Goal: Task Accomplishment & Management: Use online tool/utility

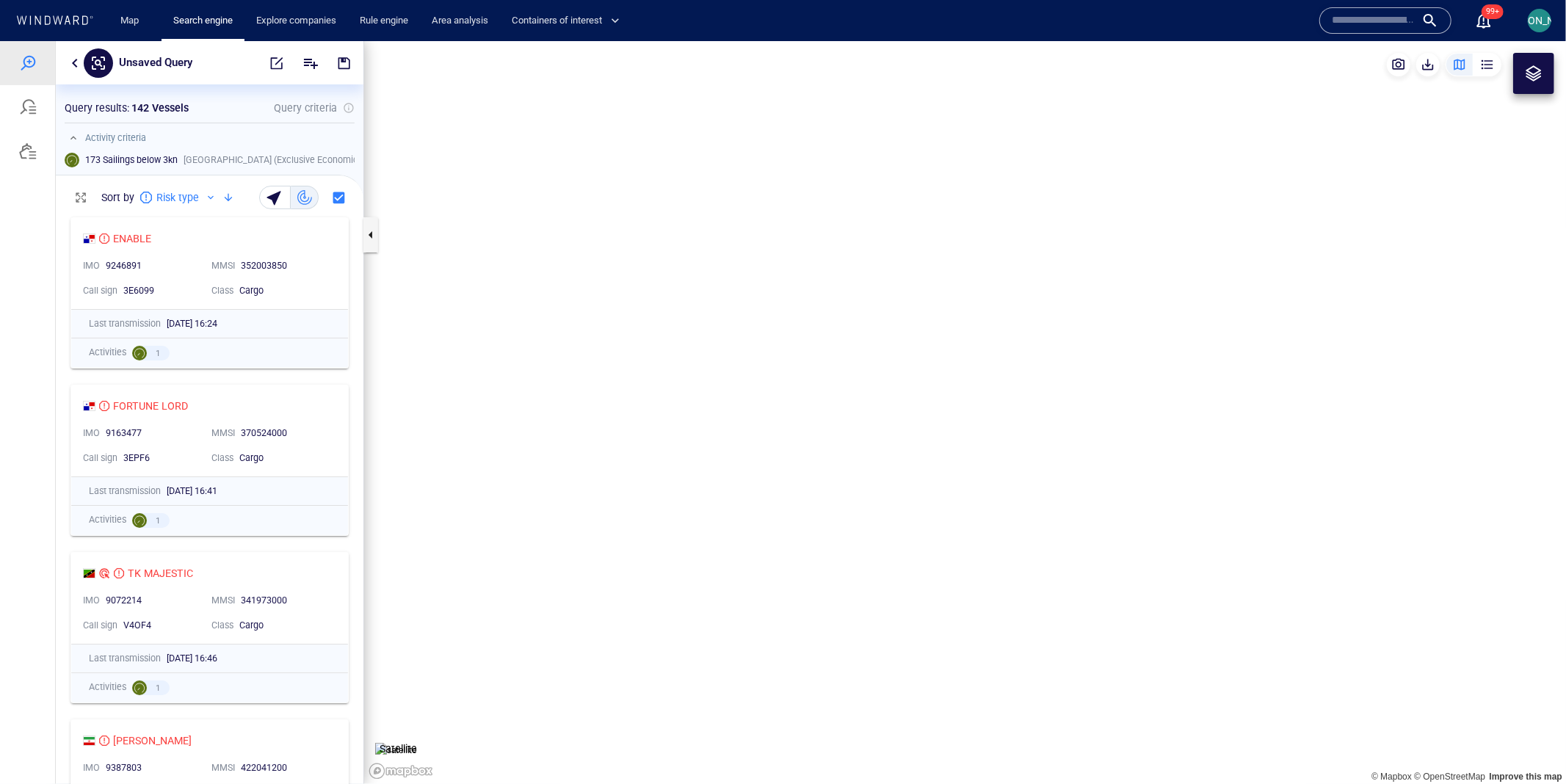
scroll to position [575, 306]
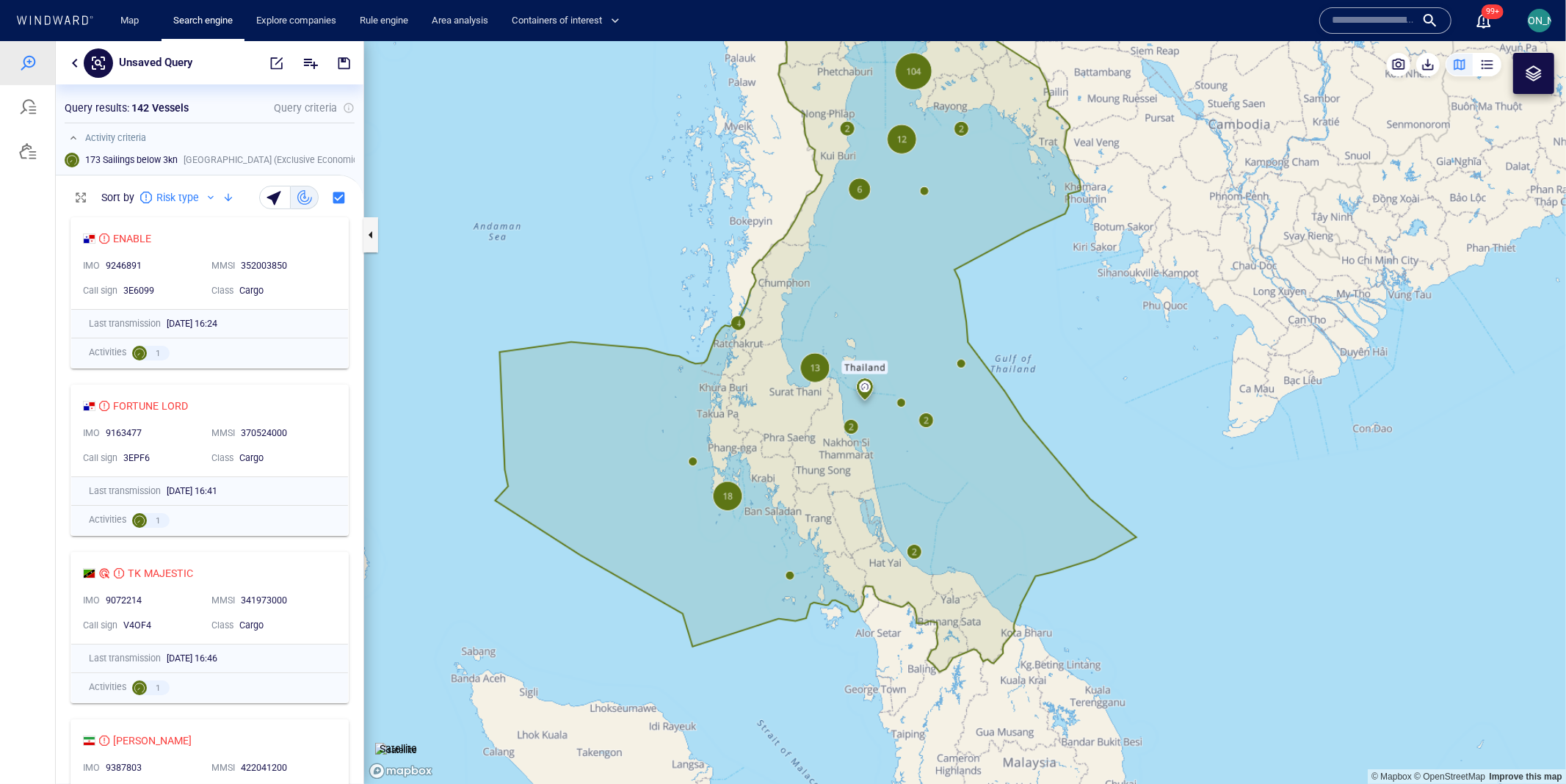
drag, startPoint x: 802, startPoint y: 484, endPoint x: 788, endPoint y: 510, distance: 29.5
click at [788, 510] on canvas "Map" at bounding box center [965, 412] width 1201 height 744
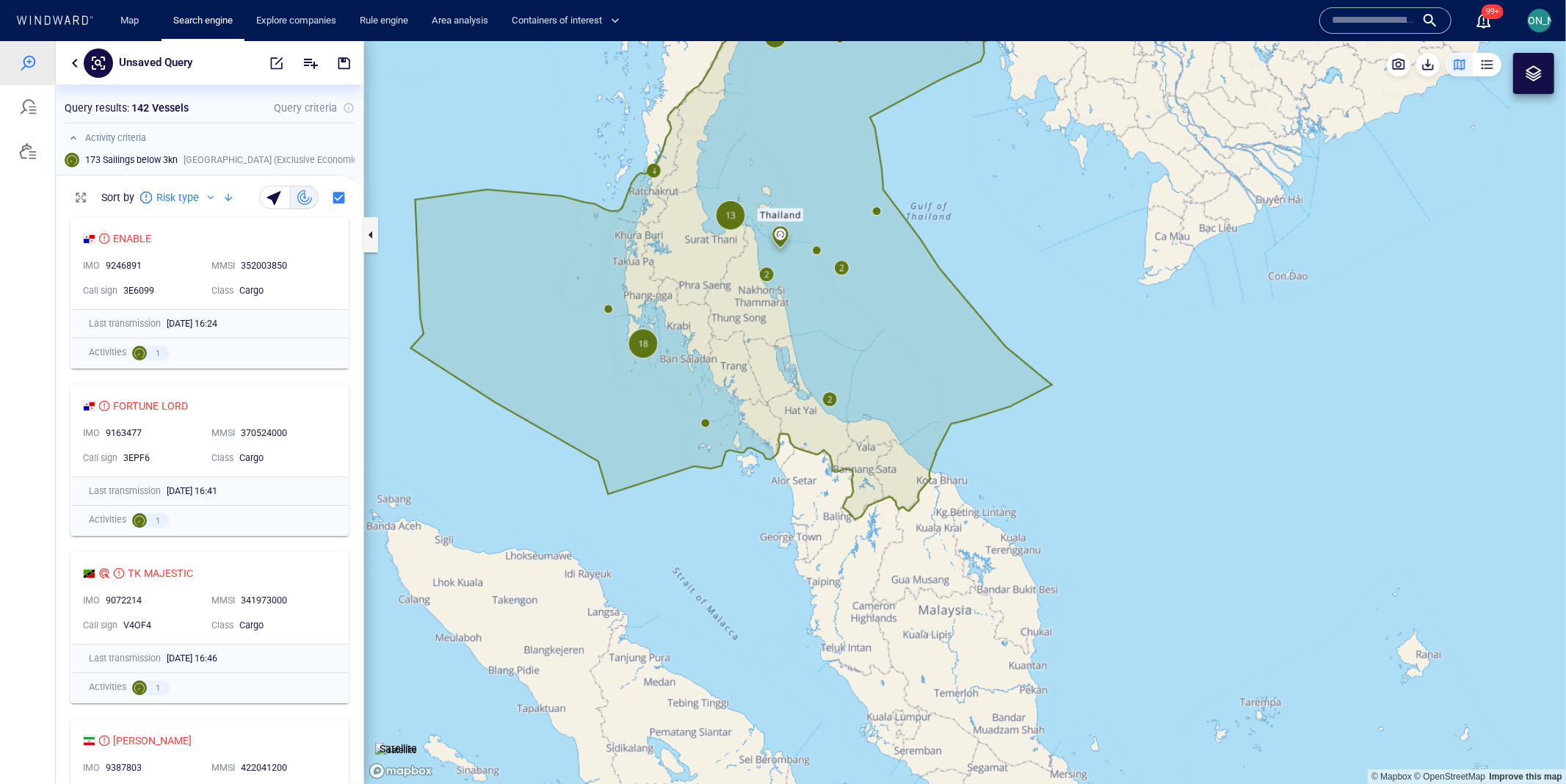
drag, startPoint x: 760, startPoint y: 658, endPoint x: 691, endPoint y: 480, distance: 190.9
click at [691, 480] on canvas "Map" at bounding box center [965, 412] width 1201 height 744
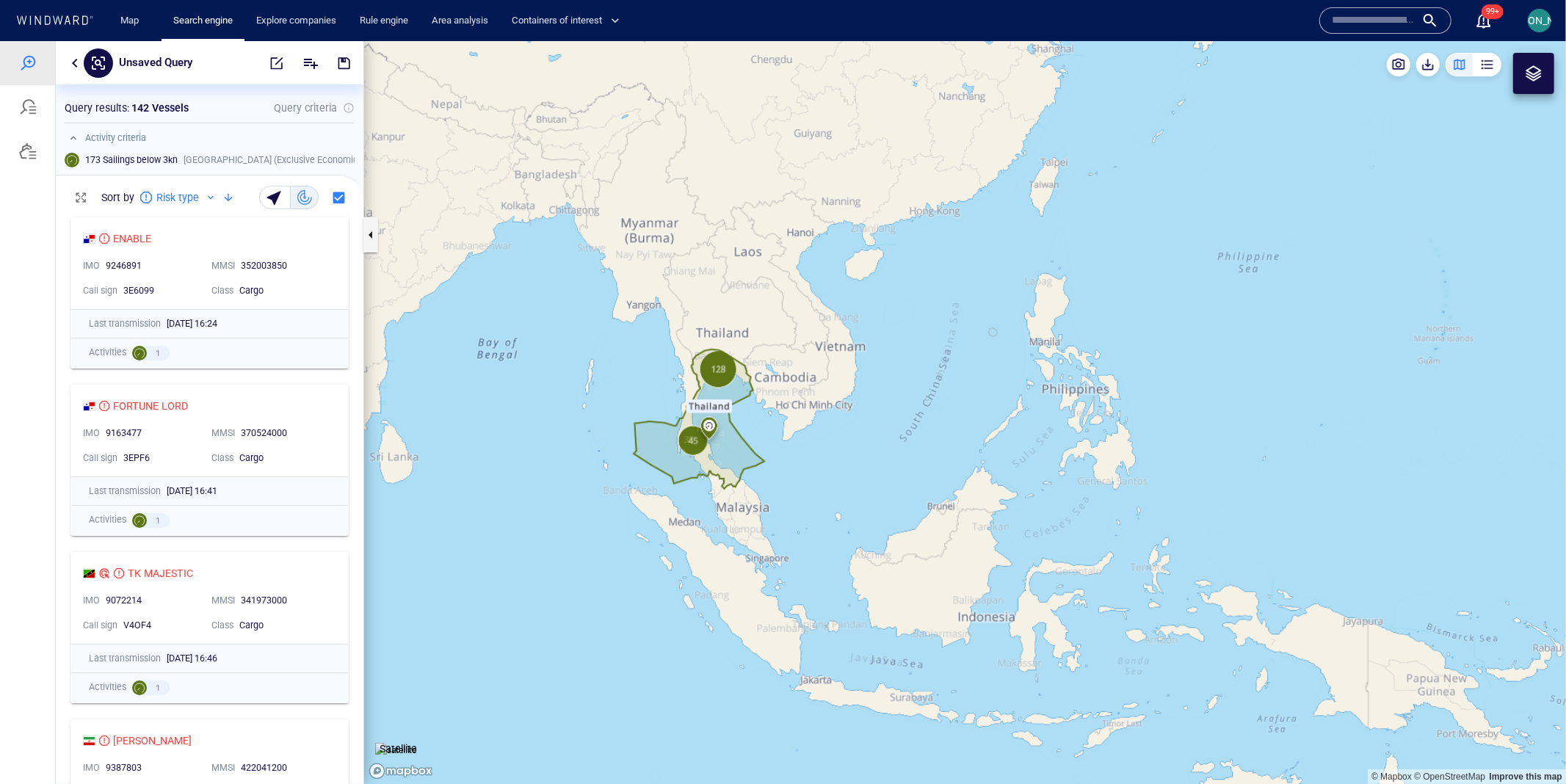
drag, startPoint x: 548, startPoint y: 530, endPoint x: 915, endPoint y: 526, distance: 367.0
click at [916, 526] on canvas "Map" at bounding box center [965, 412] width 1201 height 744
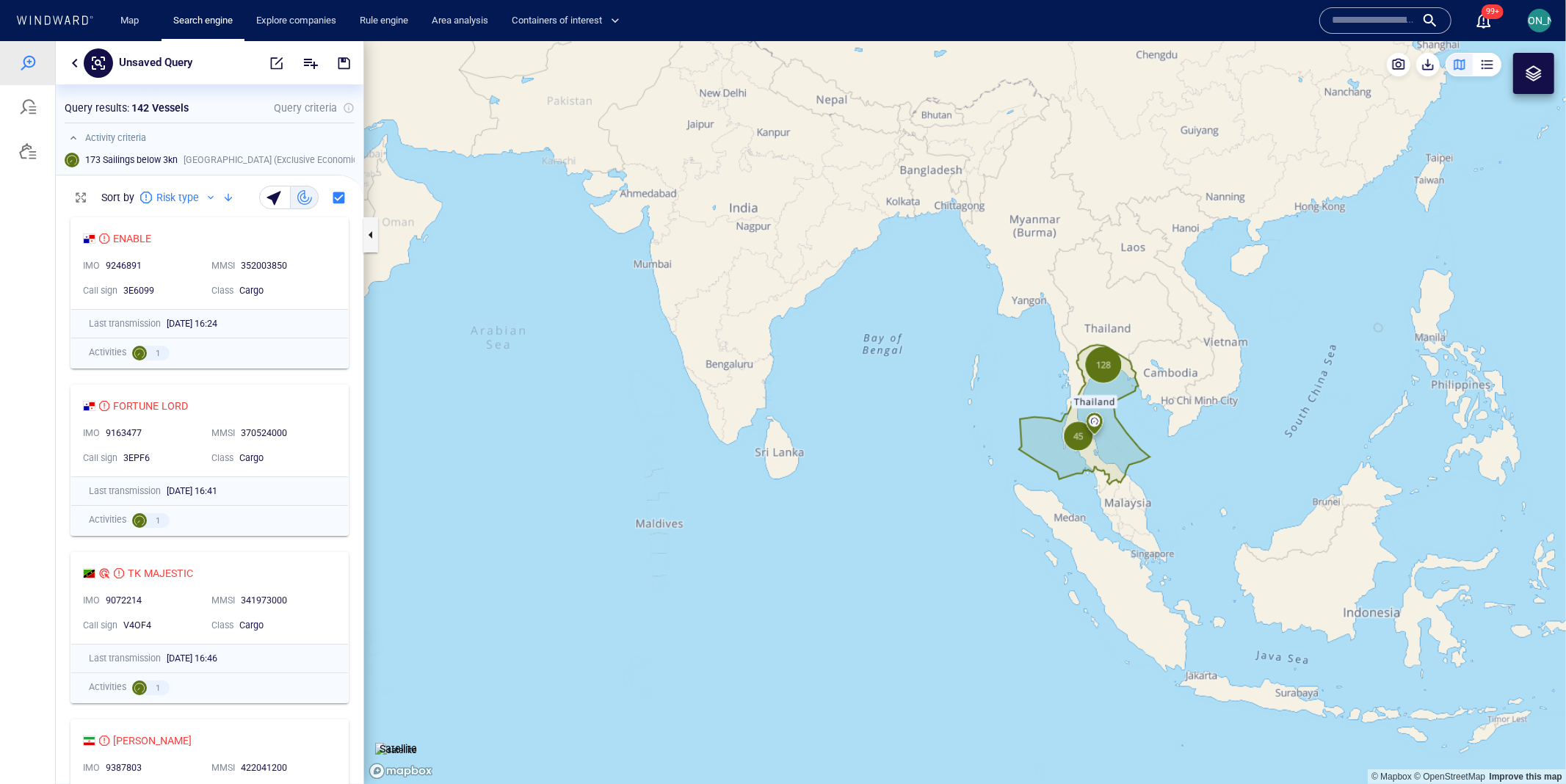
drag, startPoint x: 568, startPoint y: 462, endPoint x: 935, endPoint y: 467, distance: 367.0
click at [935, 468] on canvas "Map" at bounding box center [965, 412] width 1201 height 744
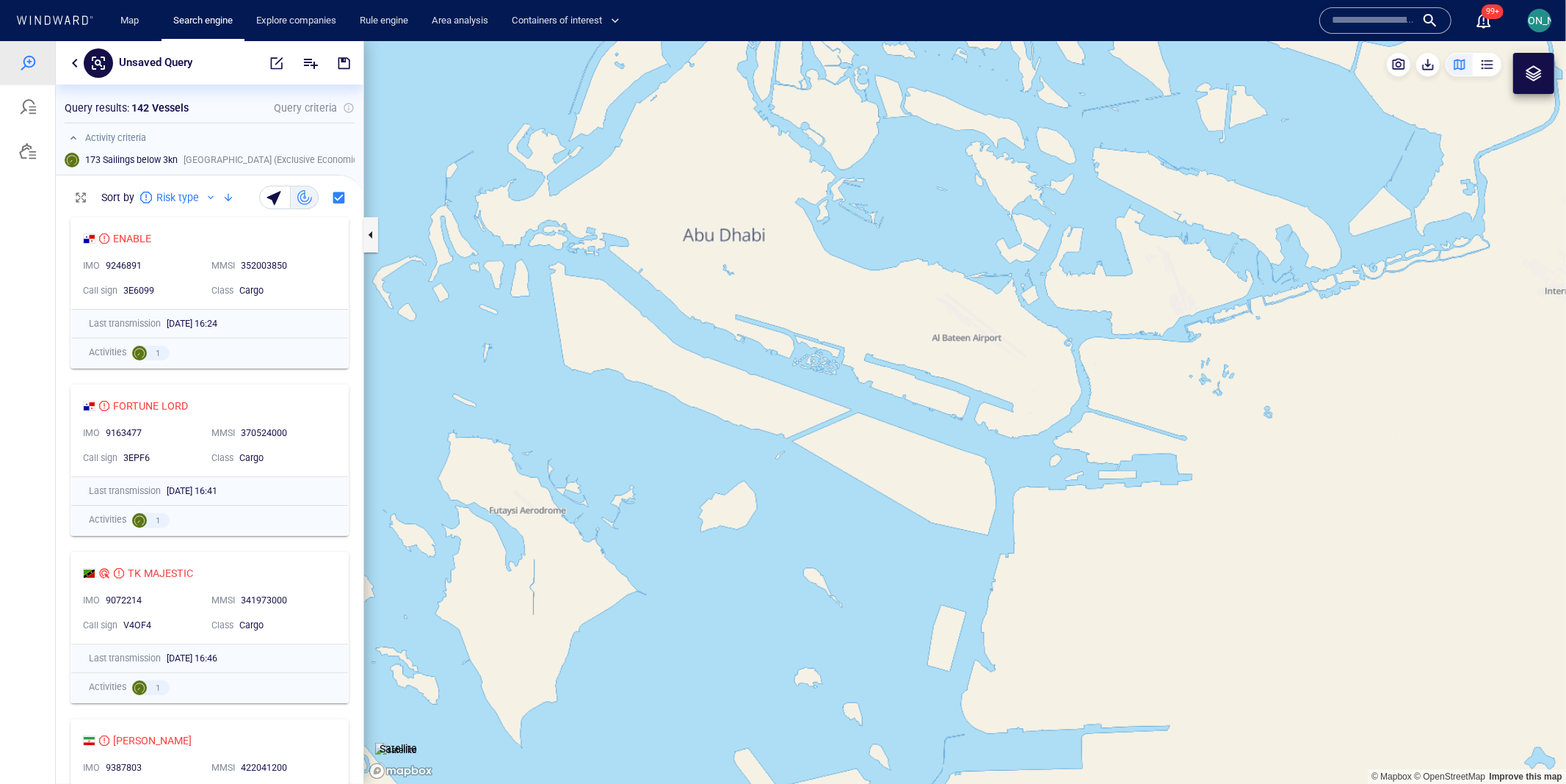
click at [417, 742] on img at bounding box center [396, 749] width 42 height 15
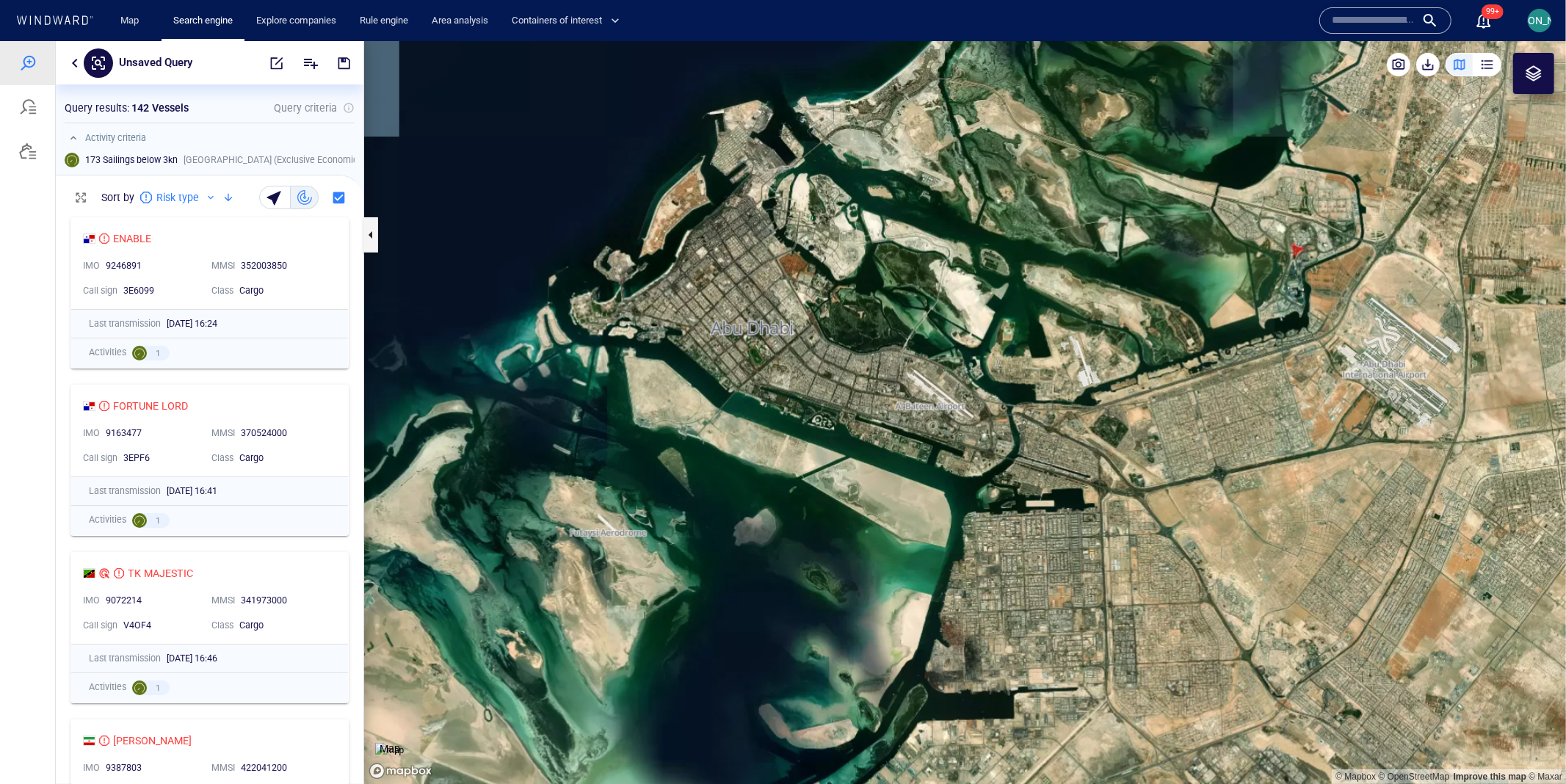
drag, startPoint x: 898, startPoint y: 273, endPoint x: 831, endPoint y: 352, distance: 103.6
click at [831, 352] on canvas "Map" at bounding box center [965, 412] width 1201 height 744
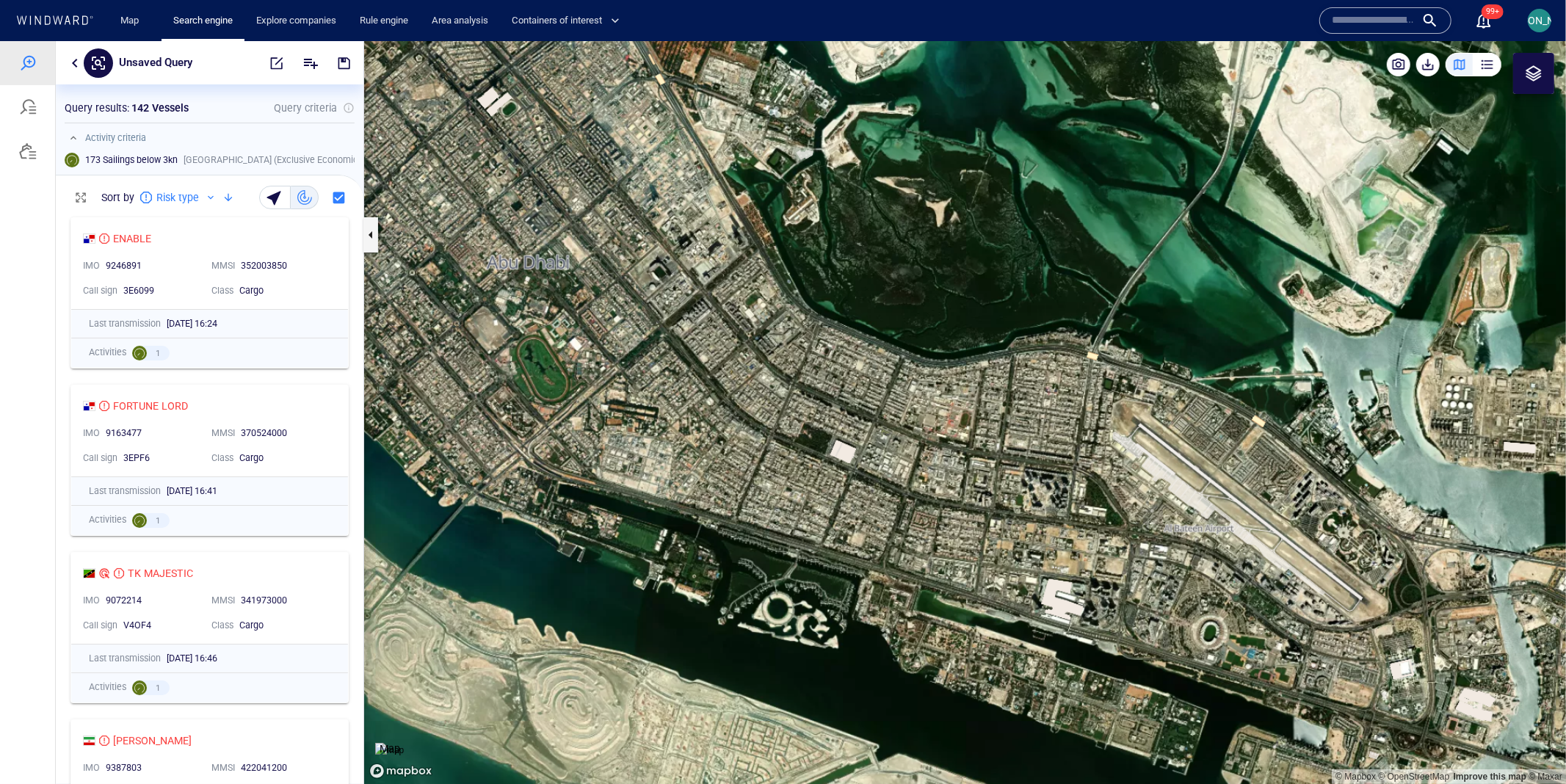
drag, startPoint x: 780, startPoint y: 216, endPoint x: 926, endPoint y: 319, distance: 178.7
click at [927, 319] on canvas "Map" at bounding box center [965, 412] width 1201 height 744
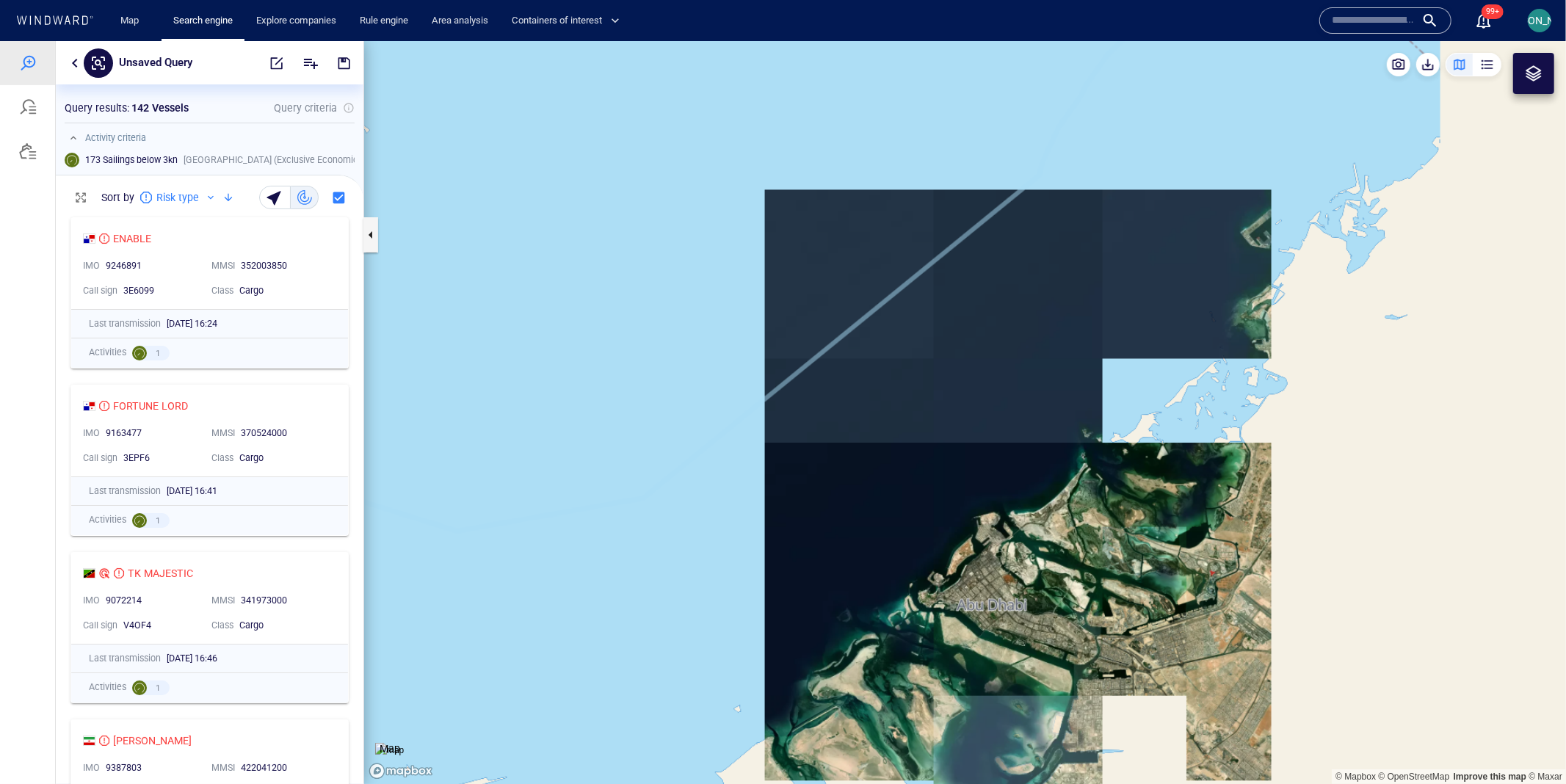
drag, startPoint x: 1065, startPoint y: 644, endPoint x: 891, endPoint y: 476, distance: 241.9
click at [891, 476] on canvas "Map" at bounding box center [965, 412] width 1201 height 744
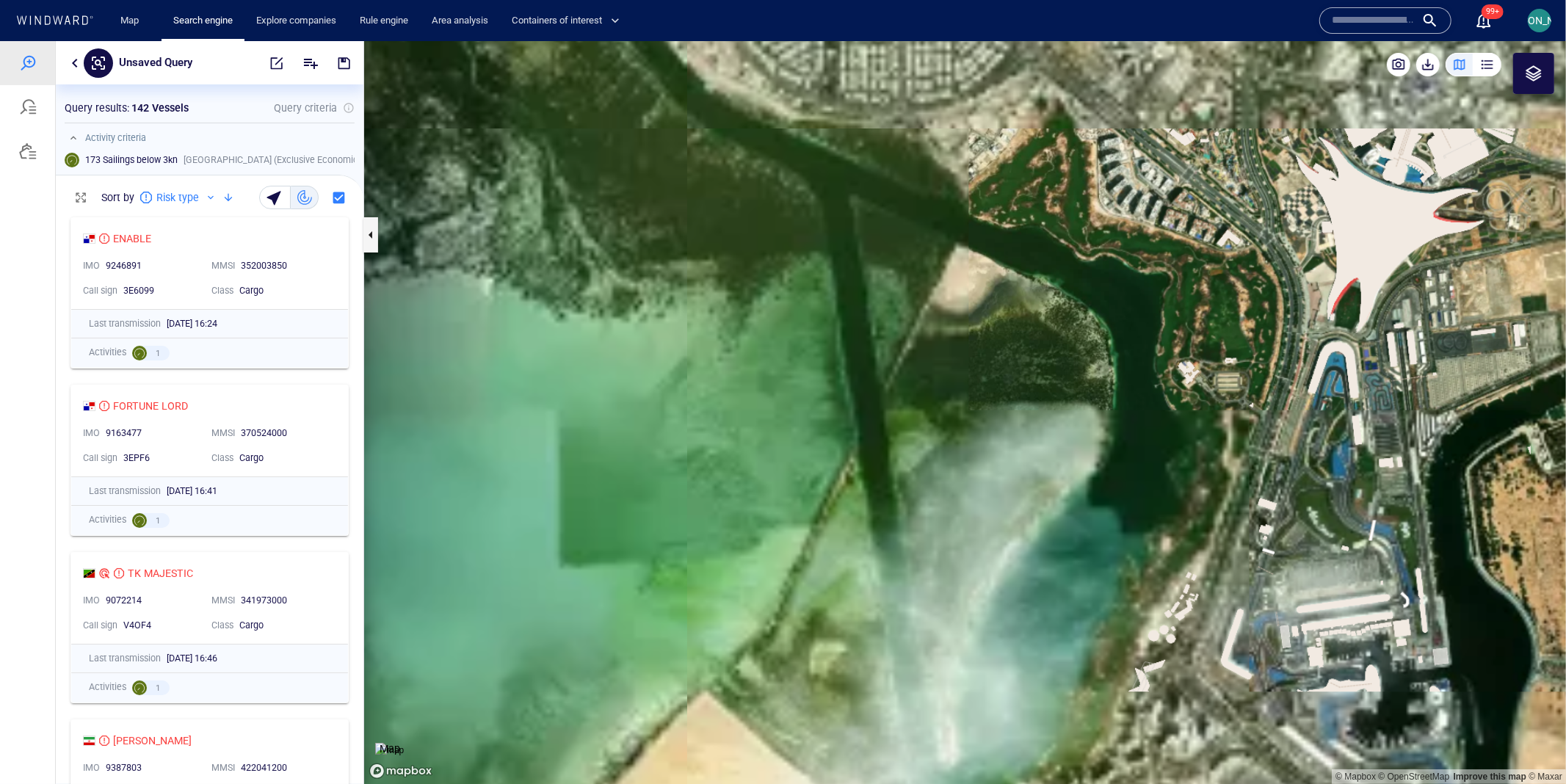
drag, startPoint x: 1415, startPoint y: 219, endPoint x: 1224, endPoint y: 352, distance: 232.7
click at [1223, 352] on canvas "Map" at bounding box center [965, 412] width 1201 height 744
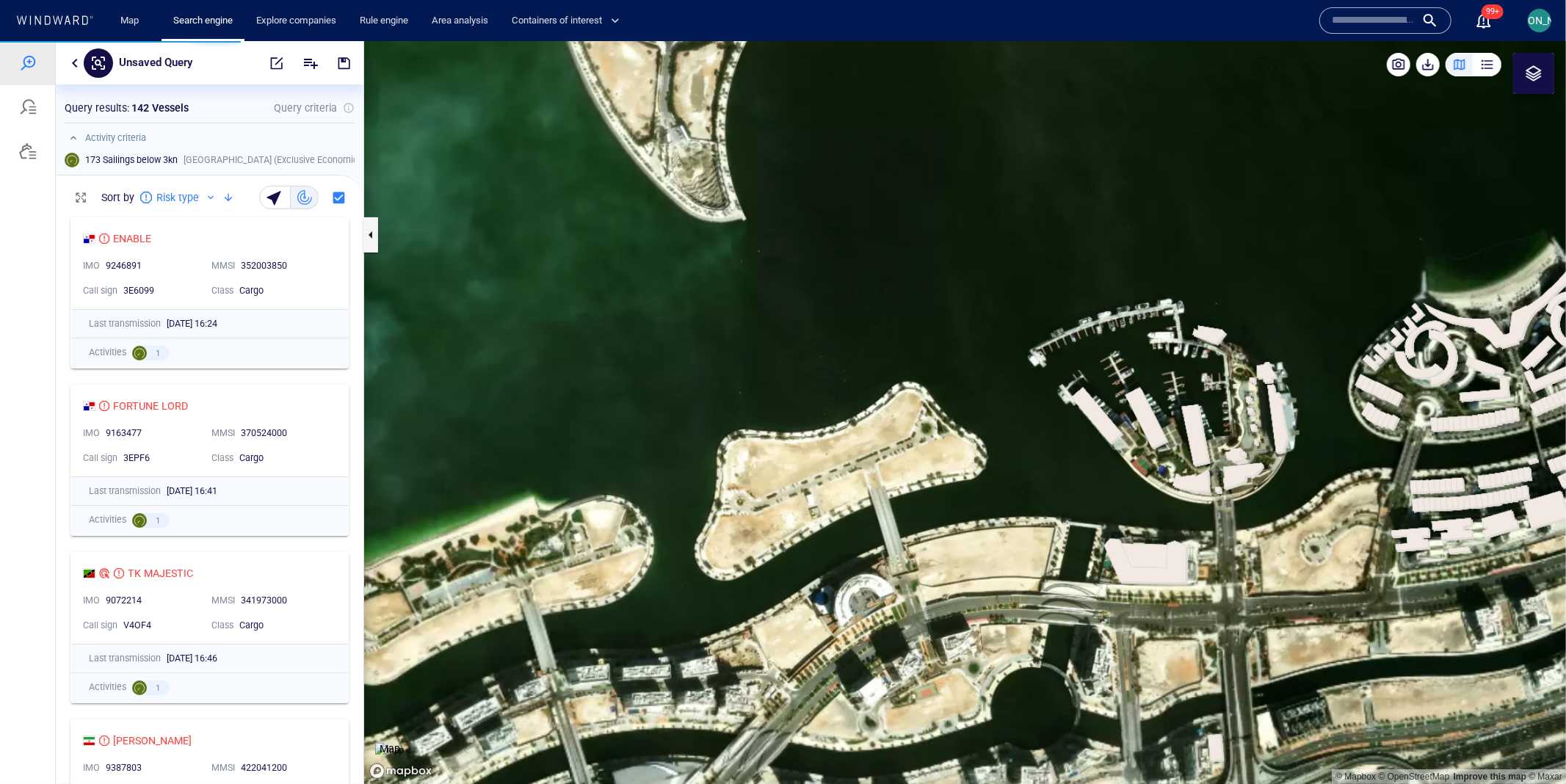
drag, startPoint x: 764, startPoint y: 498, endPoint x: 1144, endPoint y: 363, distance: 403.3
click at [1144, 363] on canvas "Map" at bounding box center [965, 412] width 1201 height 744
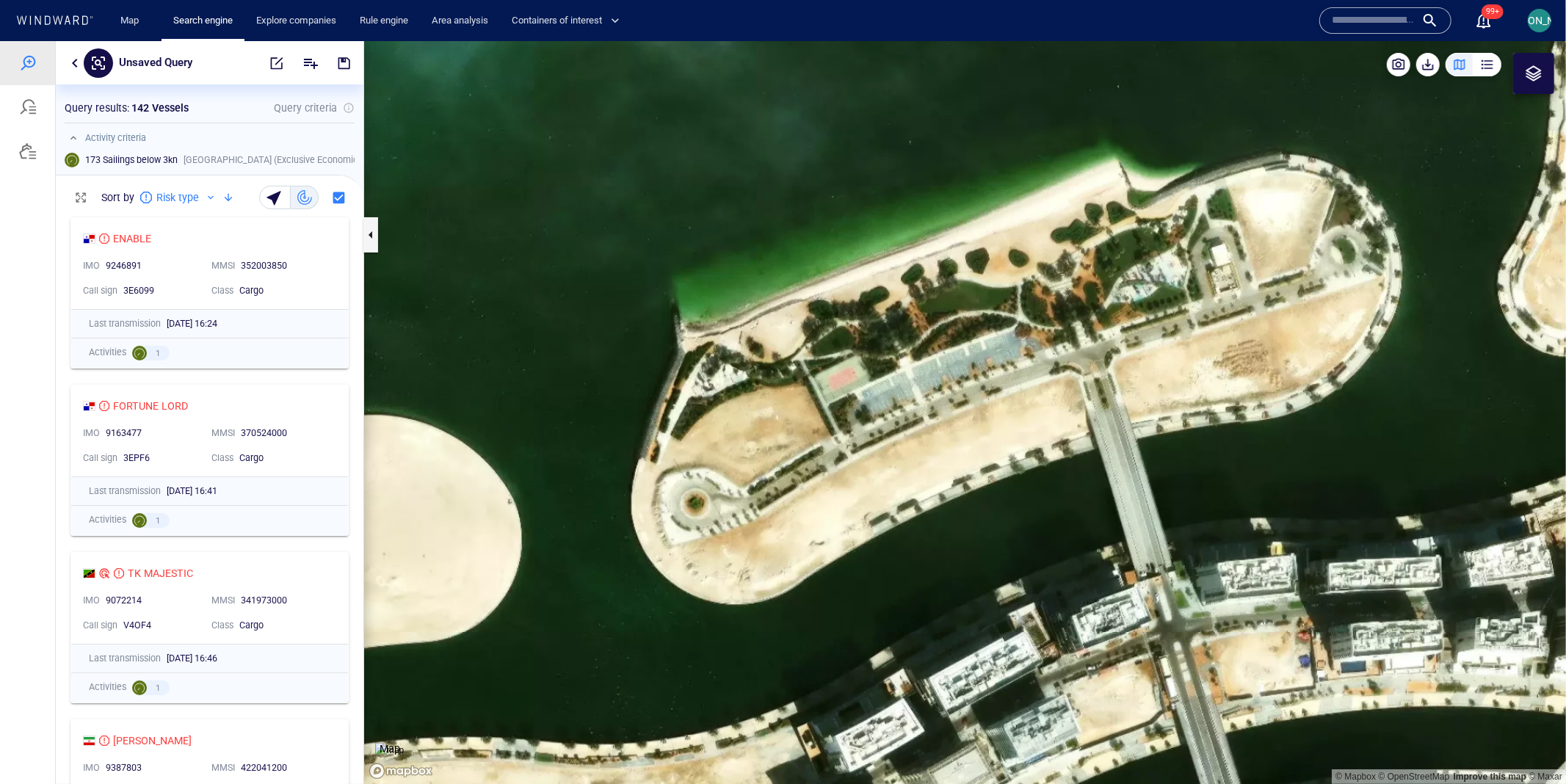
drag, startPoint x: 926, startPoint y: 546, endPoint x: 692, endPoint y: 323, distance: 323.2
click at [692, 323] on canvas "Map" at bounding box center [965, 412] width 1201 height 744
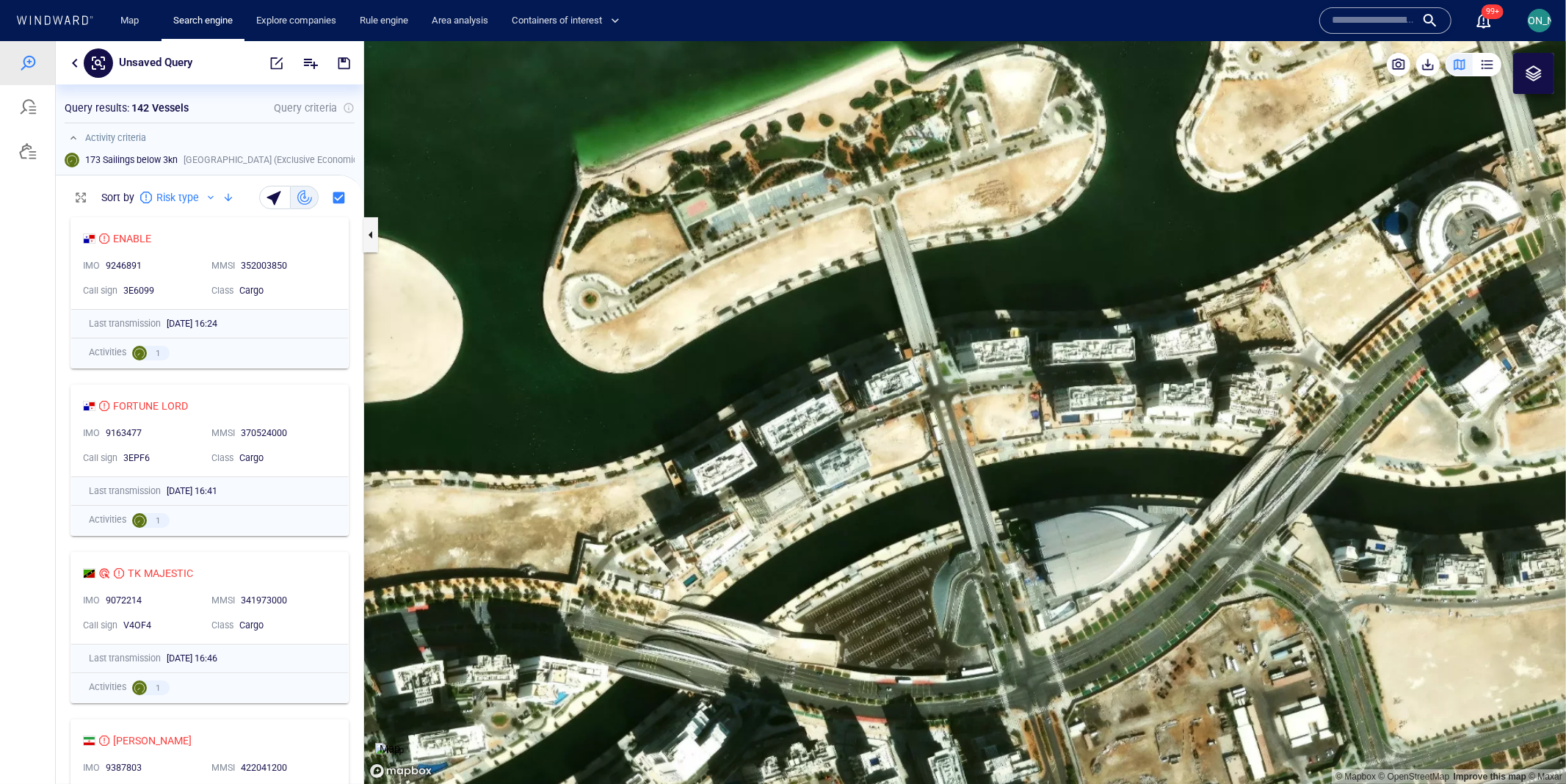
drag, startPoint x: 955, startPoint y: 490, endPoint x: 961, endPoint y: 173, distance: 317.1
click at [961, 173] on canvas "Map" at bounding box center [965, 412] width 1201 height 744
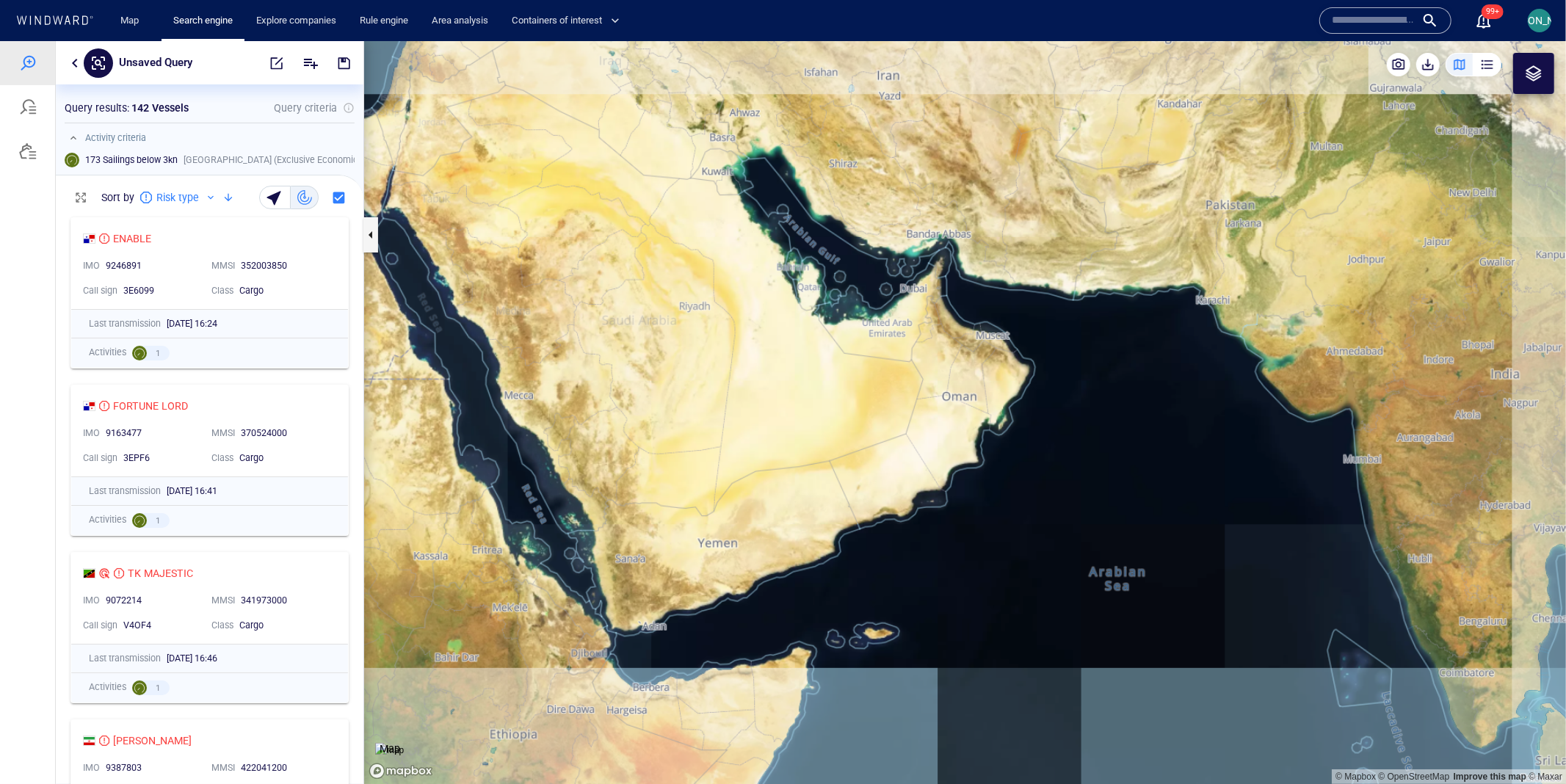
drag, startPoint x: 1020, startPoint y: 465, endPoint x: 848, endPoint y: 424, distance: 176.8
click at [848, 424] on canvas "Map" at bounding box center [965, 412] width 1201 height 744
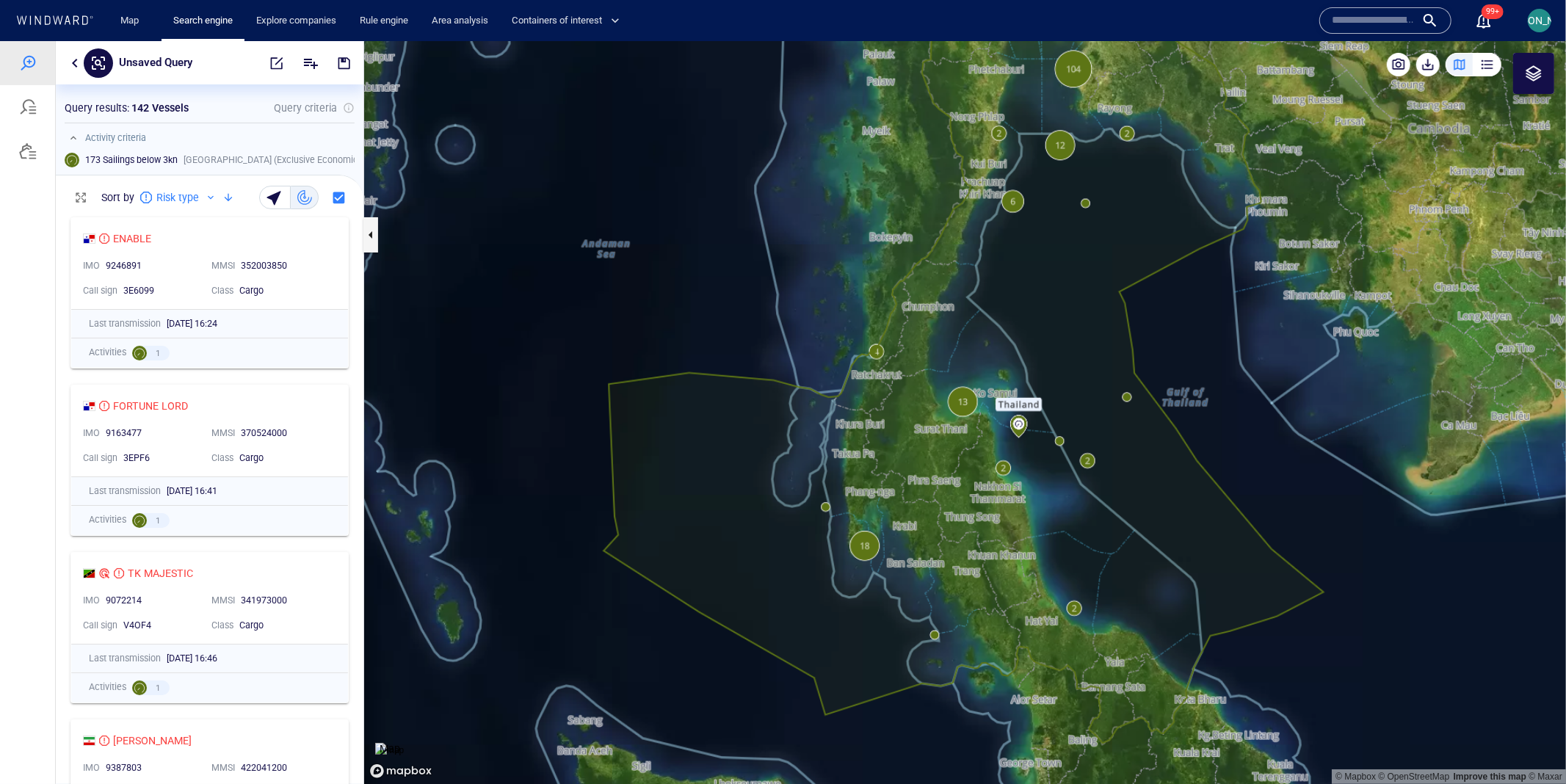
click at [404, 742] on img at bounding box center [389, 749] width 28 height 15
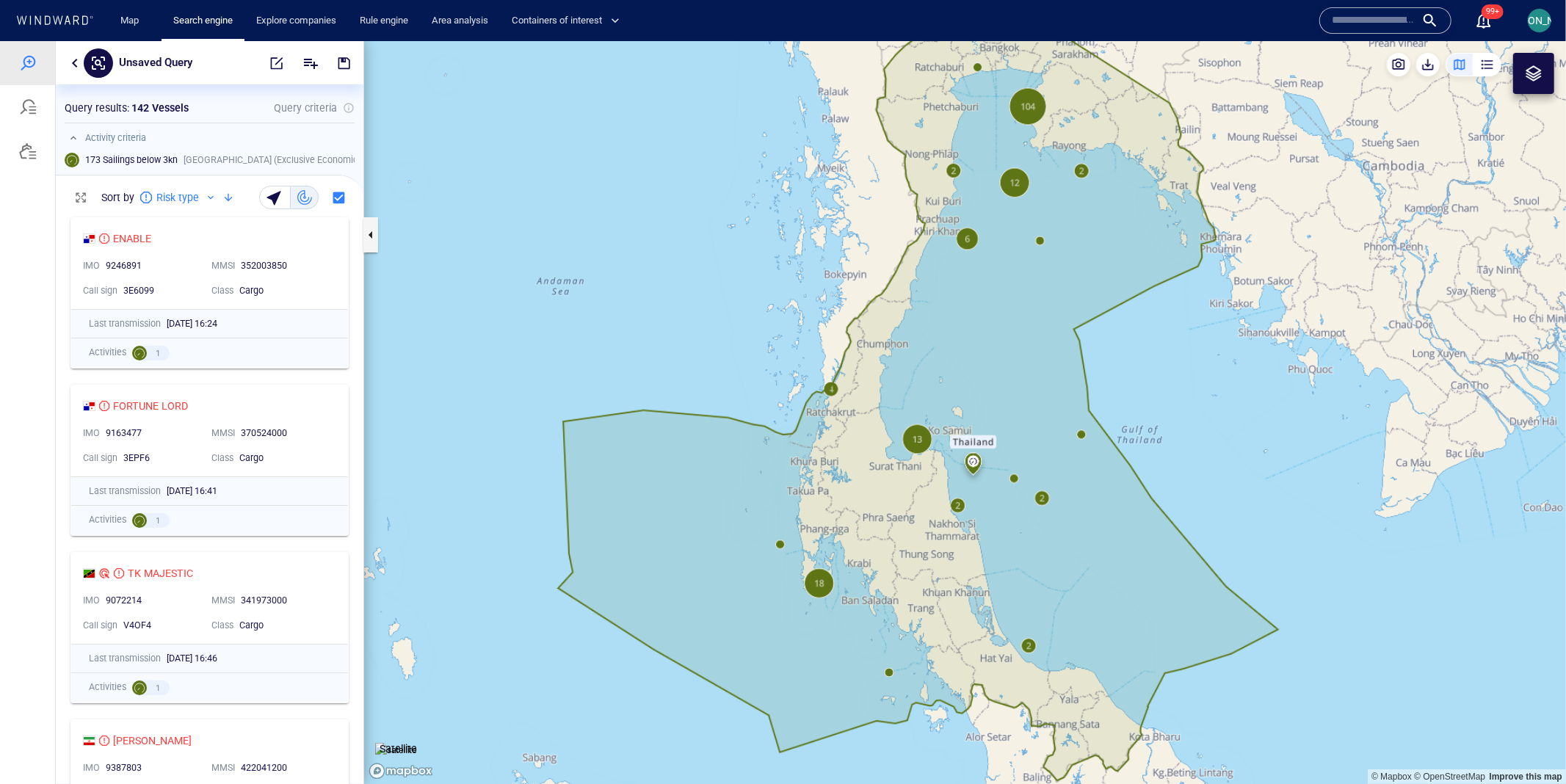
drag, startPoint x: 1078, startPoint y: 271, endPoint x: 1023, endPoint y: 324, distance: 76.4
click at [1023, 324] on canvas "Map" at bounding box center [965, 412] width 1201 height 744
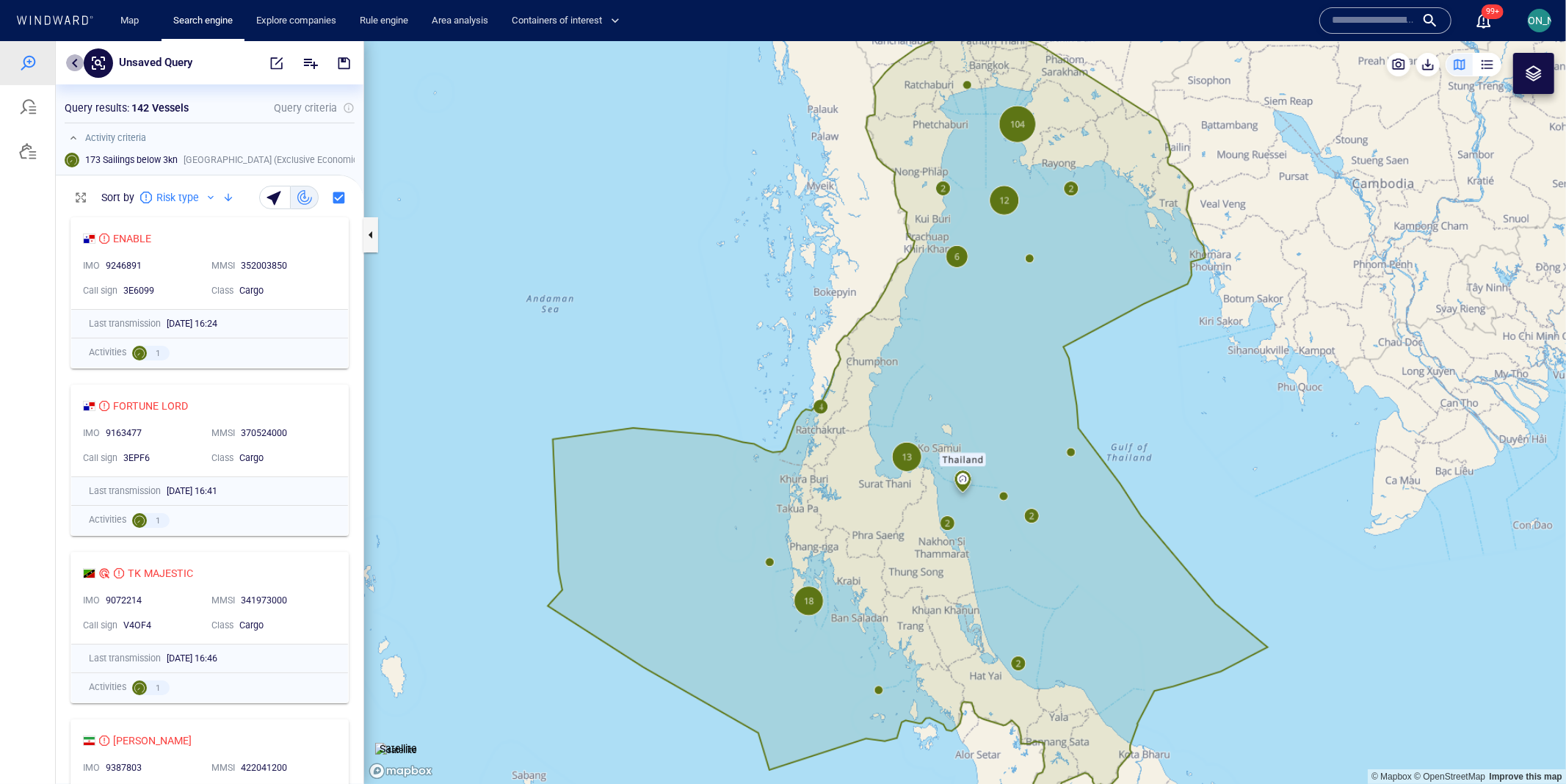
click at [68, 57] on button "button" at bounding box center [74, 62] width 18 height 18
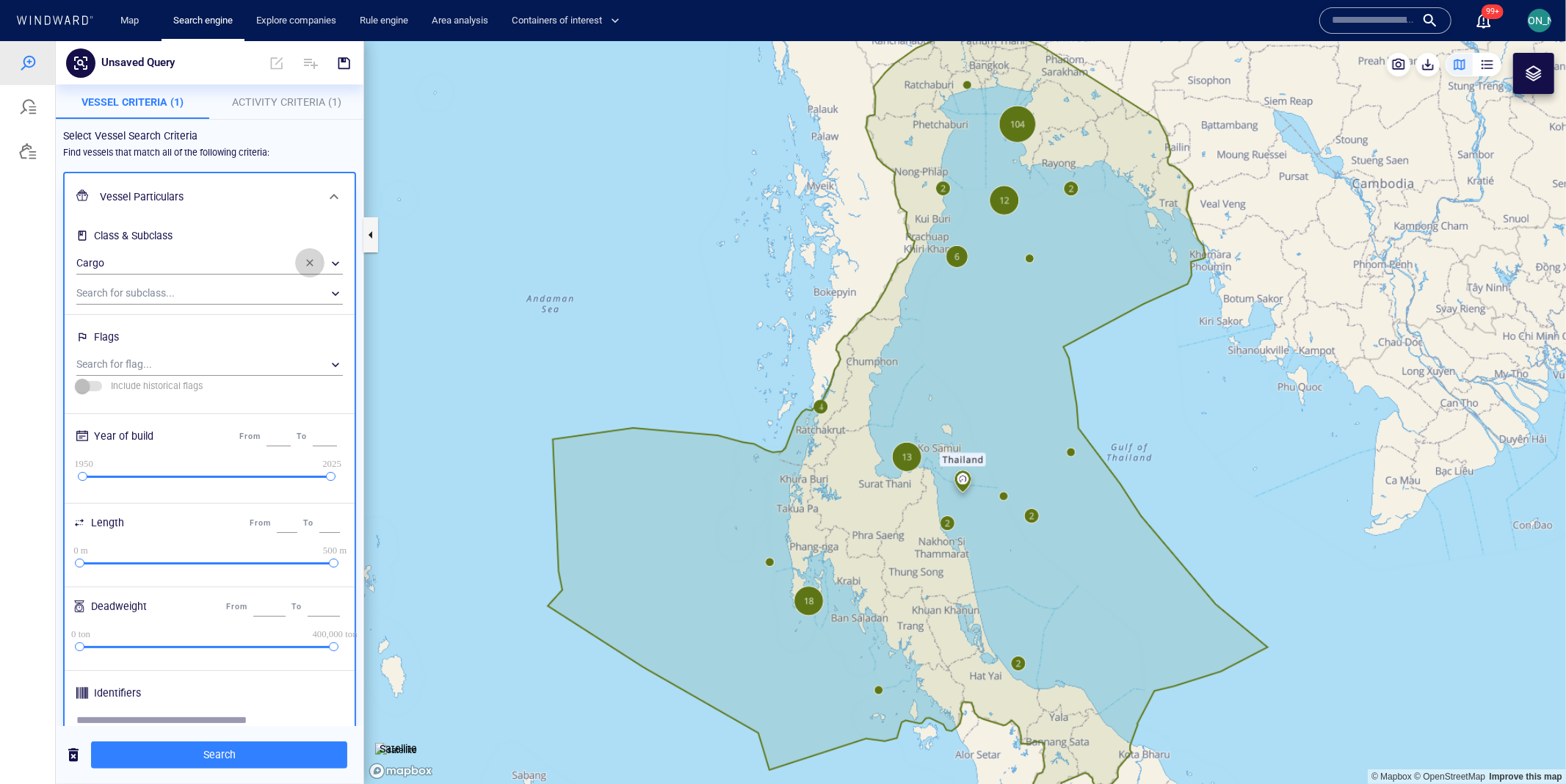
click at [308, 262] on span "button" at bounding box center [310, 261] width 11 height 11
click at [320, 90] on button "Activity Criteria (1)" at bounding box center [287, 101] width 154 height 35
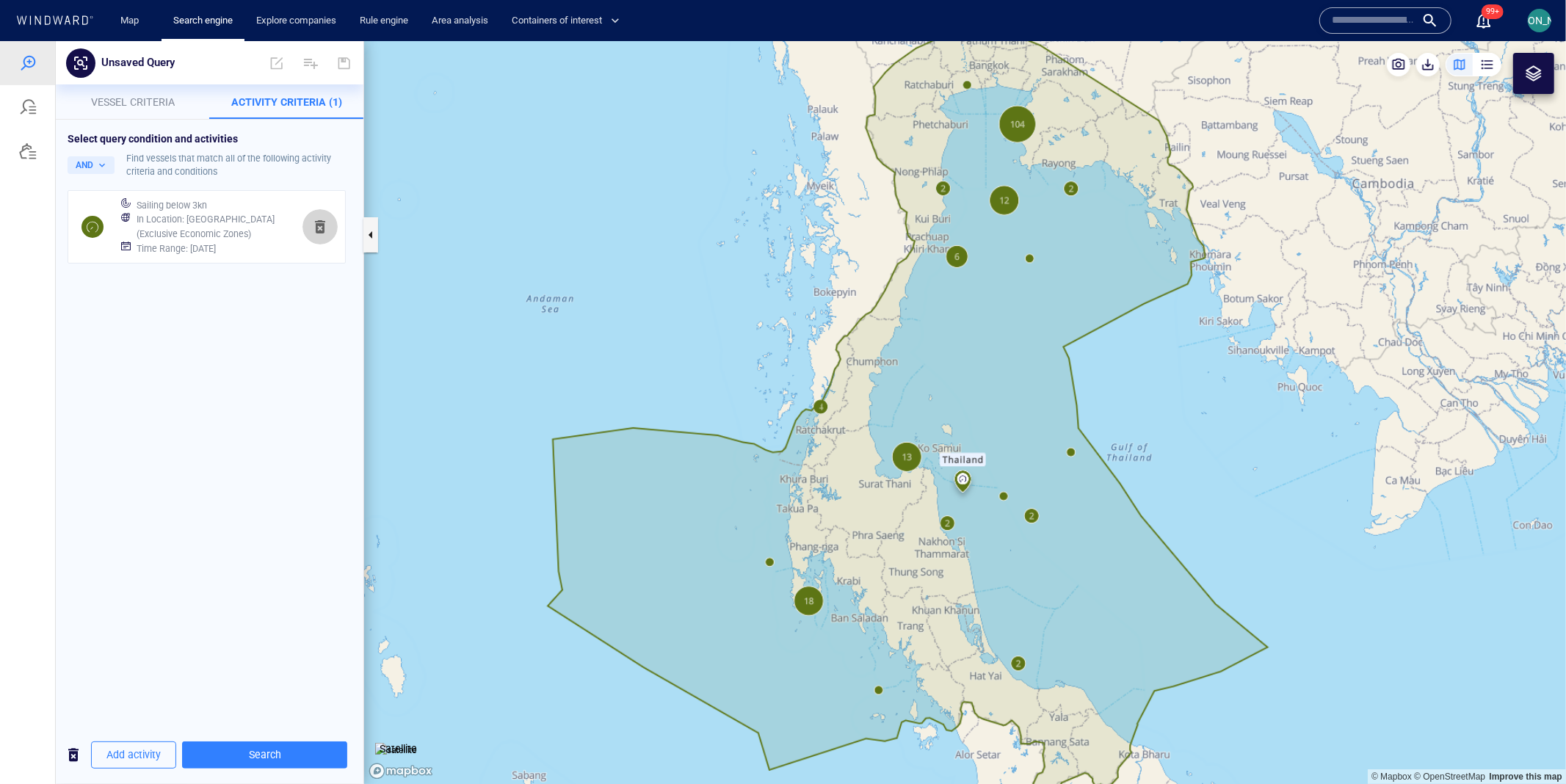
click at [319, 233] on span "button" at bounding box center [319, 225] width 18 height 18
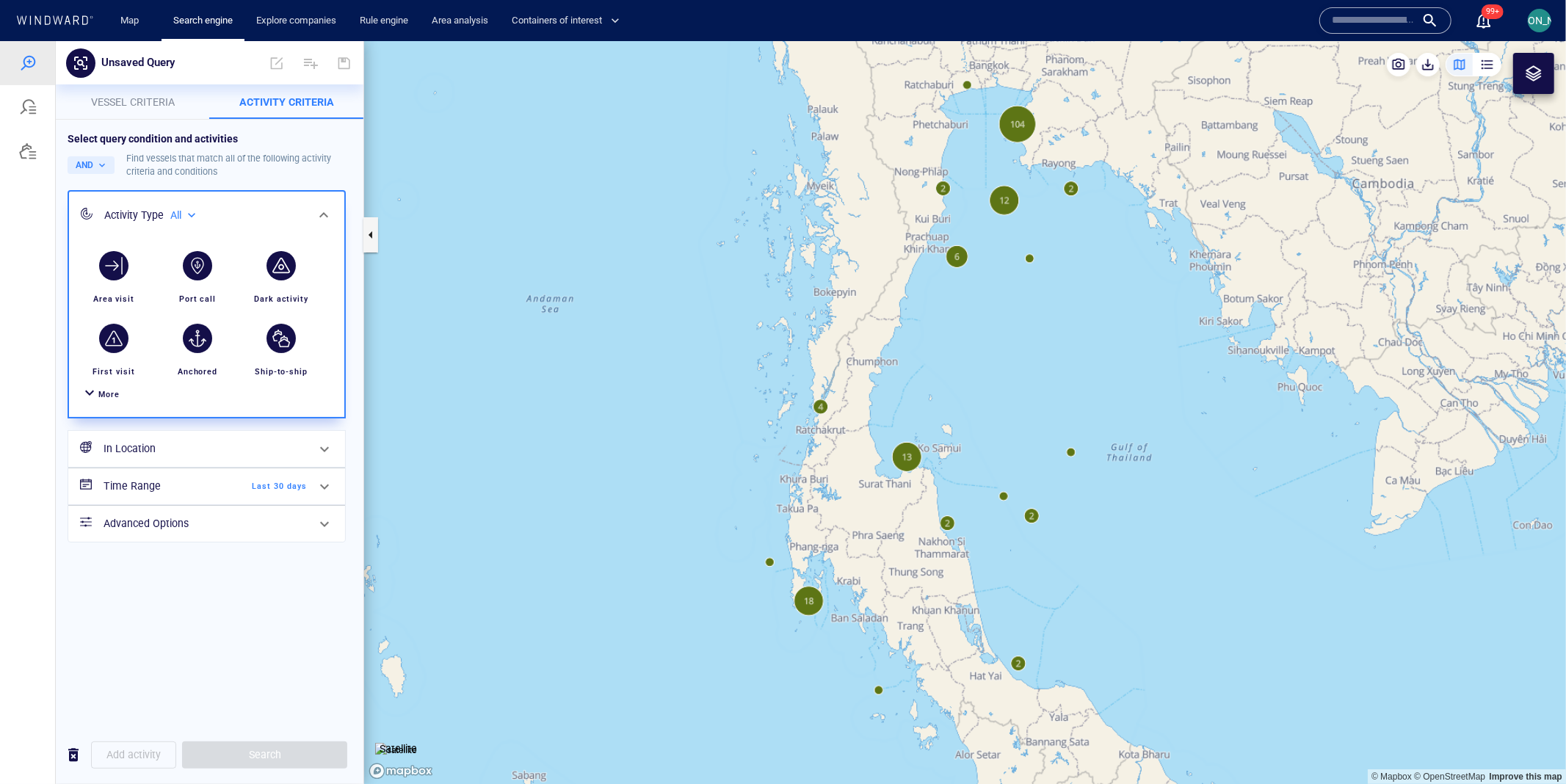
click at [144, 92] on p "Vessel criteria" at bounding box center [133, 101] width 137 height 18
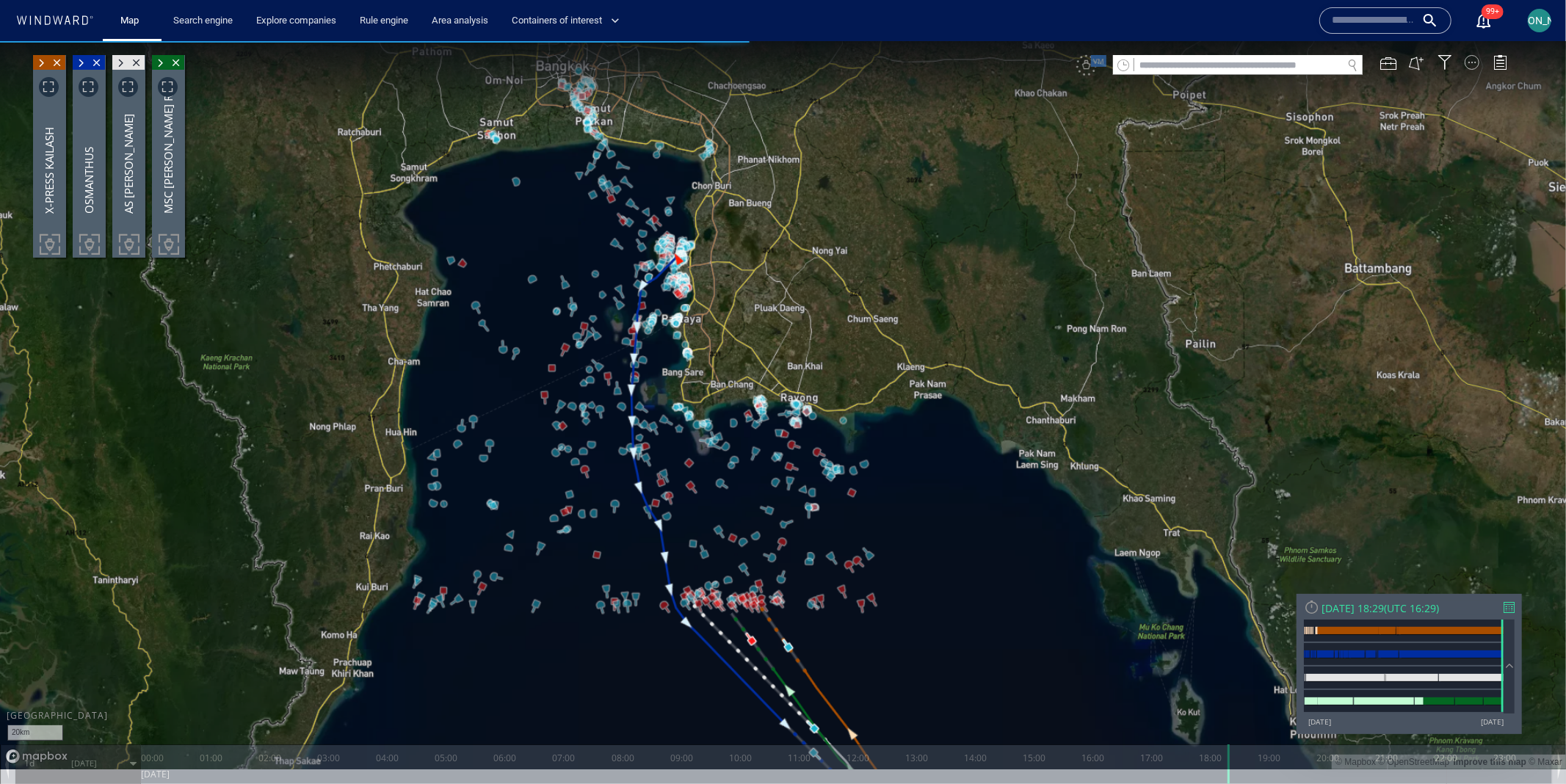
click at [1471, 68] on div at bounding box center [1471, 61] width 15 height 15
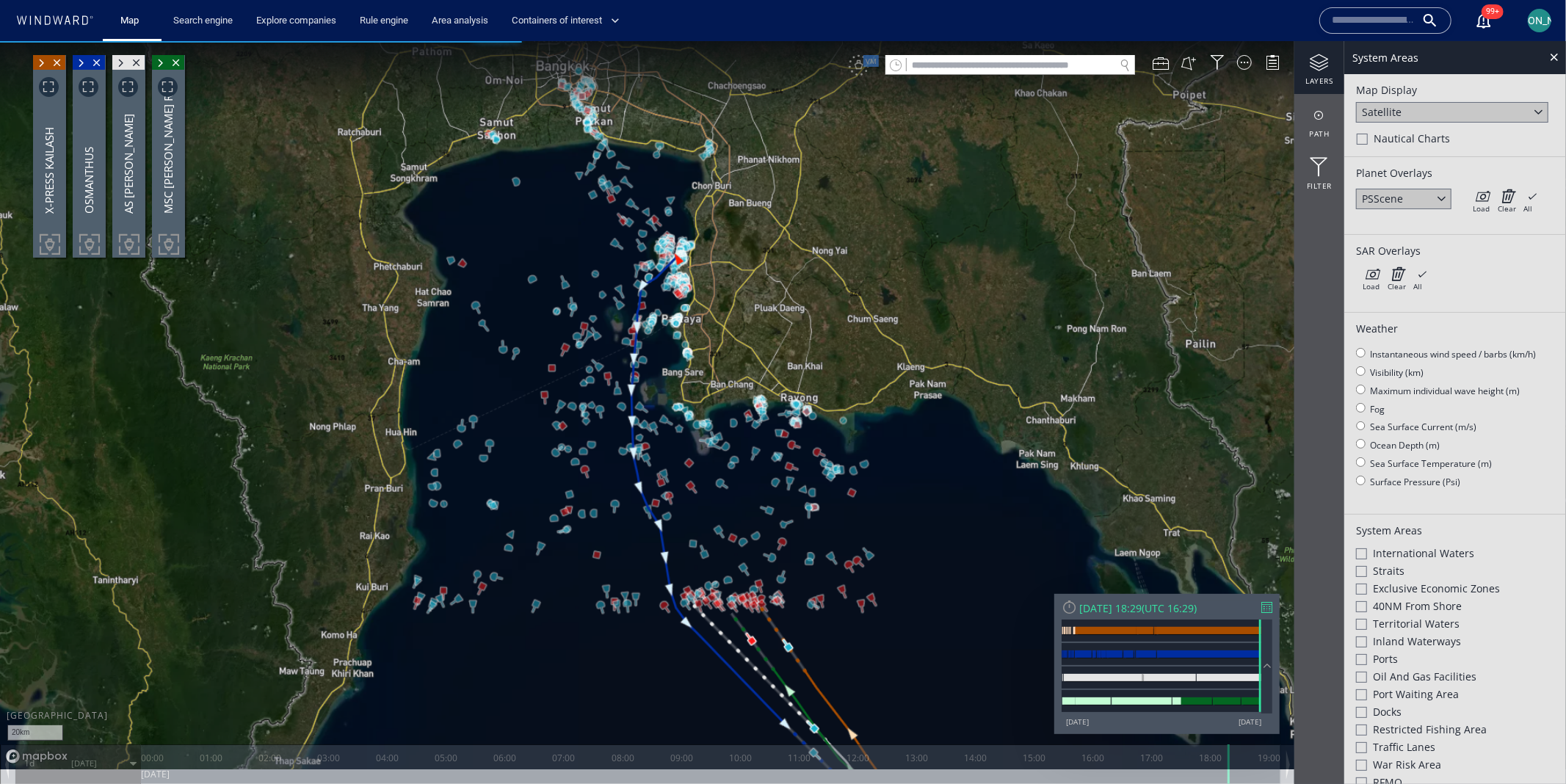
click at [1478, 34] on button "99+" at bounding box center [1483, 21] width 35 height 35
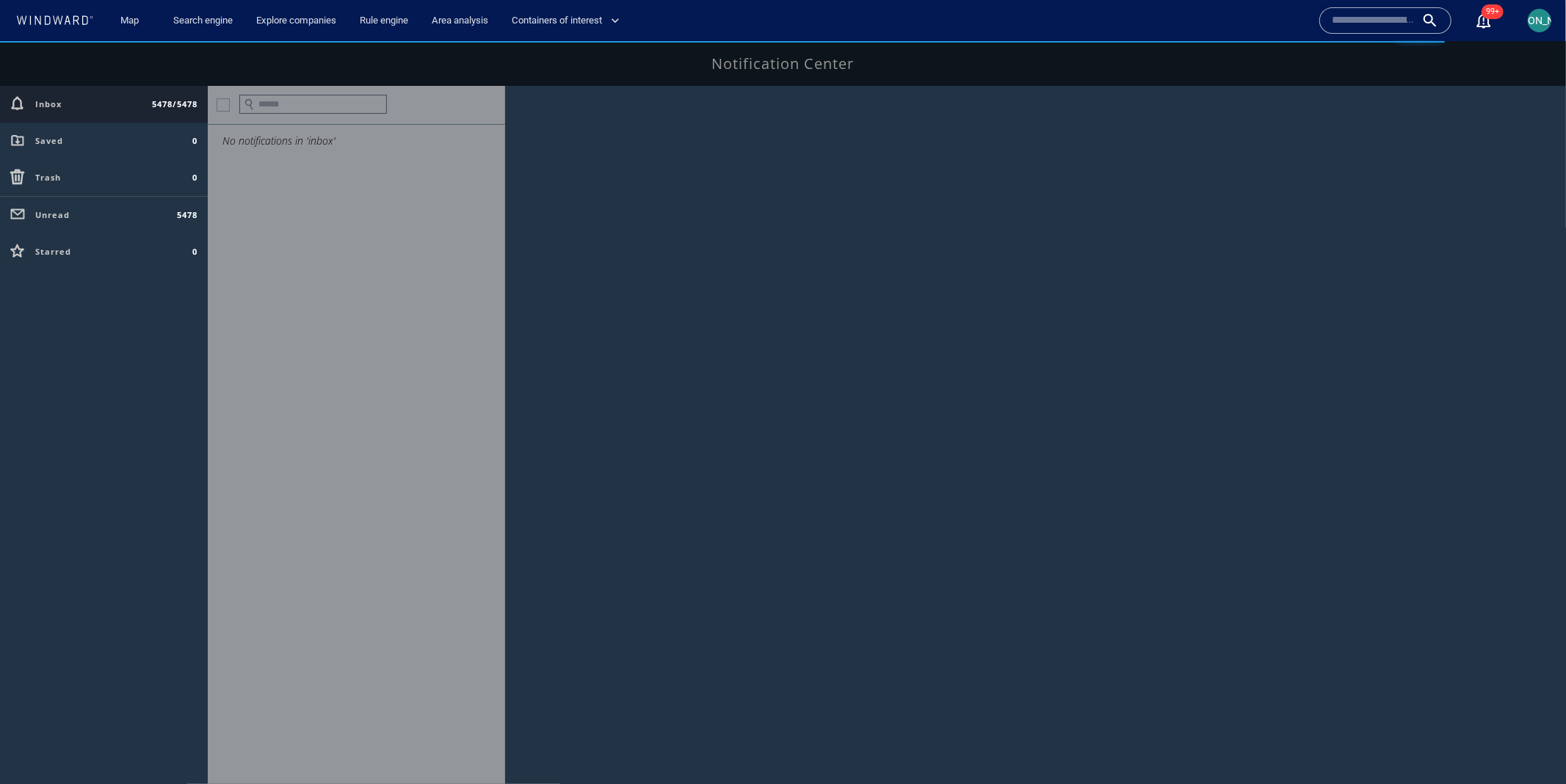
click at [605, 41] on iframe at bounding box center [783, 413] width 1566 height 743
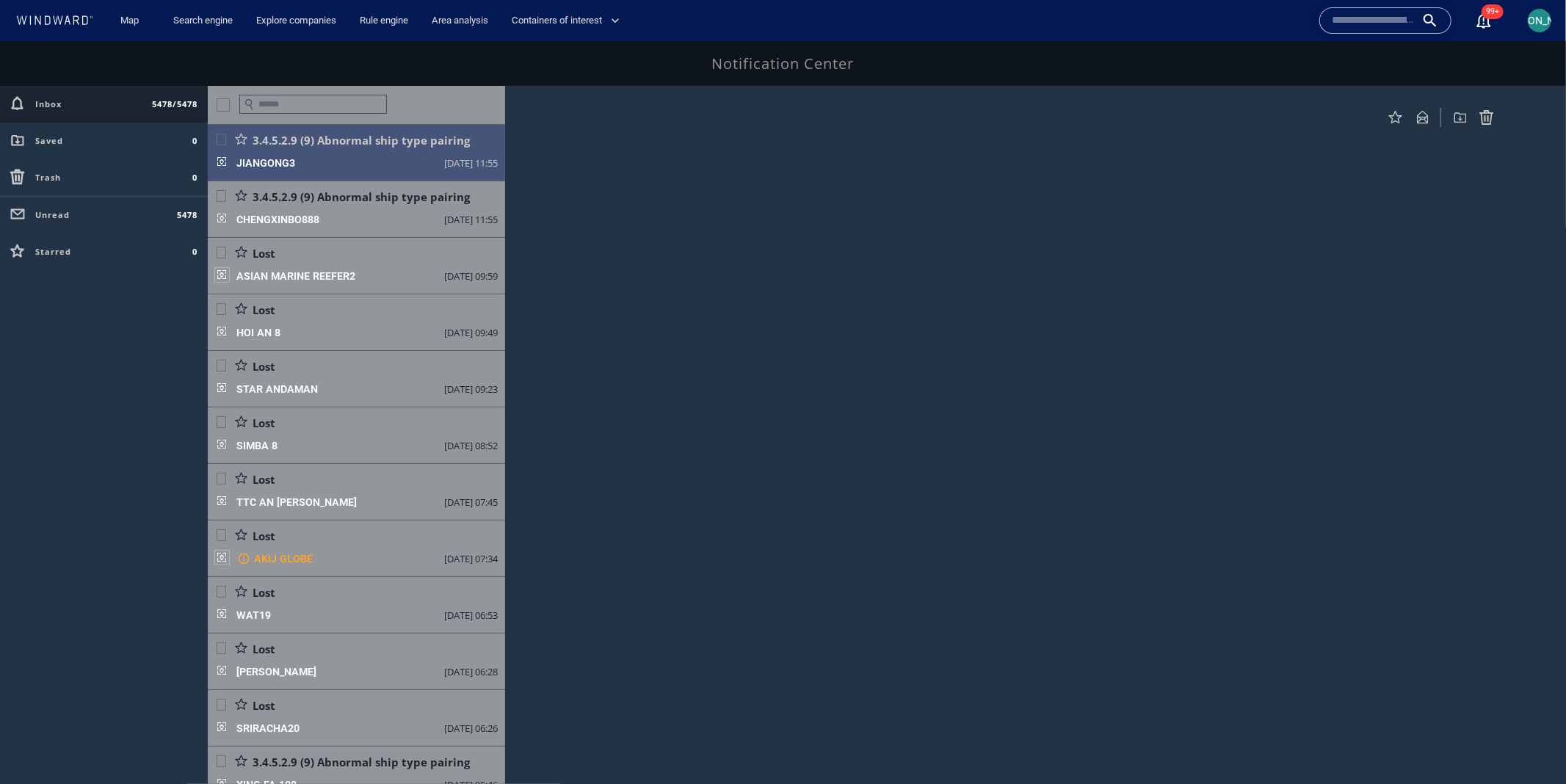
click at [605, 39] on div "Containers of interest" at bounding box center [569, 21] width 138 height 42
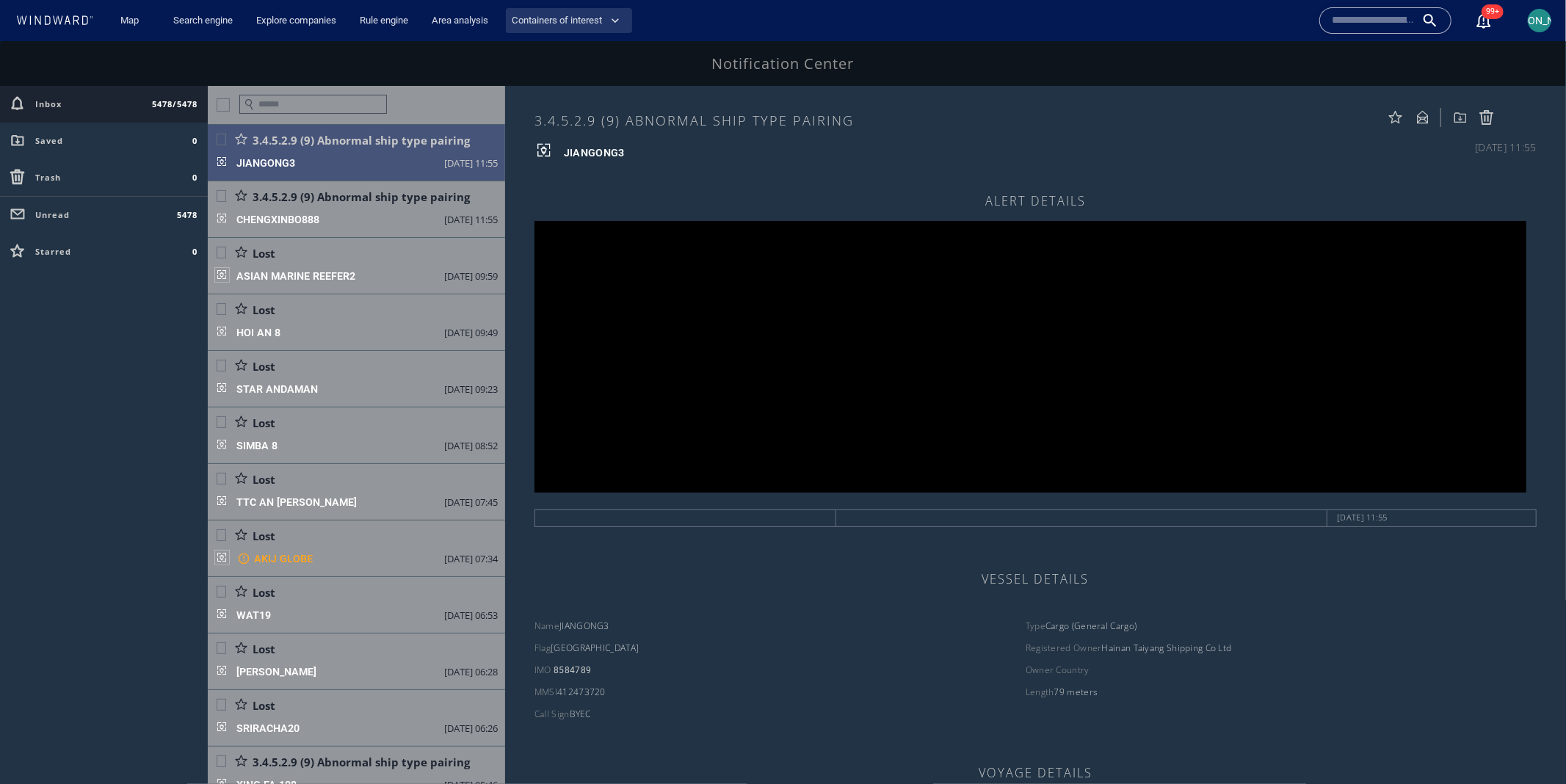
click at [607, 28] on button "Containers of interest" at bounding box center [569, 21] width 126 height 26
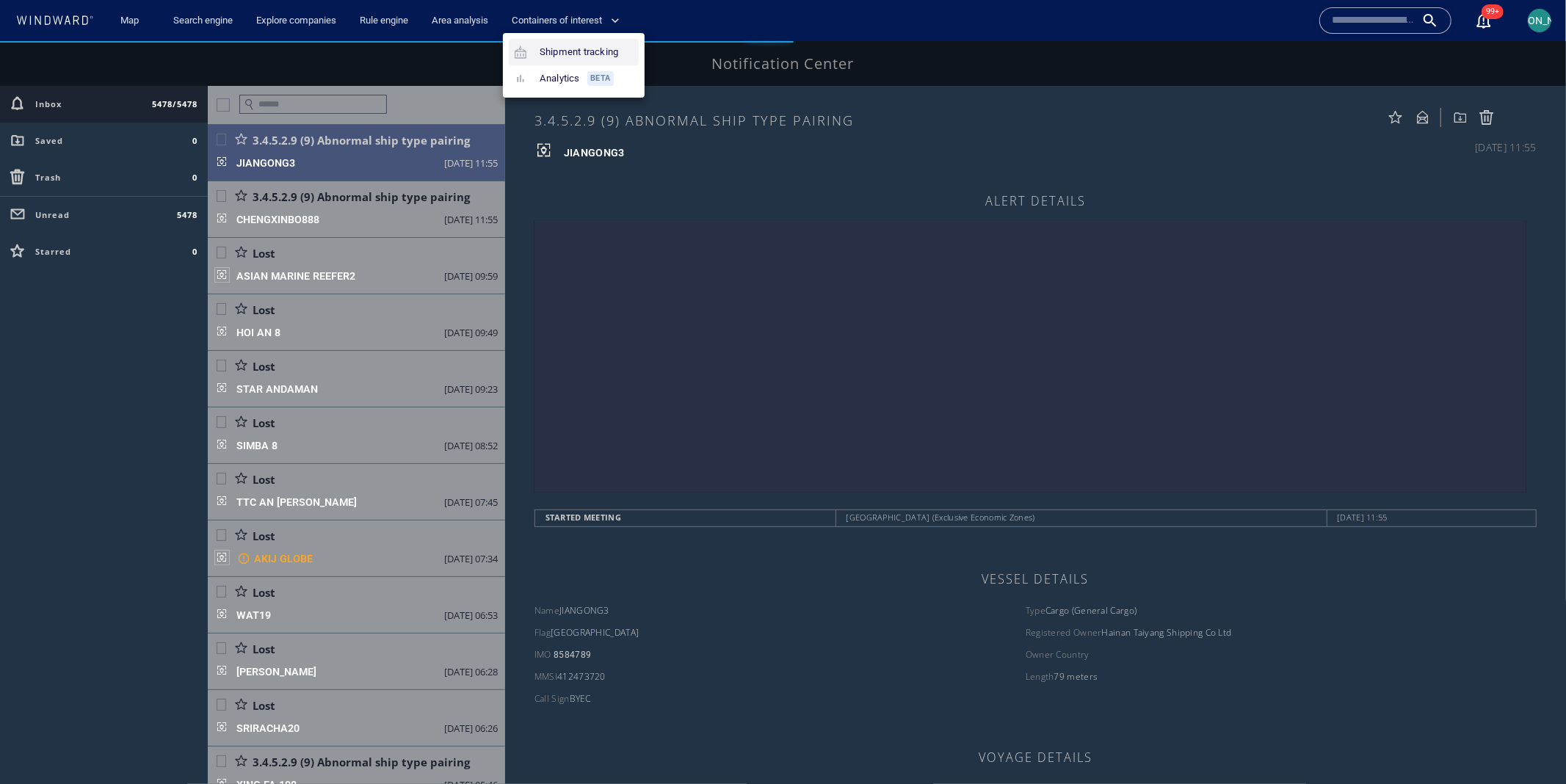
click at [603, 57] on link "Shipment tracking" at bounding box center [566, 52] width 115 height 27
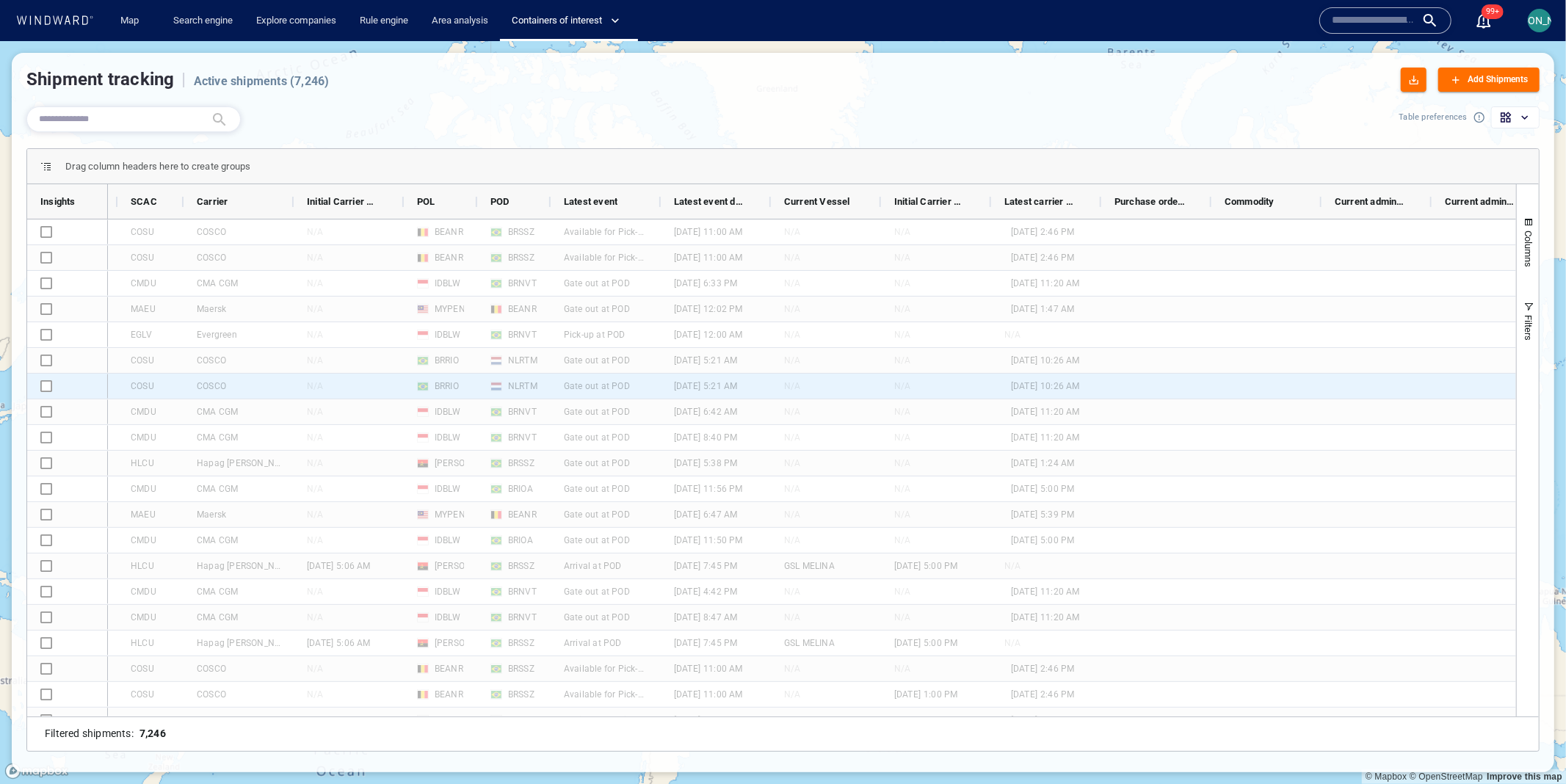
scroll to position [0, 754]
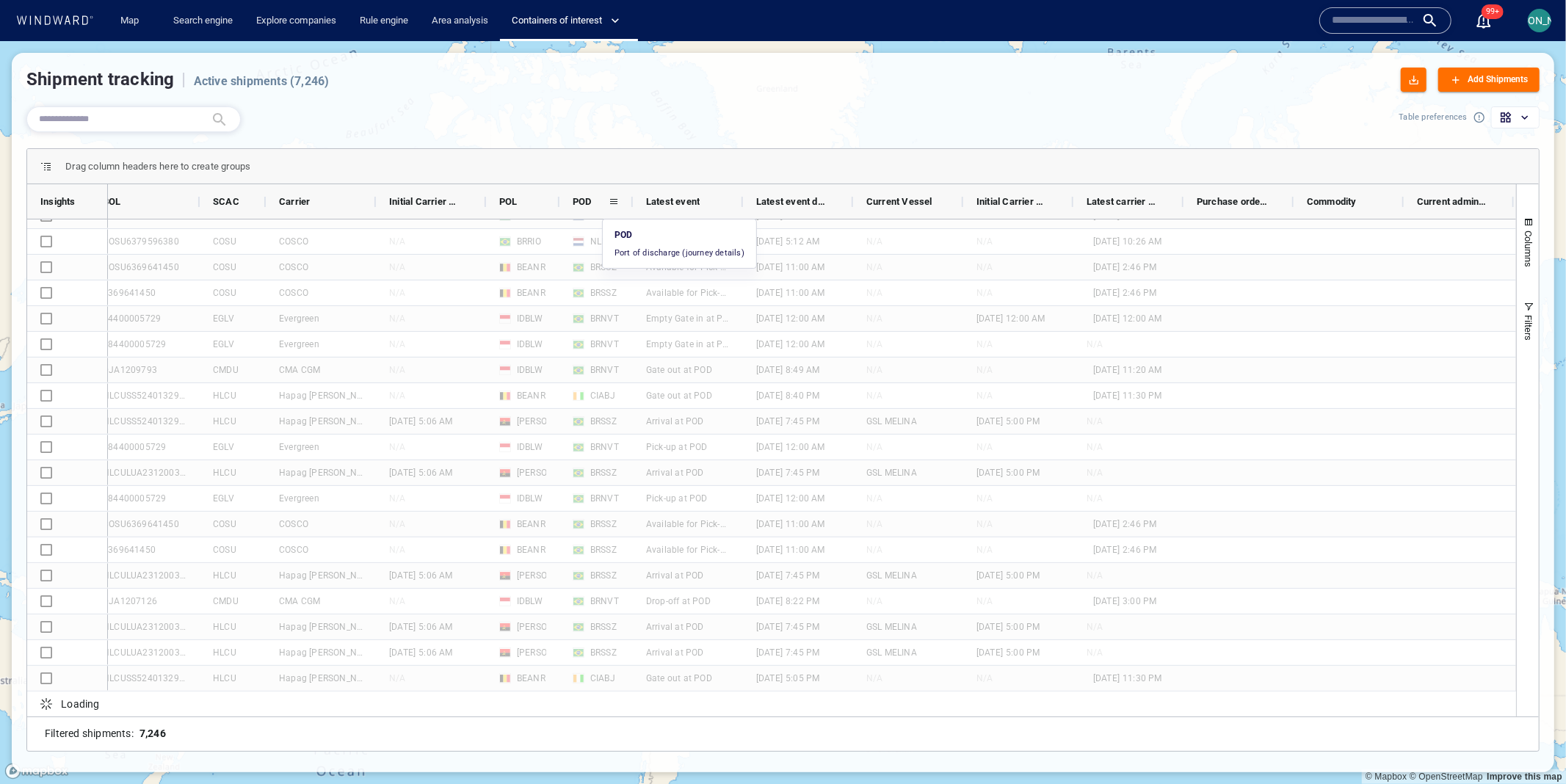
click at [611, 202] on span at bounding box center [613, 201] width 11 height 11
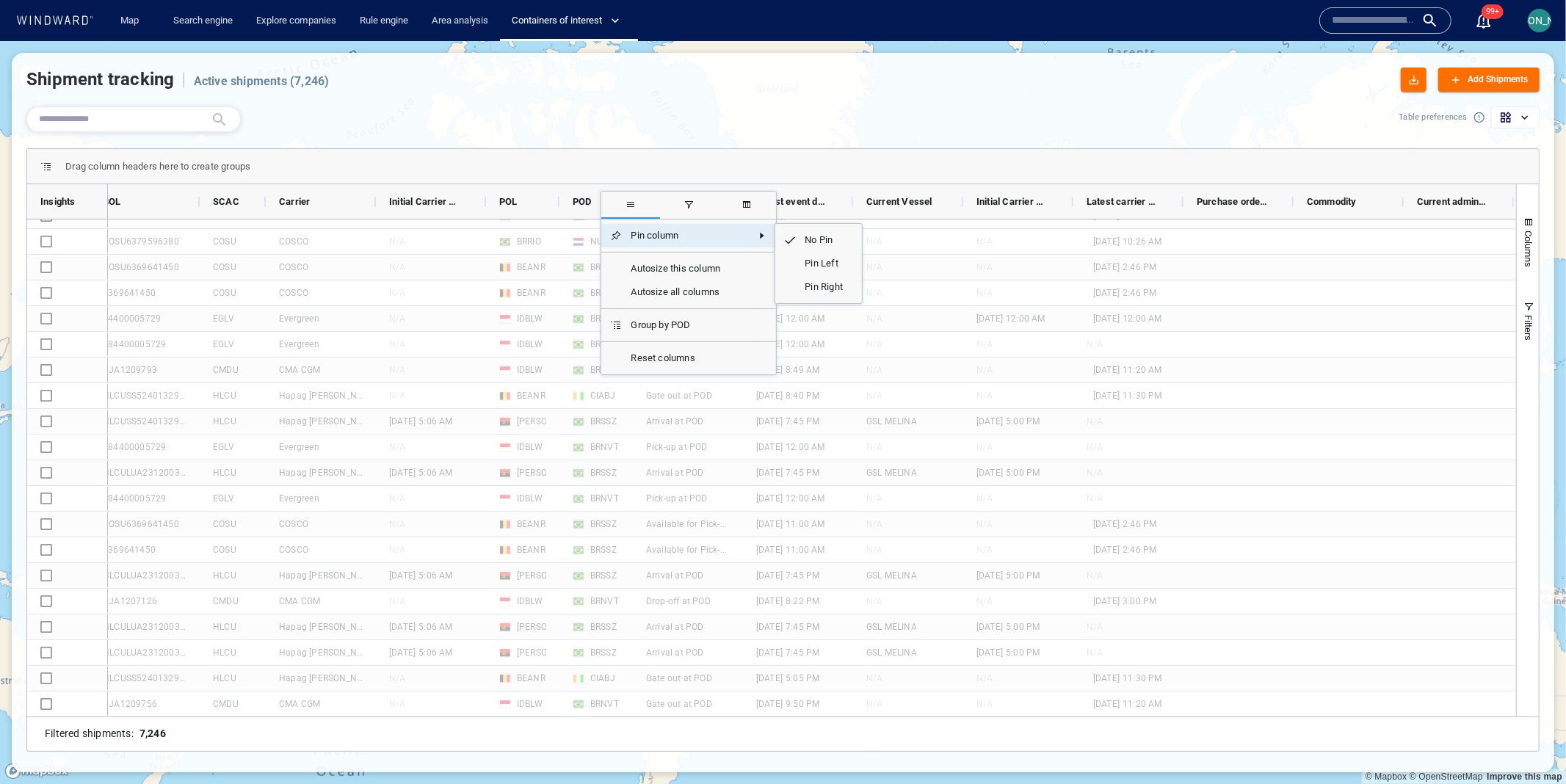
click at [751, 228] on span "Column Menu" at bounding box center [753, 235] width 5 height 24
click at [643, 158] on div "Drag column headers here to create groups" at bounding box center [783, 167] width 1511 height 35
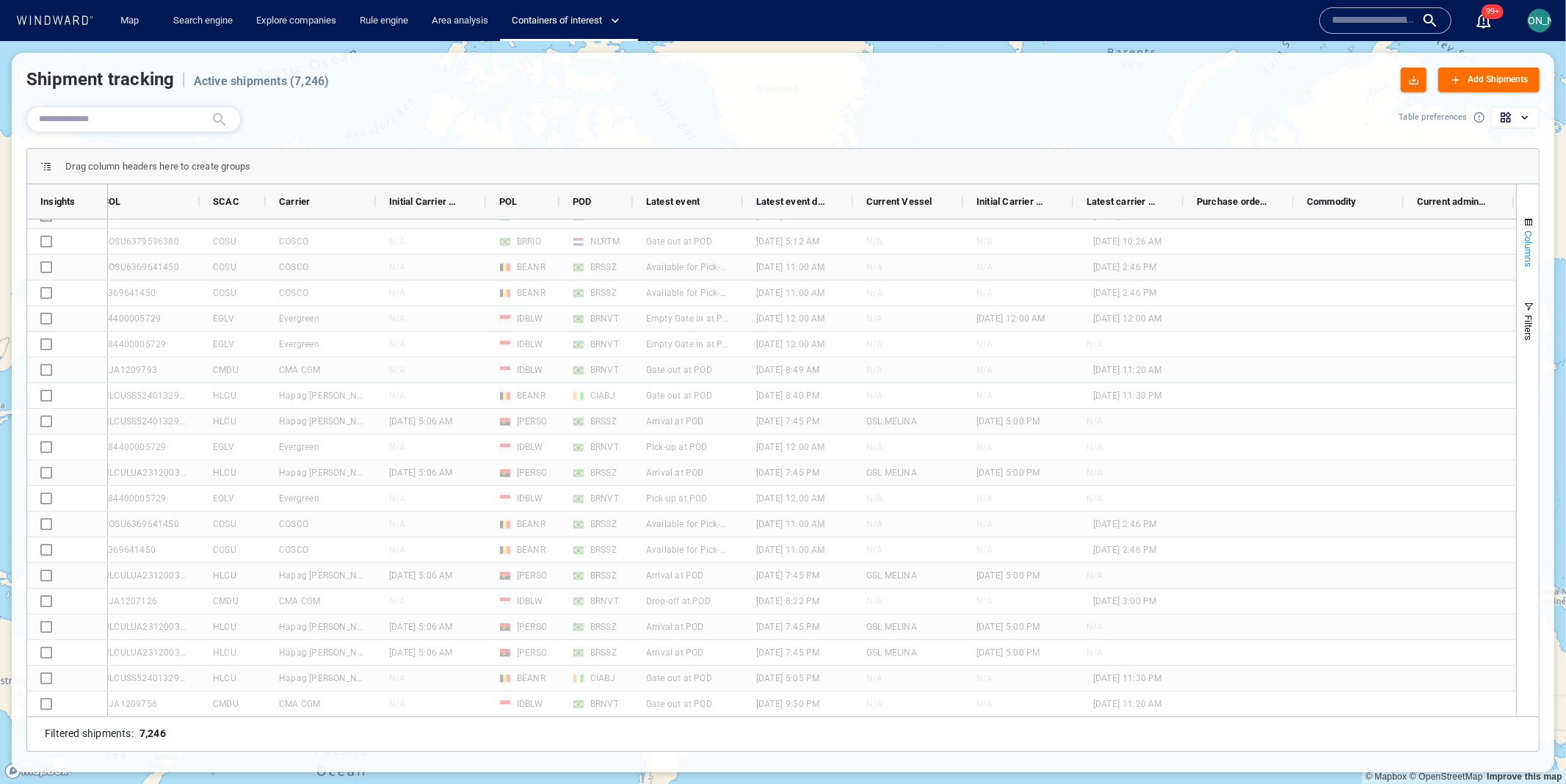
click at [1529, 232] on span "Columns" at bounding box center [1529, 249] width 11 height 37
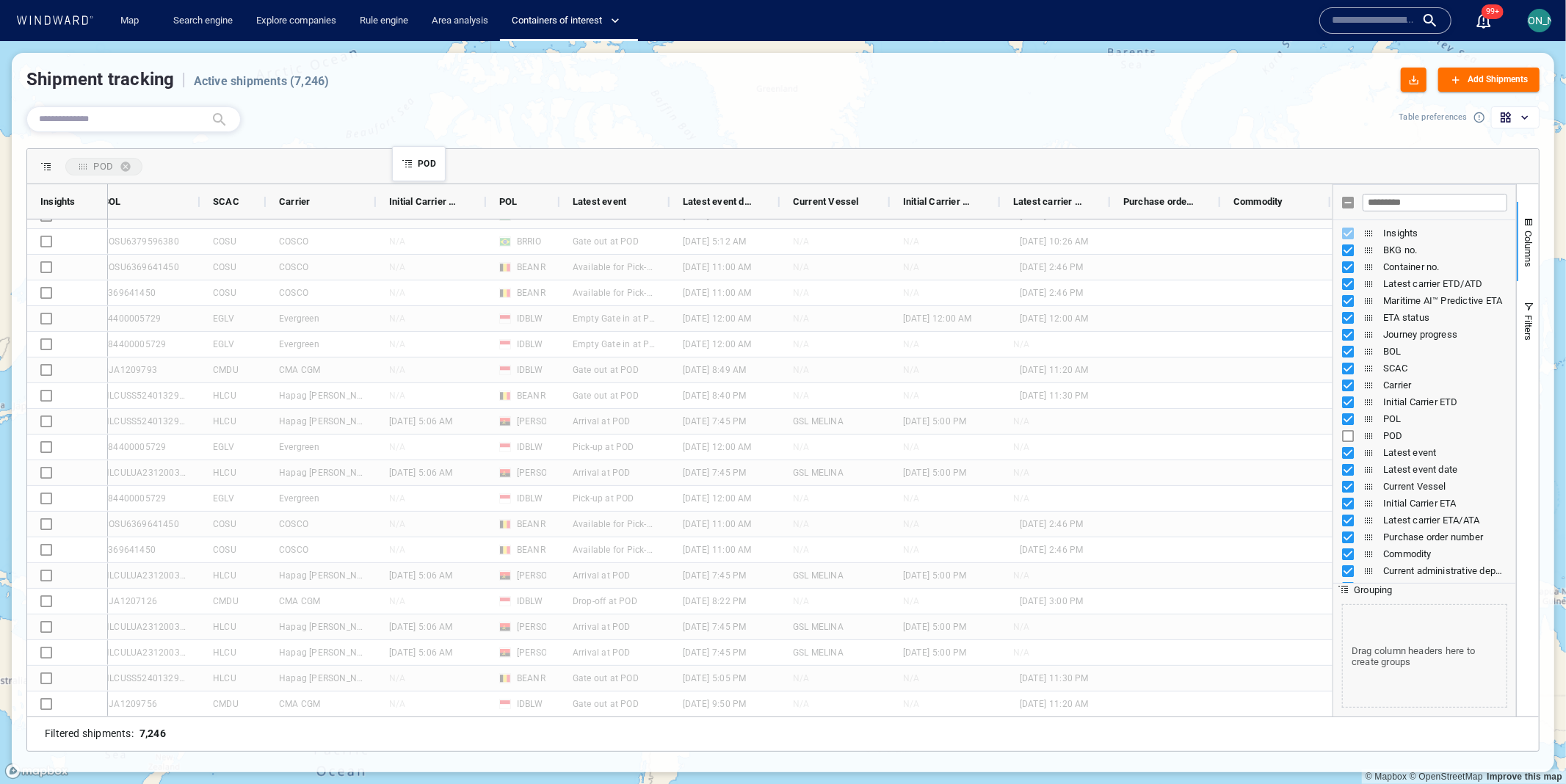
drag, startPoint x: 1370, startPoint y: 429, endPoint x: 400, endPoint y: 157, distance: 1007.4
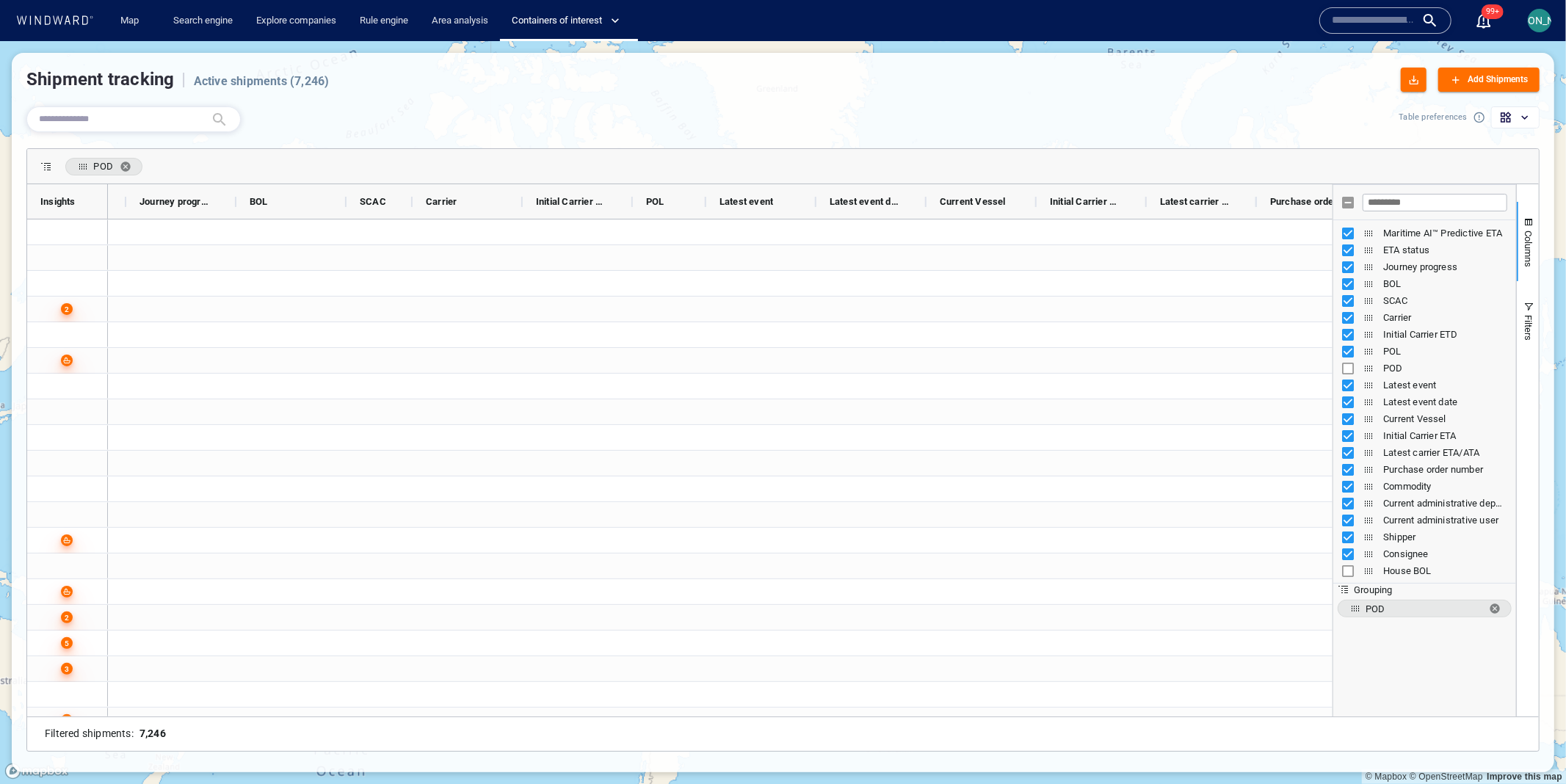
click at [1406, 175] on div "POD" at bounding box center [783, 167] width 1511 height 35
click at [101, 191] on div "Insights" at bounding box center [68, 201] width 81 height 34
click at [86, 199] on span at bounding box center [89, 201] width 11 height 11
click at [163, 209] on span "filter" at bounding box center [164, 204] width 11 height 11
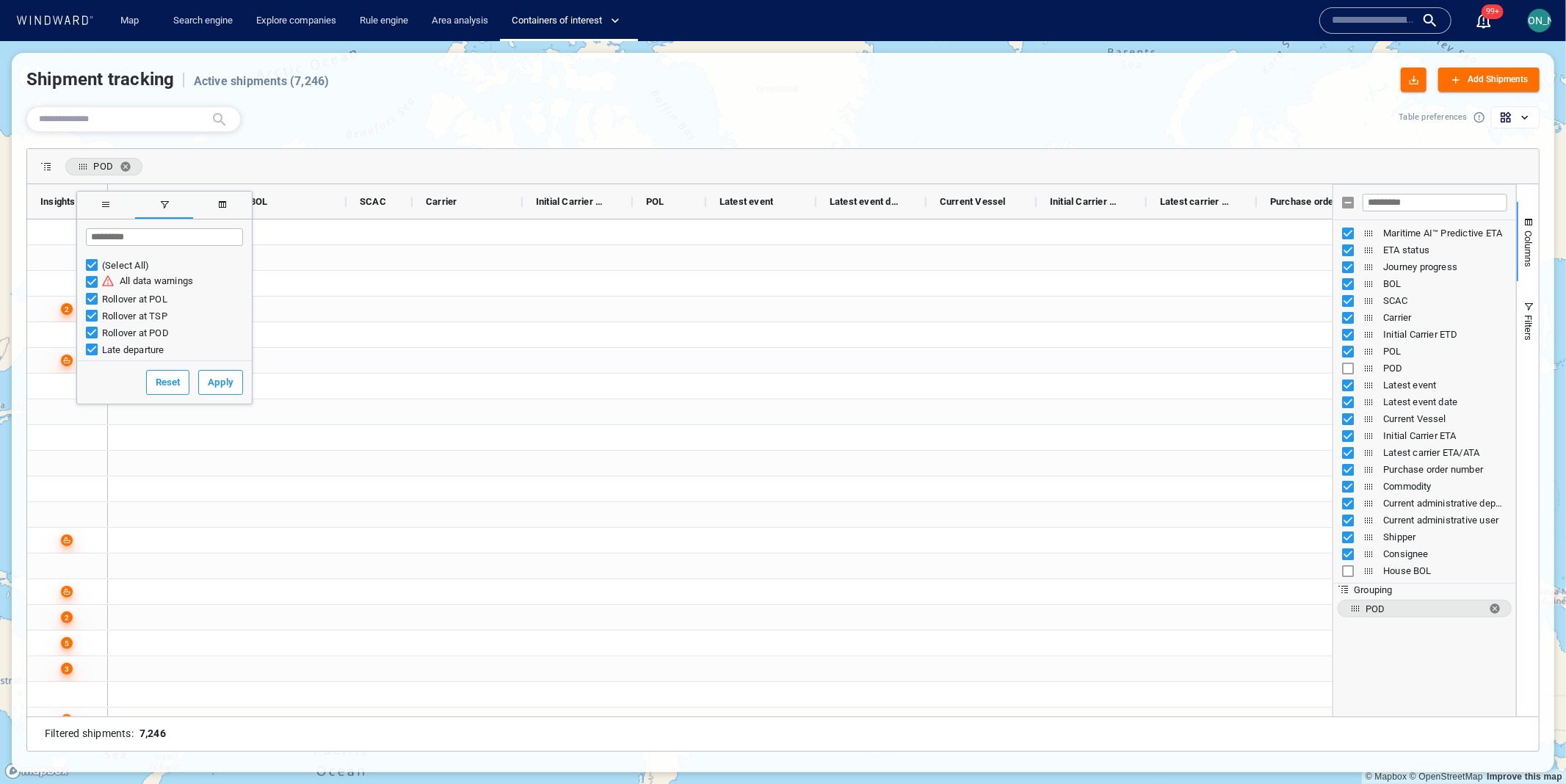
click at [232, 202] on span "columns" at bounding box center [222, 206] width 58 height 27
click at [188, 152] on div "POD" at bounding box center [783, 167] width 1511 height 35
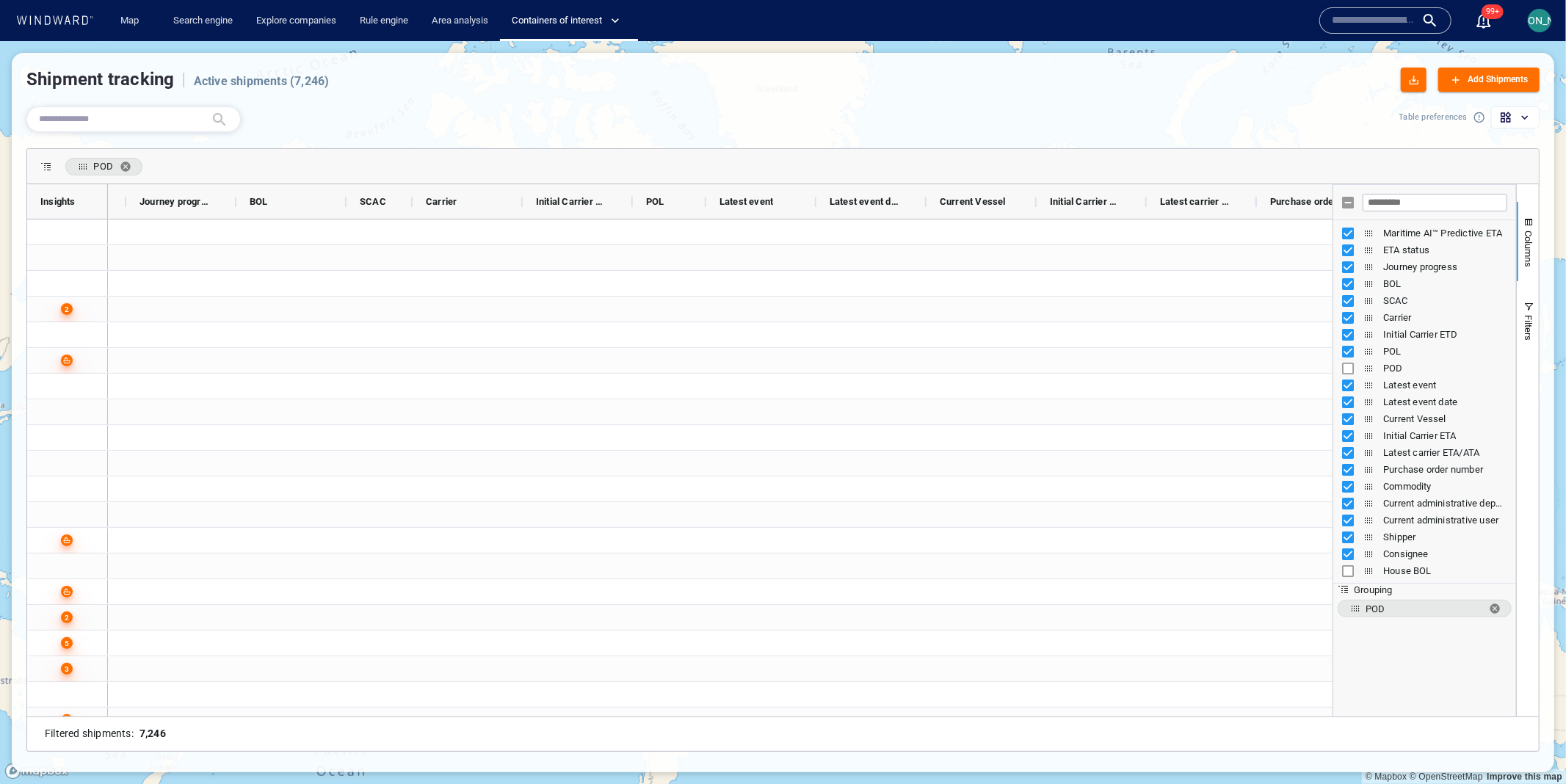
click at [1428, 146] on div "POD Drag here to set column labels Insights Carrier Initial Carrier ETD POL" at bounding box center [783, 449] width 1519 height 609
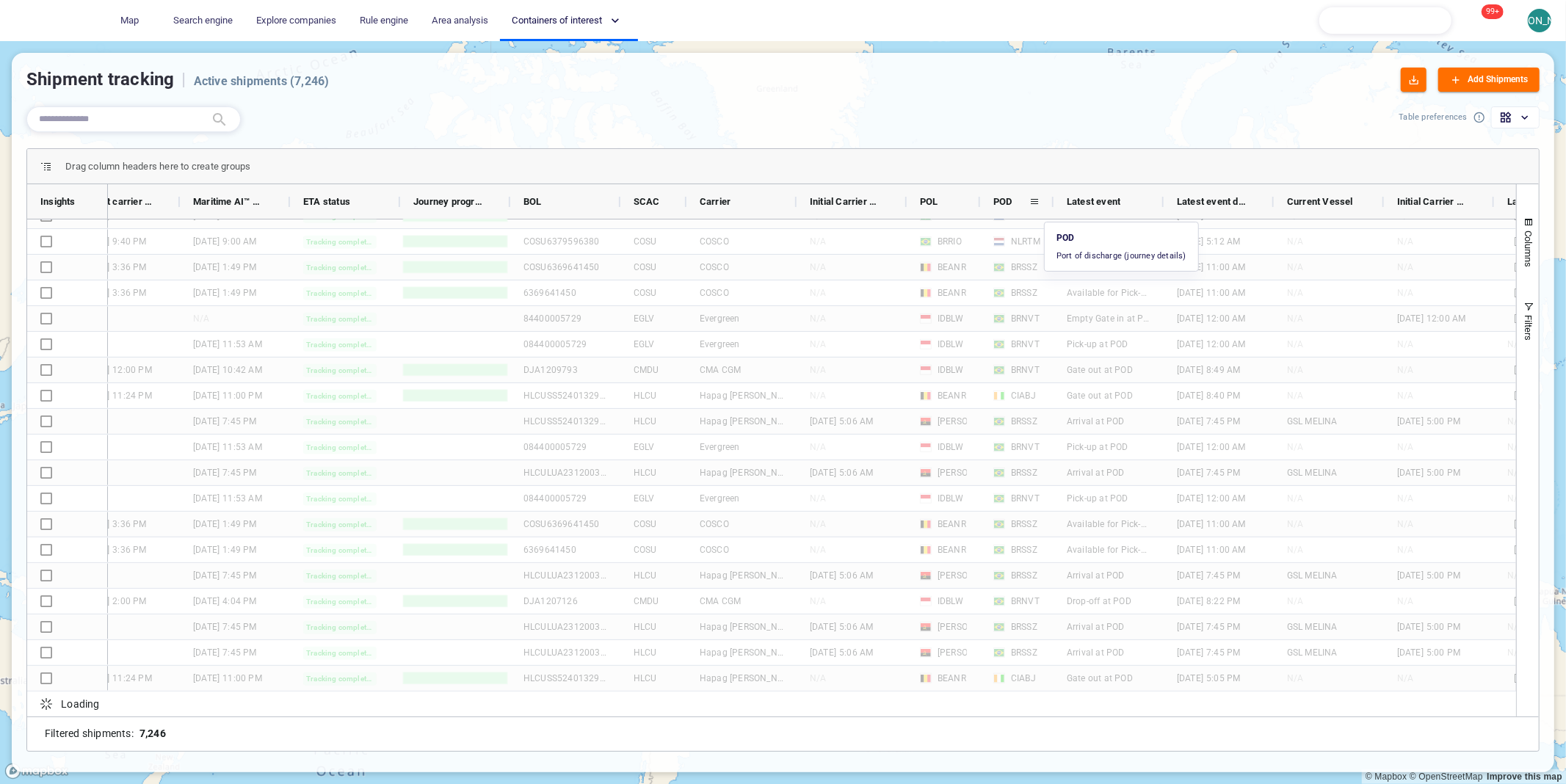
click at [1033, 199] on span at bounding box center [1034, 201] width 11 height 11
click at [1104, 202] on span "filter" at bounding box center [1108, 204] width 11 height 11
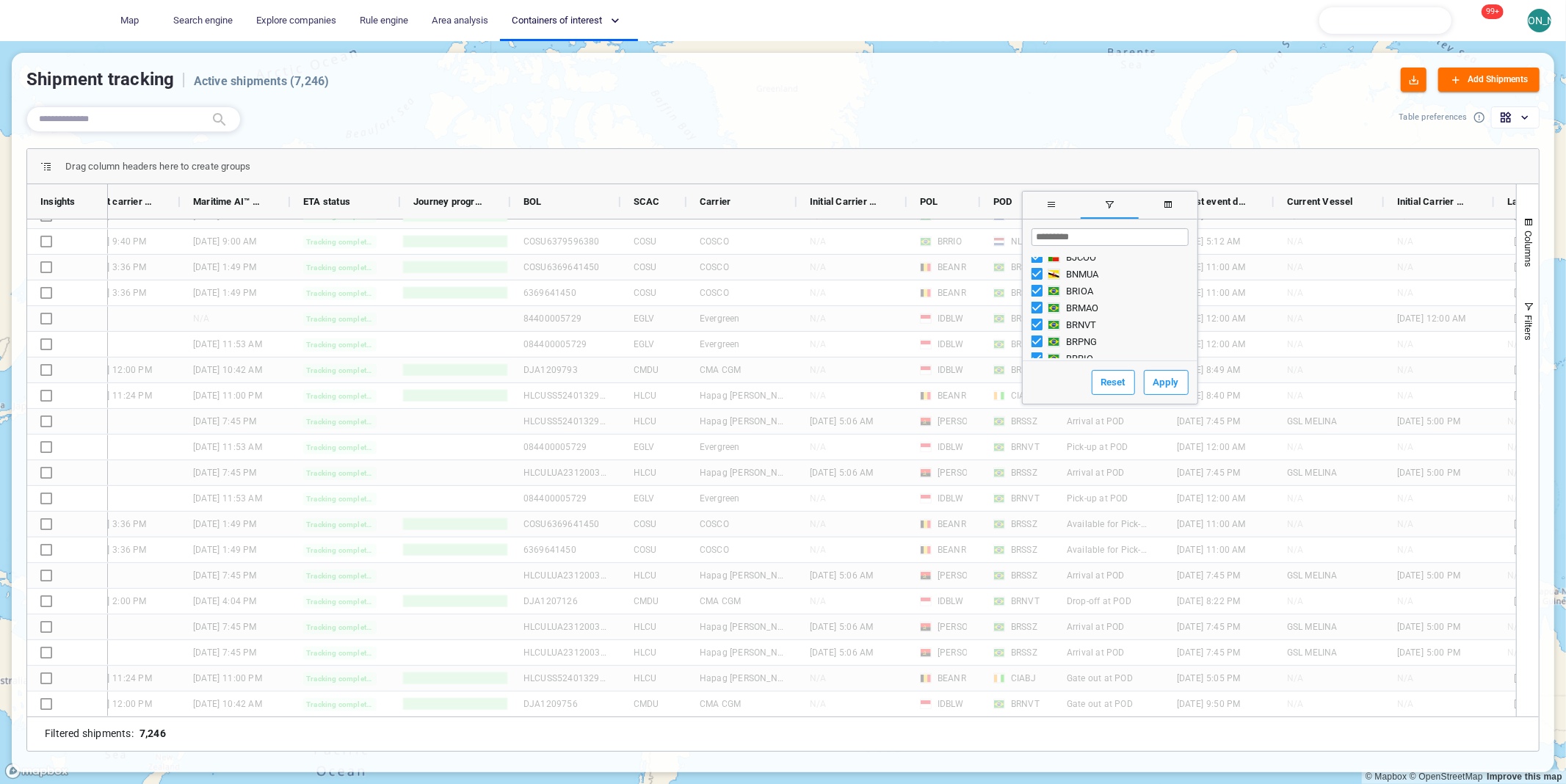
click at [1071, 238] on input "Search filter values" at bounding box center [1110, 237] width 157 height 18
click at [1153, 381] on button "Apply" at bounding box center [1166, 382] width 45 height 25
click at [1041, 254] on div "(Select All) THBKK THCHO THLCH THSGZ" at bounding box center [1110, 307] width 175 height 105
click at [1041, 257] on div "(Select All)" at bounding box center [1065, 265] width 67 height 17
click at [1037, 307] on div "THLCH" at bounding box center [1065, 316] width 70 height 17
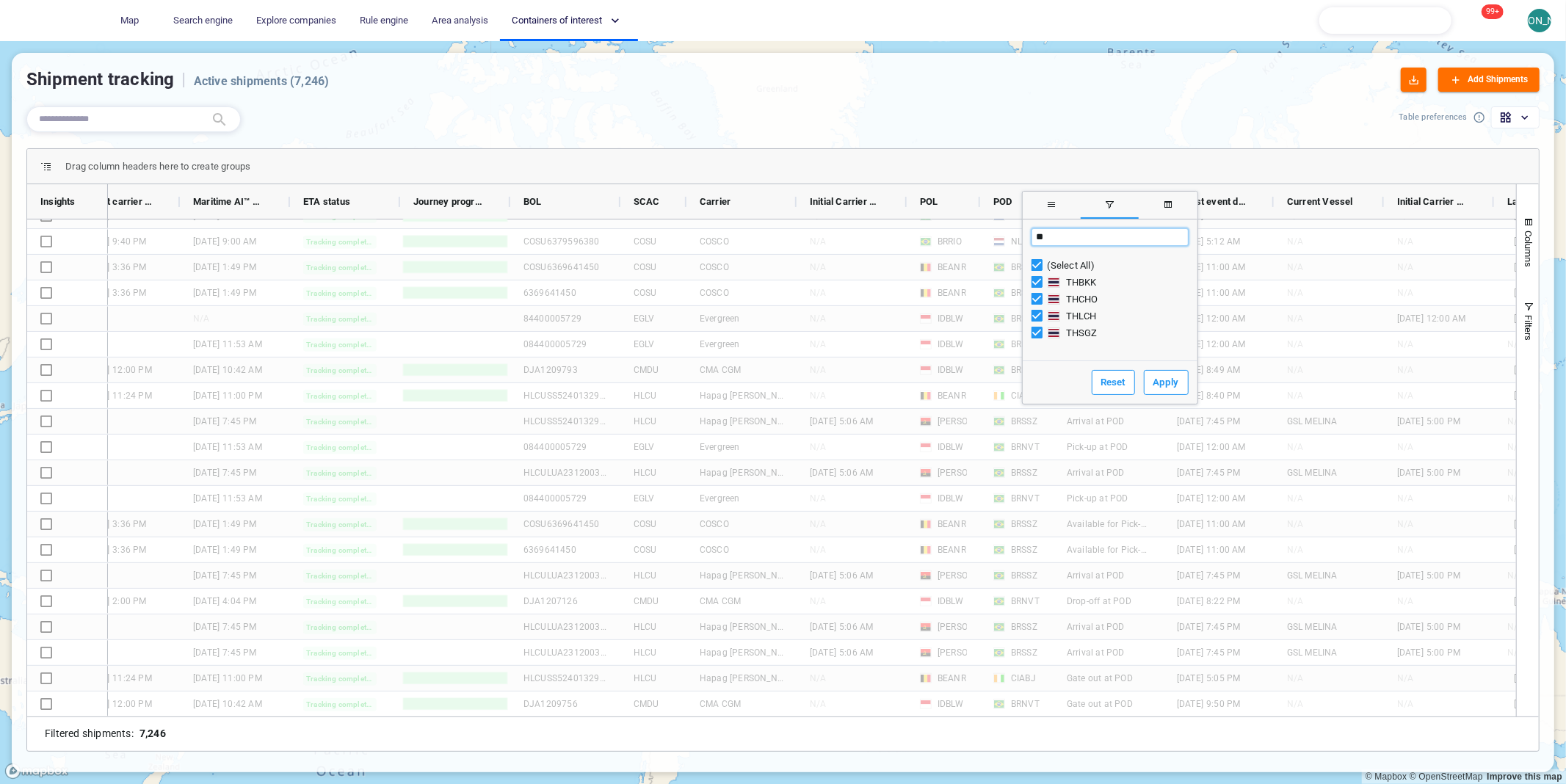
click at [1065, 232] on input "**" at bounding box center [1110, 237] width 157 height 18
click at [1153, 385] on button "Apply" at bounding box center [1166, 382] width 45 height 25
click at [1062, 235] on input "**" at bounding box center [1110, 237] width 157 height 18
type input "*"
click at [1054, 238] on input "Search filter values" at bounding box center [1110, 237] width 157 height 18
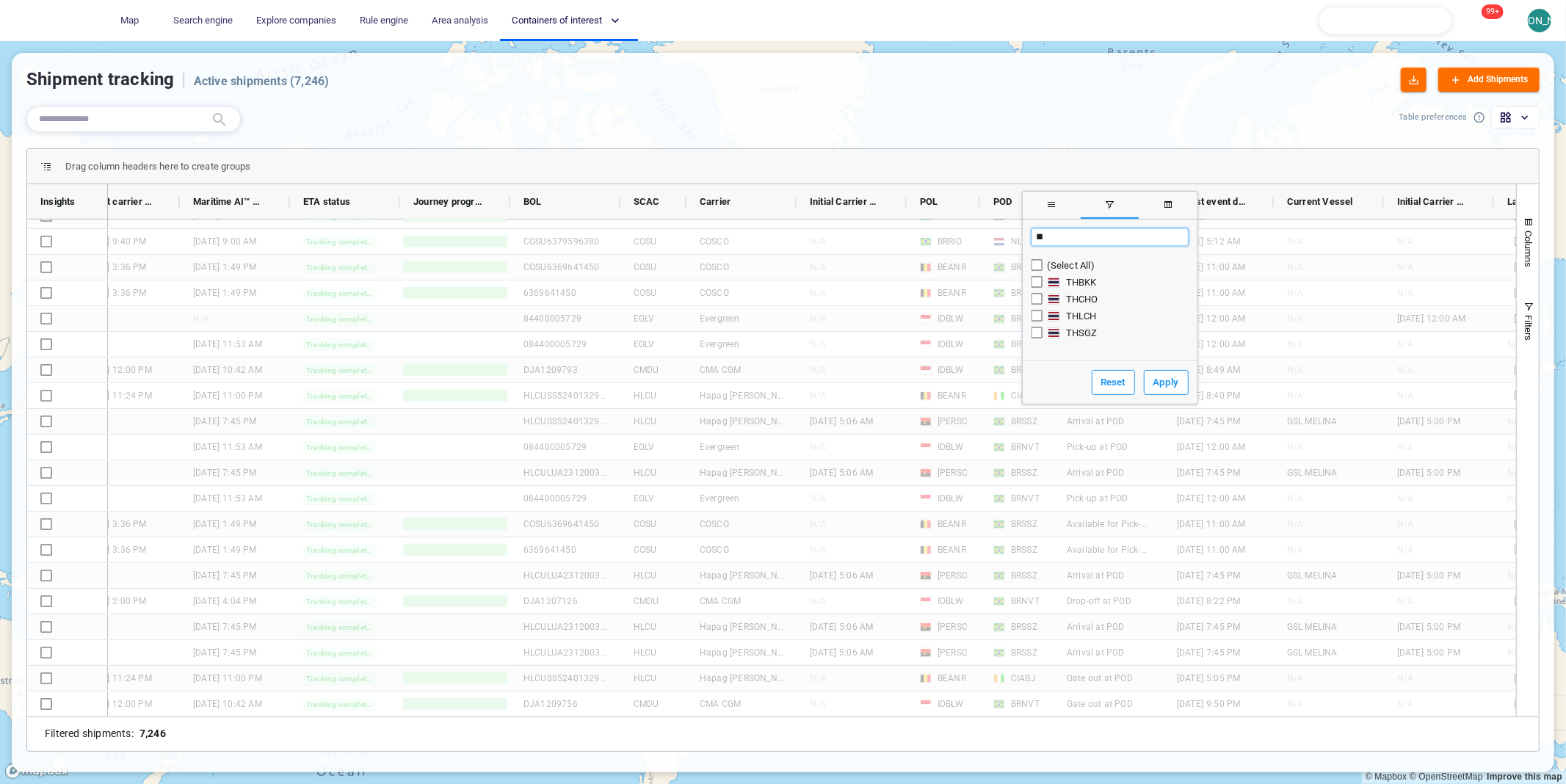
type input "**"
click at [1149, 377] on button "Apply" at bounding box center [1166, 382] width 45 height 25
type input "**********"
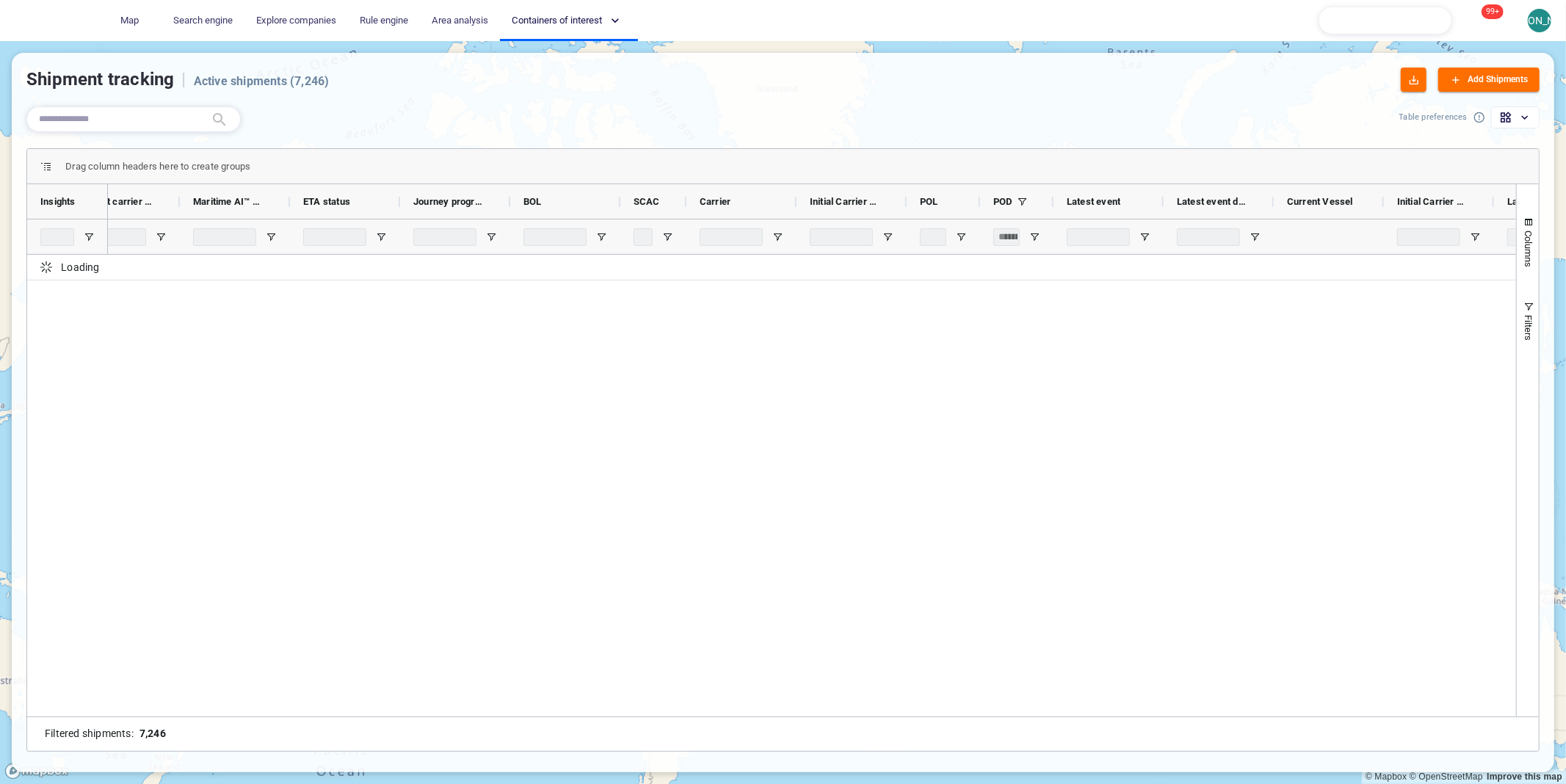
click at [770, 99] on div "Table preferences Drag column headers here to create groups Drag here to set co…" at bounding box center [783, 432] width 1542 height 680
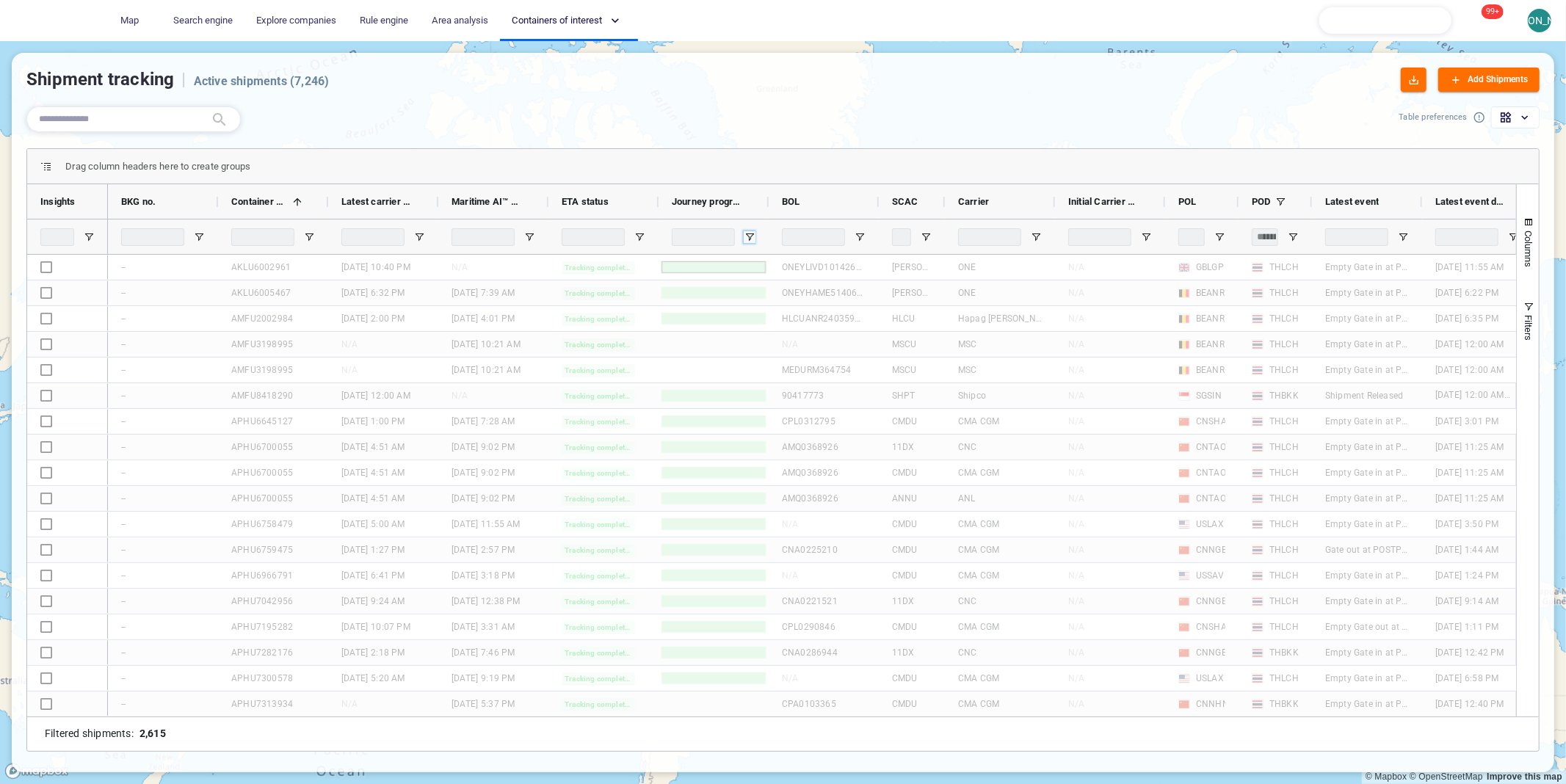
click at [752, 238] on span "Open Filter Menu" at bounding box center [749, 237] width 11 height 11
click at [870, 419] on button "Apply" at bounding box center [881, 417] width 45 height 25
type input "**********"
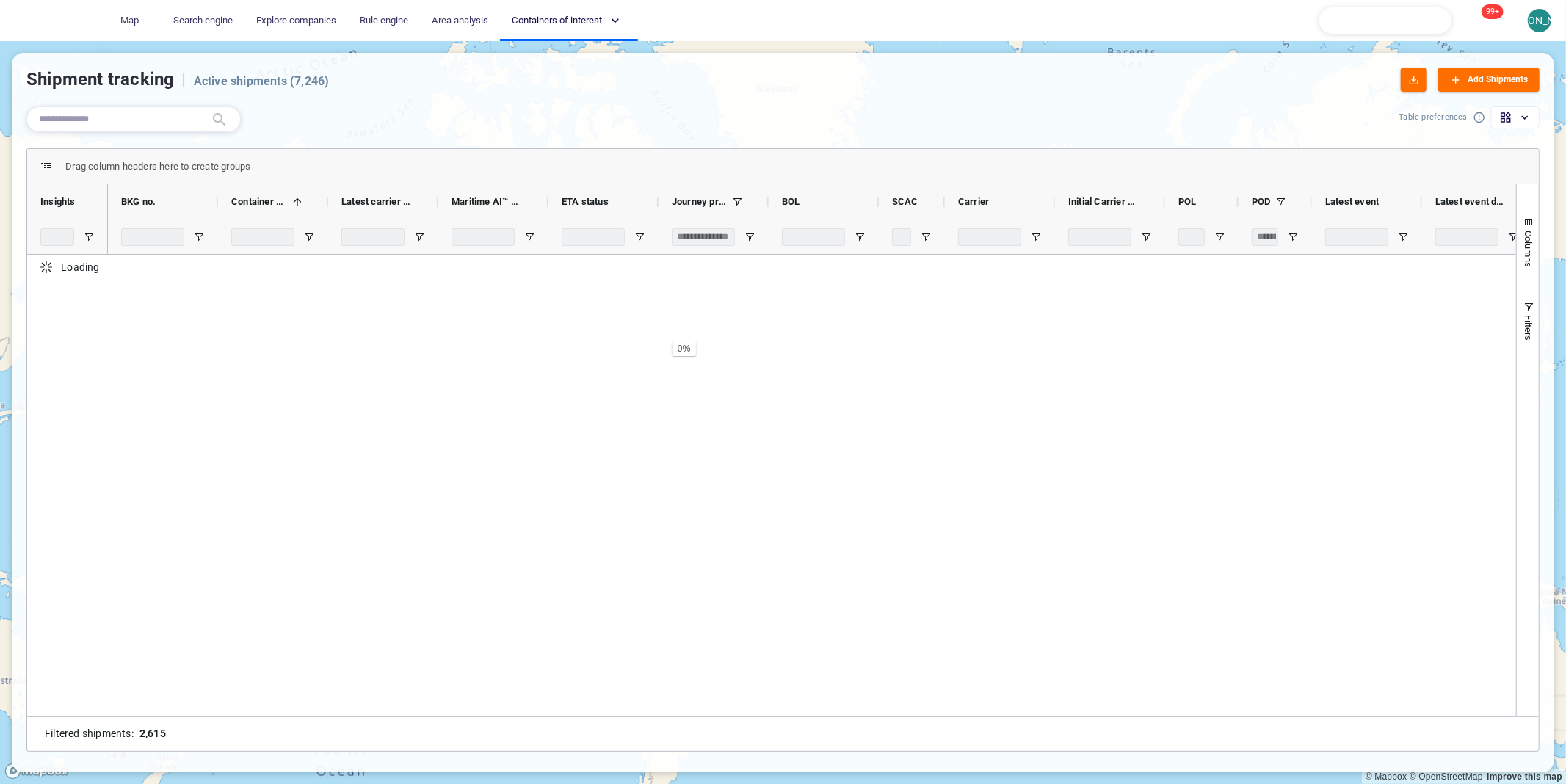
click at [658, 171] on div "Drag column headers here to create groups" at bounding box center [783, 167] width 1511 height 35
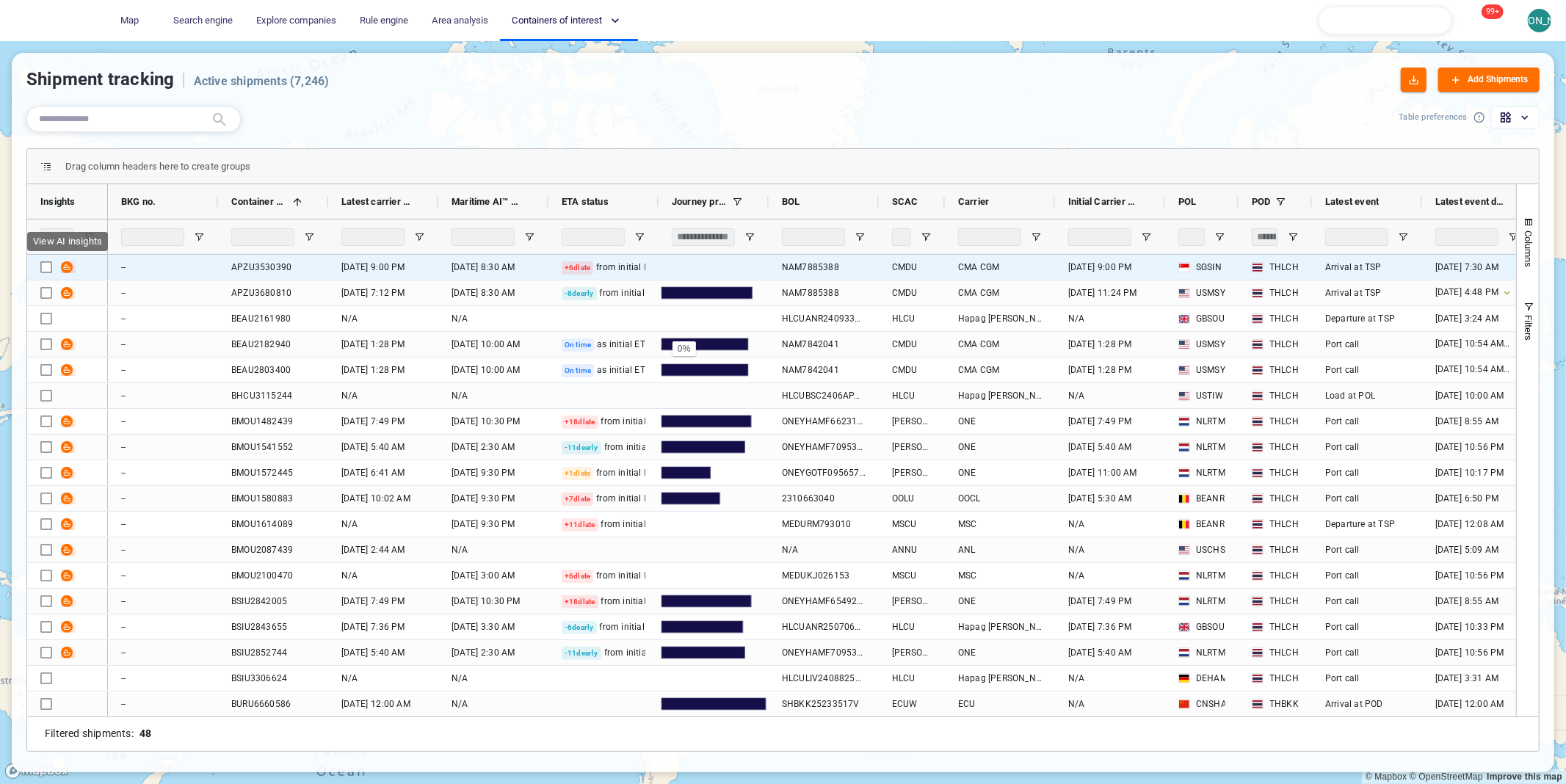
click at [65, 267] on span "Press SPACE to select this row." at bounding box center [66, 267] width 11 height 11
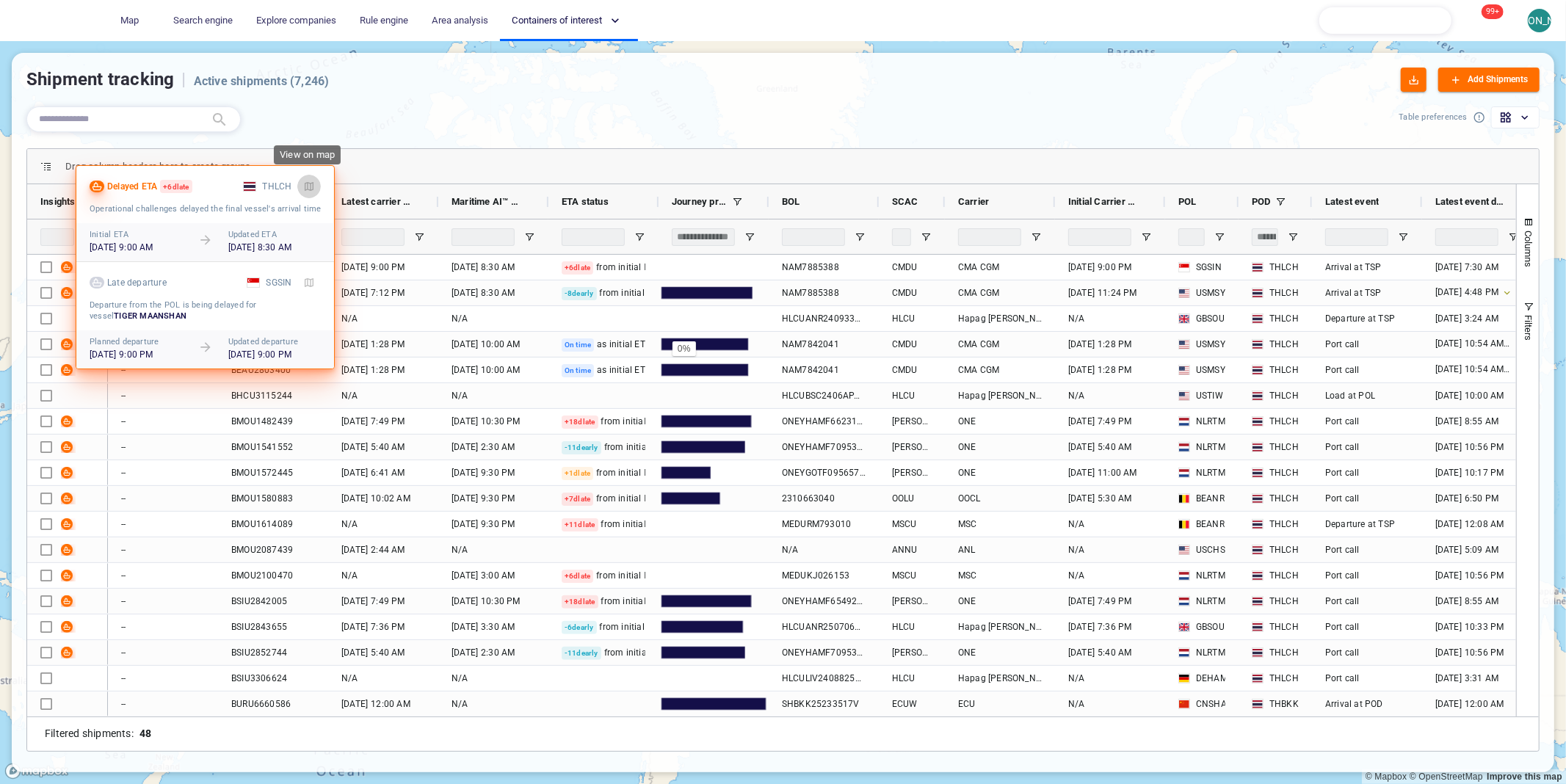
click at [307, 180] on span "button" at bounding box center [309, 186] width 11 height 11
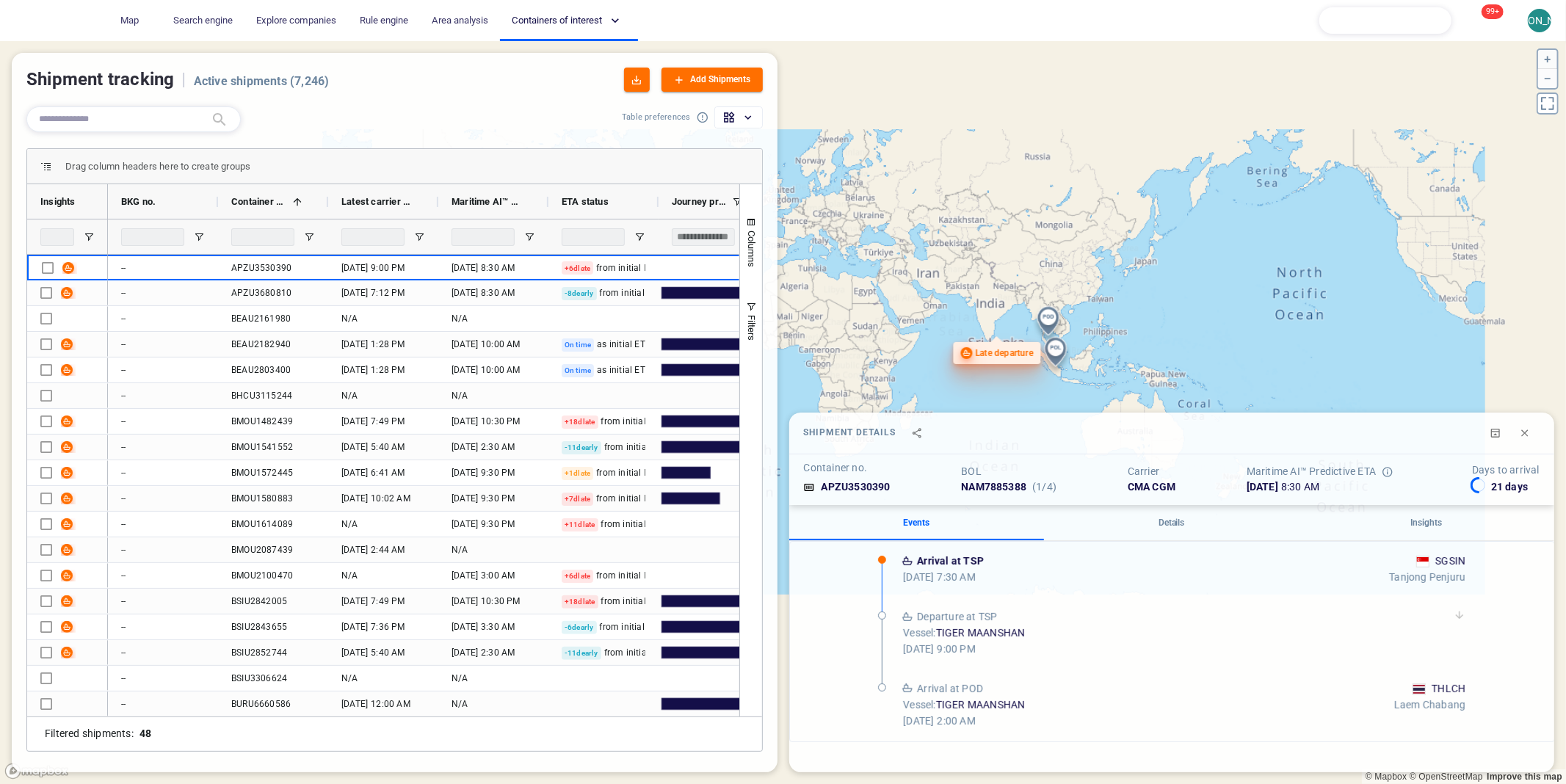
drag, startPoint x: 1046, startPoint y: 329, endPoint x: 987, endPoint y: 274, distance: 80.7
click at [987, 274] on canvas "Map" at bounding box center [783, 413] width 1566 height 744
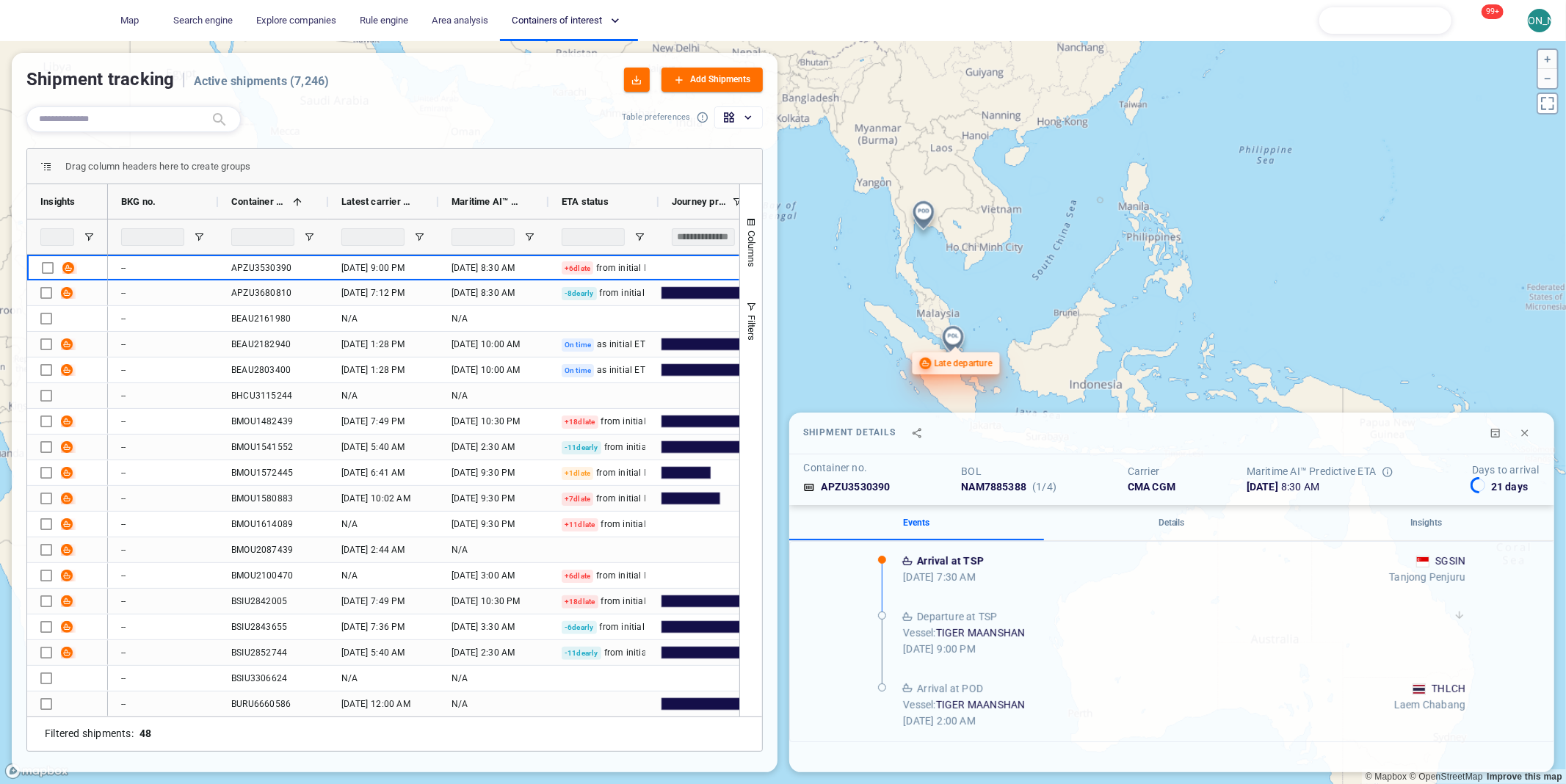
drag, startPoint x: 996, startPoint y: 317, endPoint x: 1000, endPoint y: 293, distance: 24.3
click at [1000, 293] on canvas "Map" at bounding box center [783, 413] width 1566 height 744
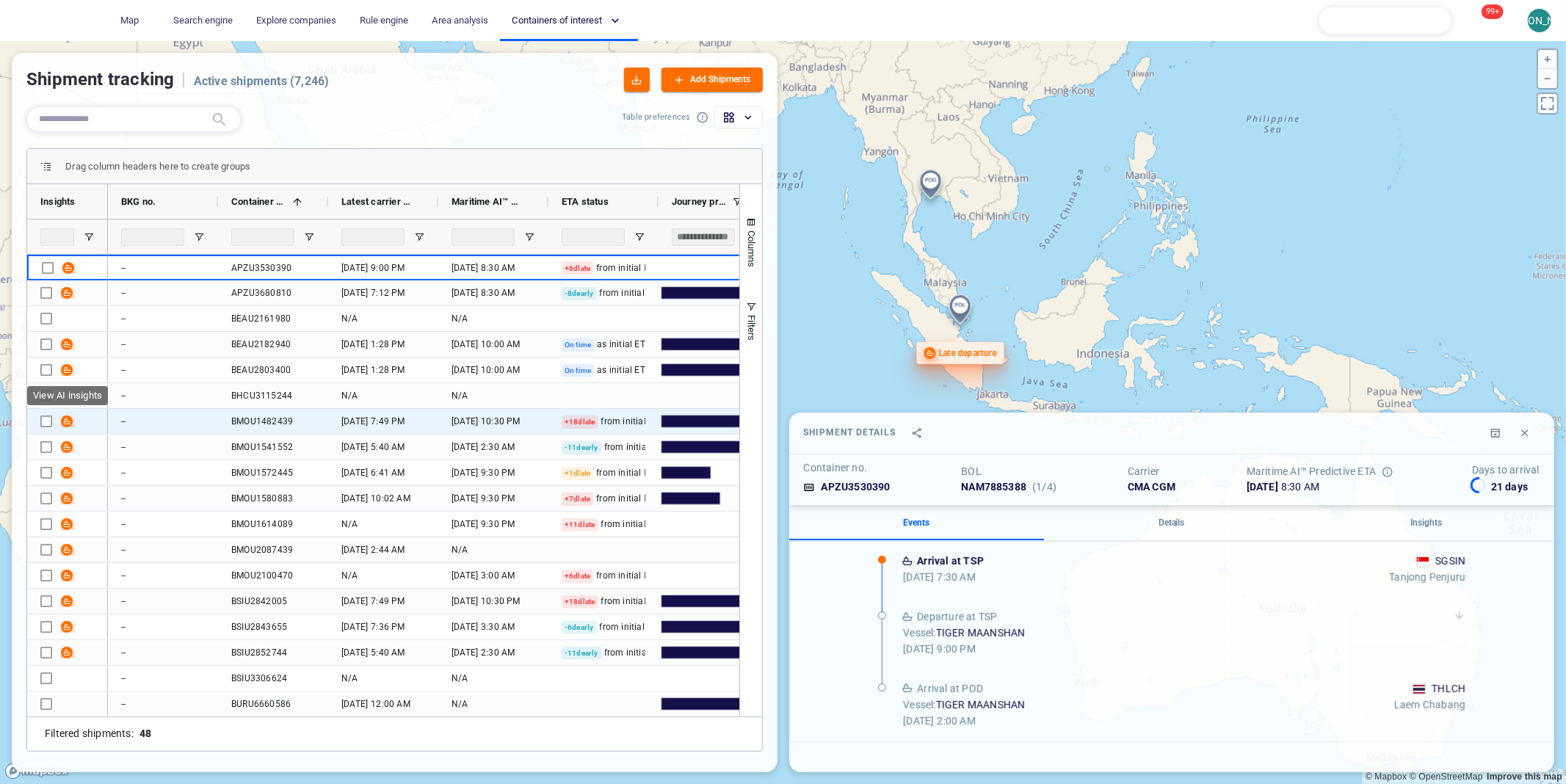
click at [66, 420] on span "Press SPACE to select this row." at bounding box center [66, 421] width 11 height 11
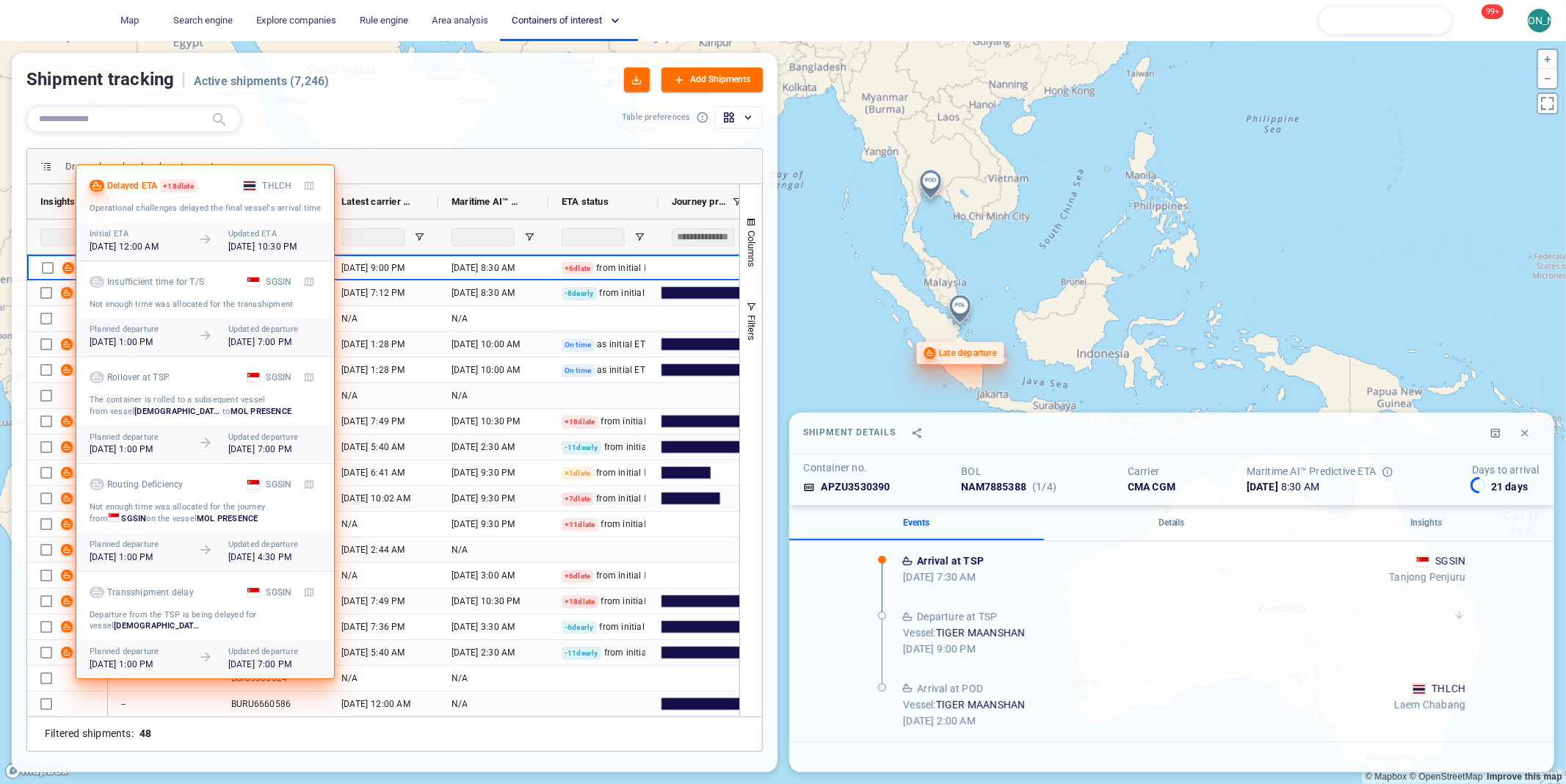
click at [66, 420] on div at bounding box center [783, 392] width 1566 height 784
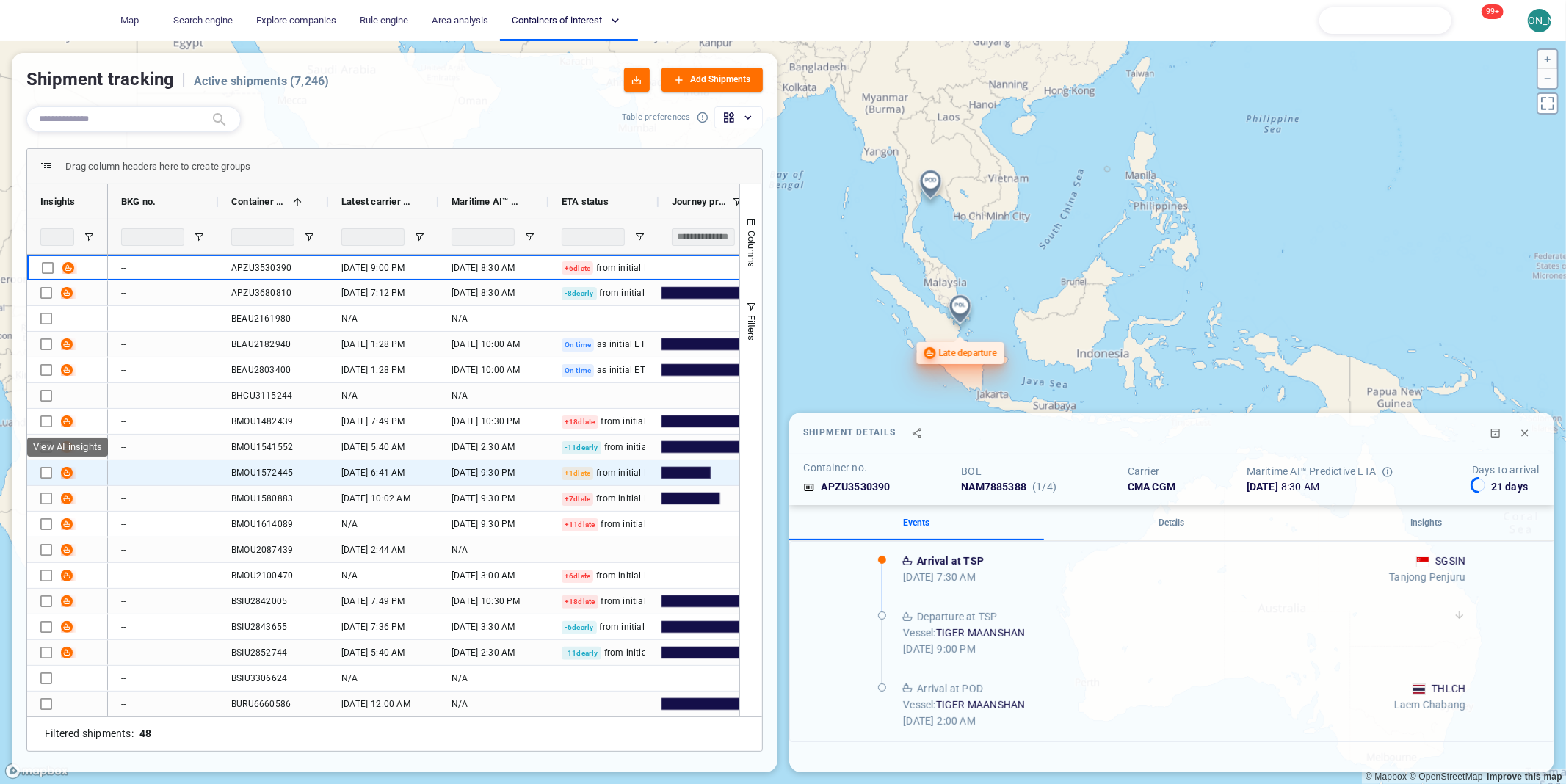
click at [68, 473] on span "Press SPACE to select this row." at bounding box center [66, 472] width 11 height 11
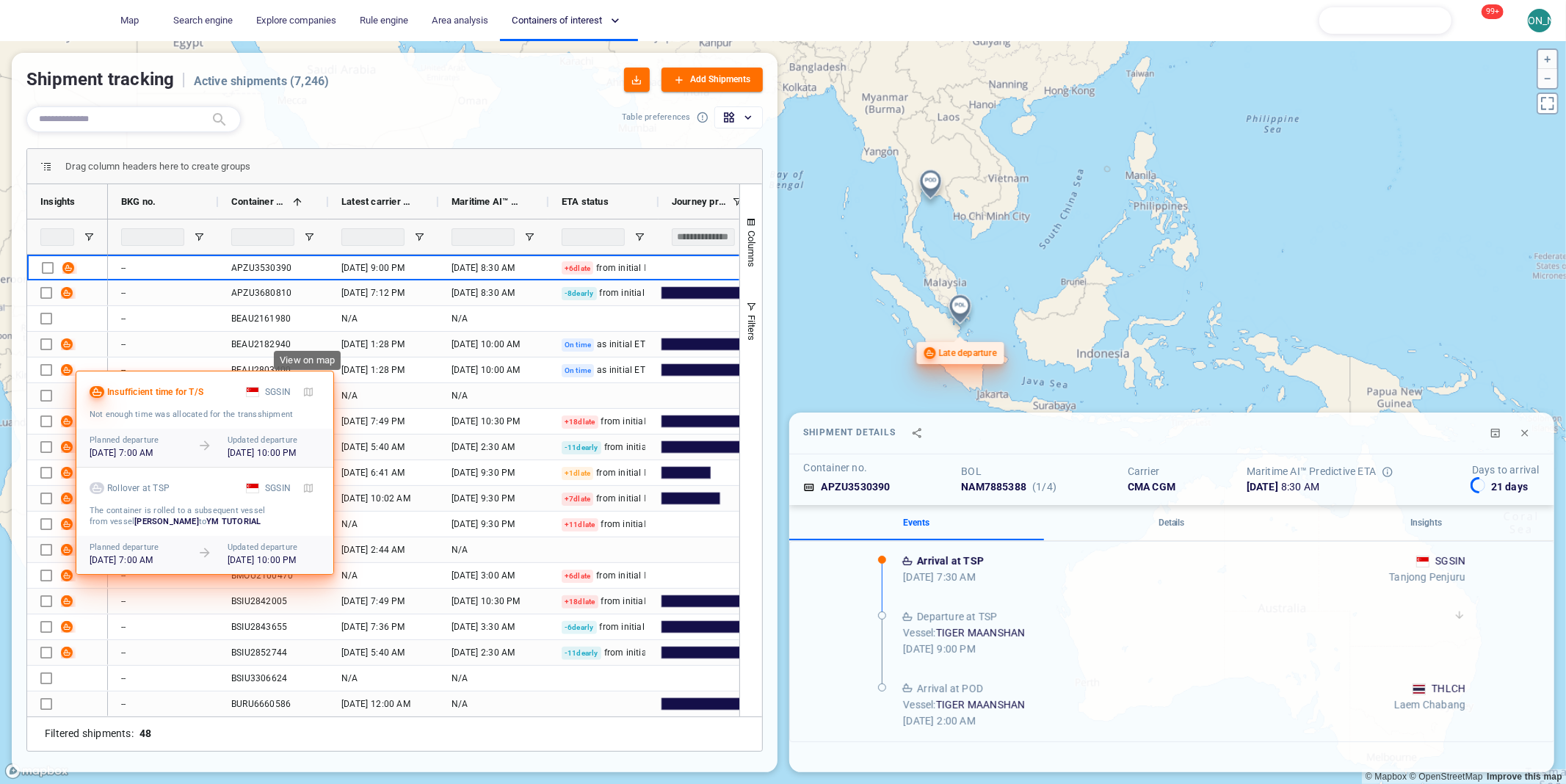
click at [316, 387] on button "button" at bounding box center [308, 391] width 24 height 24
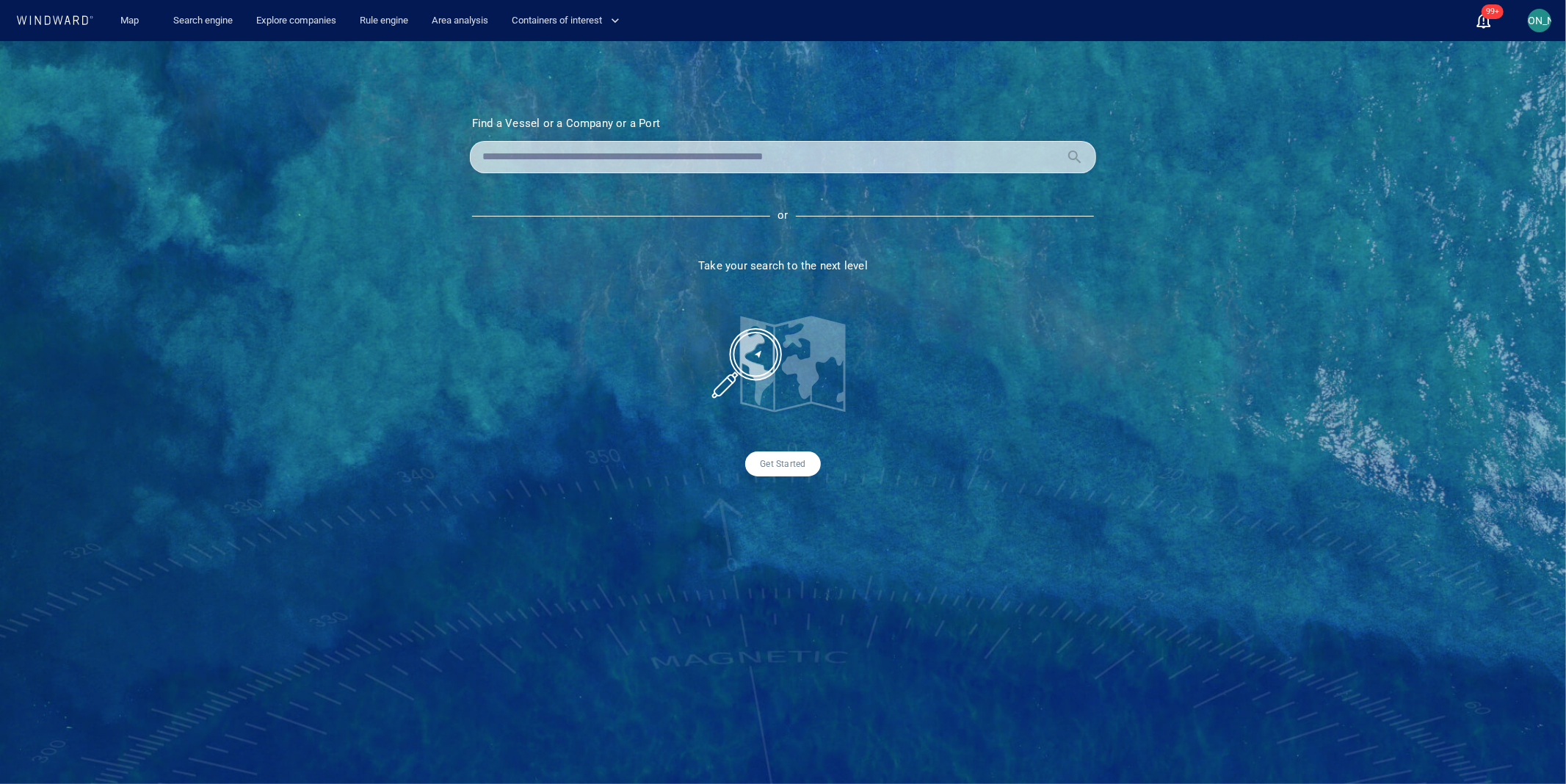
click at [634, 141] on div at bounding box center [783, 157] width 626 height 32
click at [634, 146] on input "text" at bounding box center [771, 157] width 578 height 22
type input "*"
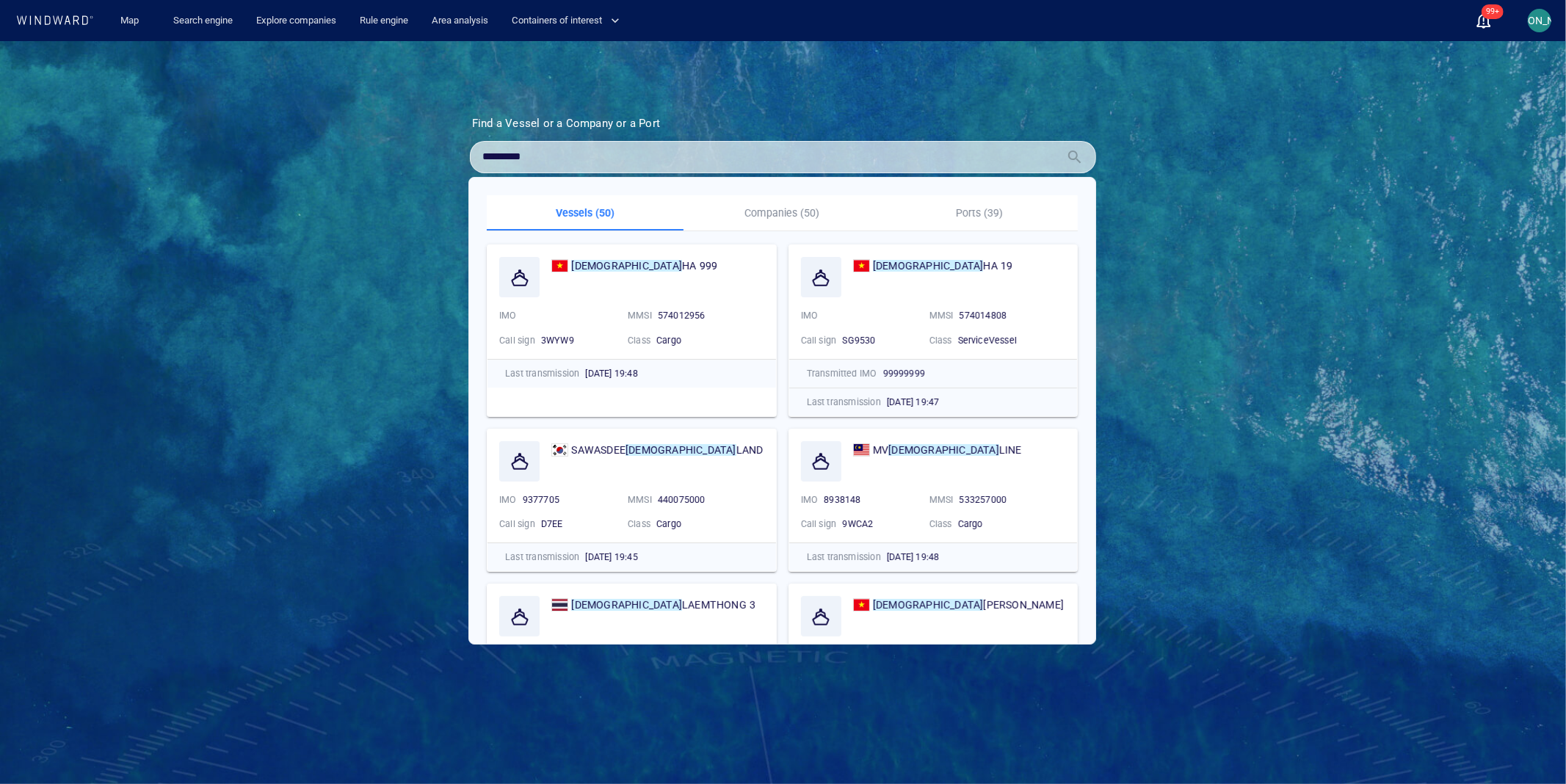
type input "*********"
click at [776, 210] on p "Companies (50)" at bounding box center [782, 212] width 179 height 18
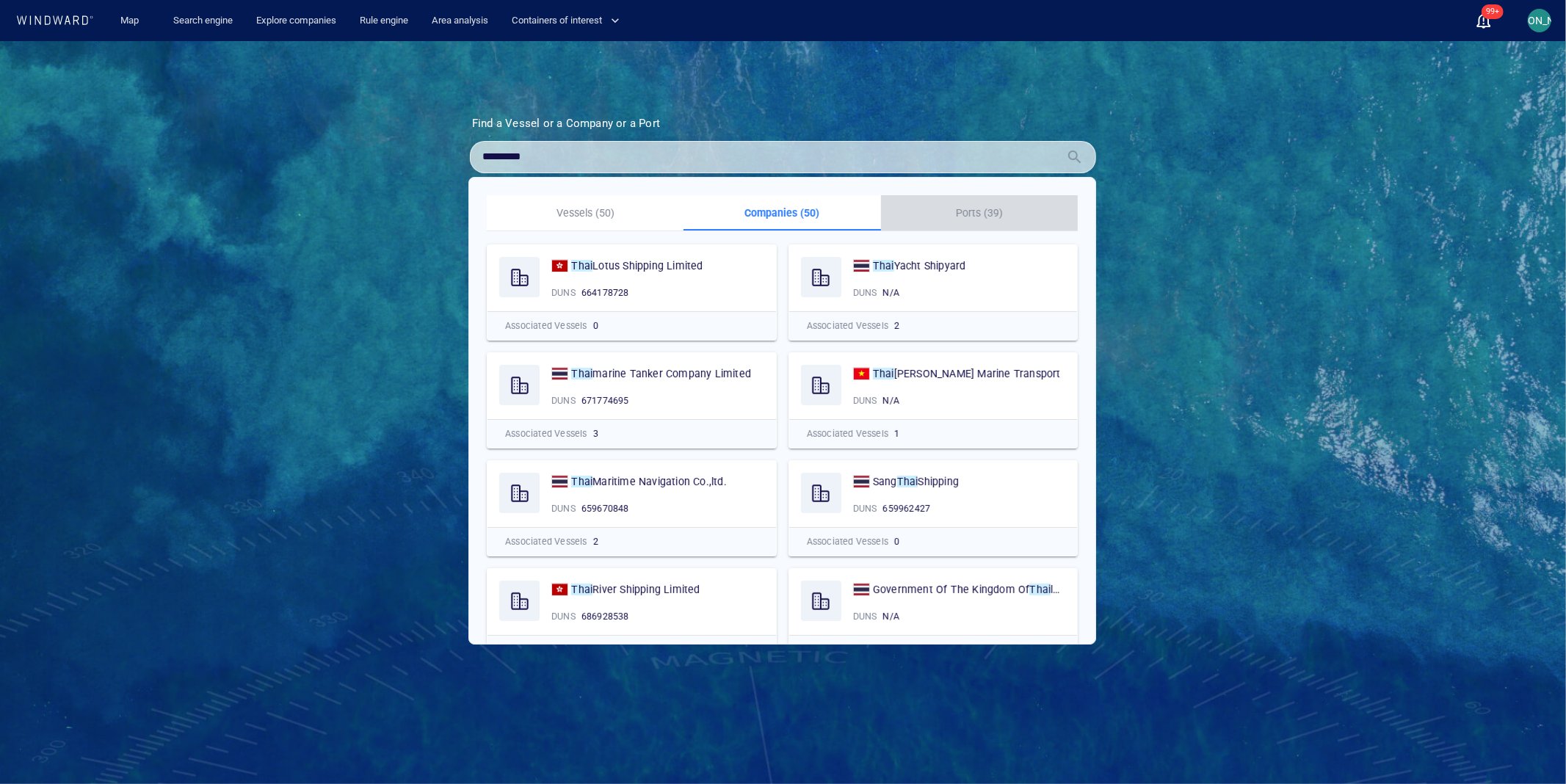
click at [985, 217] on p "Ports (39)" at bounding box center [979, 212] width 179 height 18
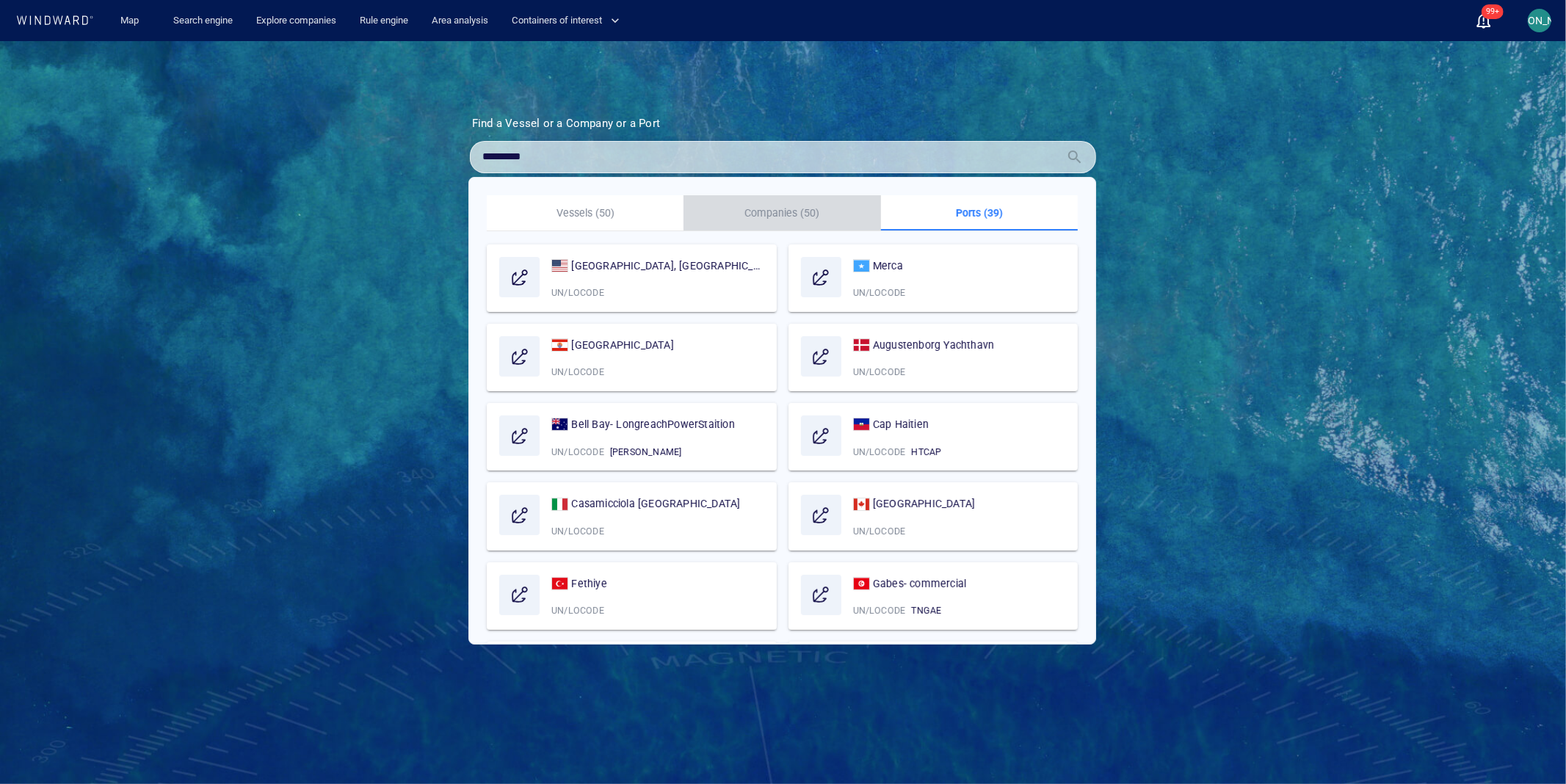
click at [734, 210] on p "Companies (50)" at bounding box center [782, 212] width 179 height 18
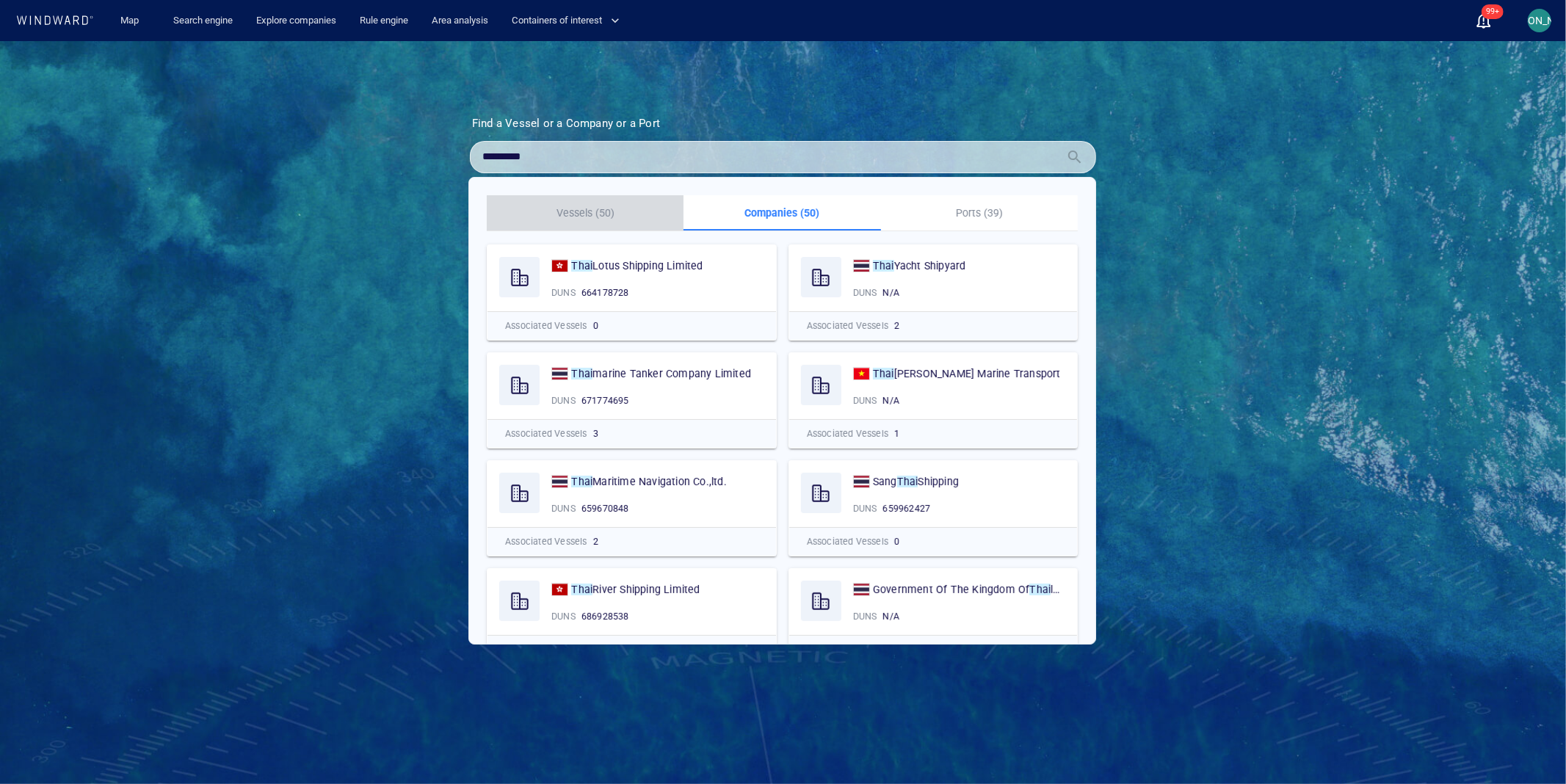
click at [585, 218] on p "Vessels (50)" at bounding box center [585, 212] width 179 height 18
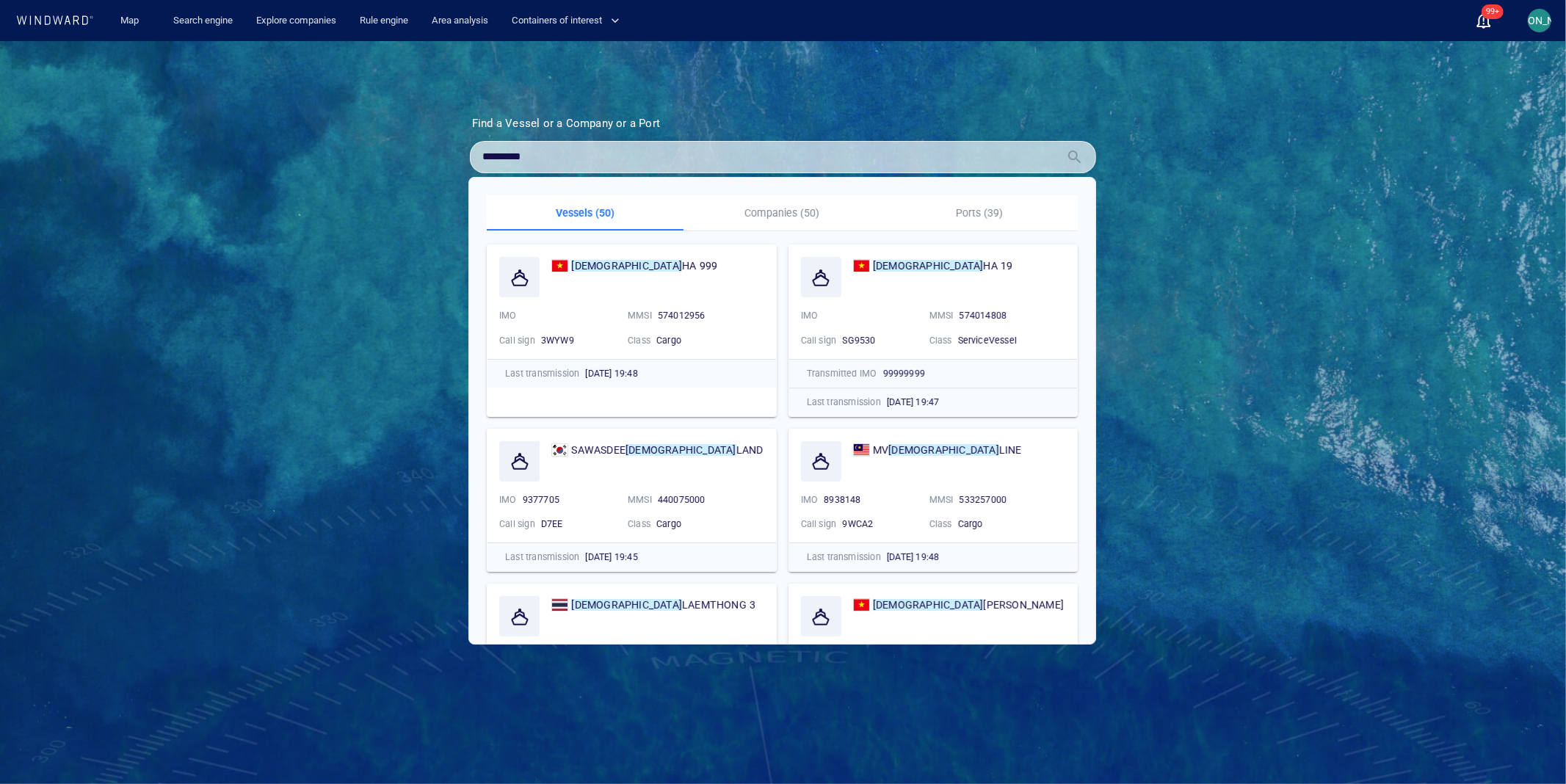
click at [342, 322] on div "Find a Vessel or a Company or a Port Name N/A IMO MMSI Call sign N/A Class N/A …" at bounding box center [783, 413] width 1566 height 743
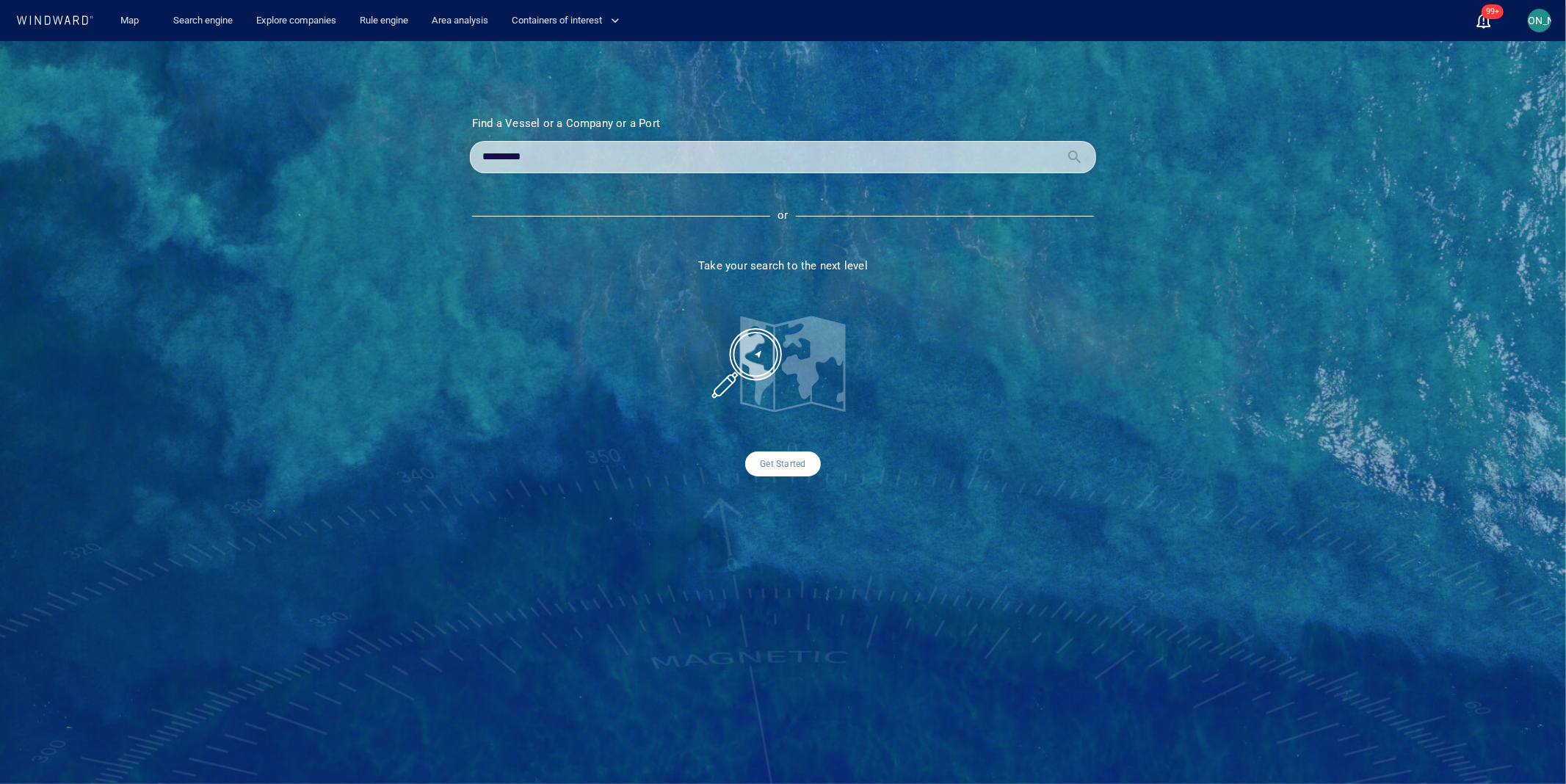
click at [320, 92] on div "Find a Vessel or a Company or a Port Name N/A IMO MMSI Call sign N/A Class N/A …" at bounding box center [783, 413] width 1566 height 743
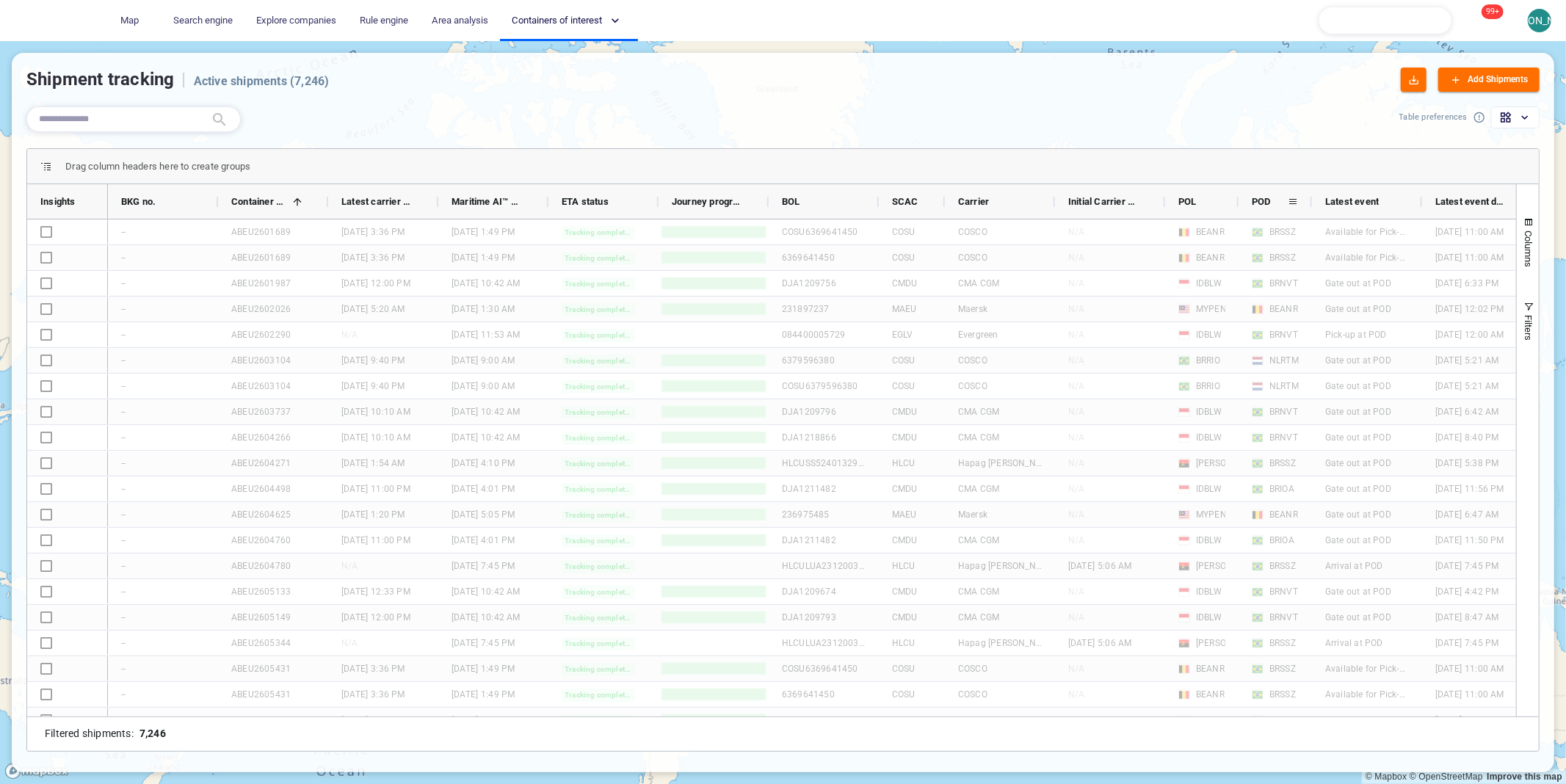
click at [1291, 201] on span at bounding box center [1292, 201] width 11 height 11
click at [1370, 207] on span "filter" at bounding box center [1368, 204] width 11 height 11
click at [1304, 238] on input "Search filter values" at bounding box center [1368, 237] width 157 height 18
type input "**"
click at [1411, 381] on button "Apply" at bounding box center [1424, 382] width 45 height 25
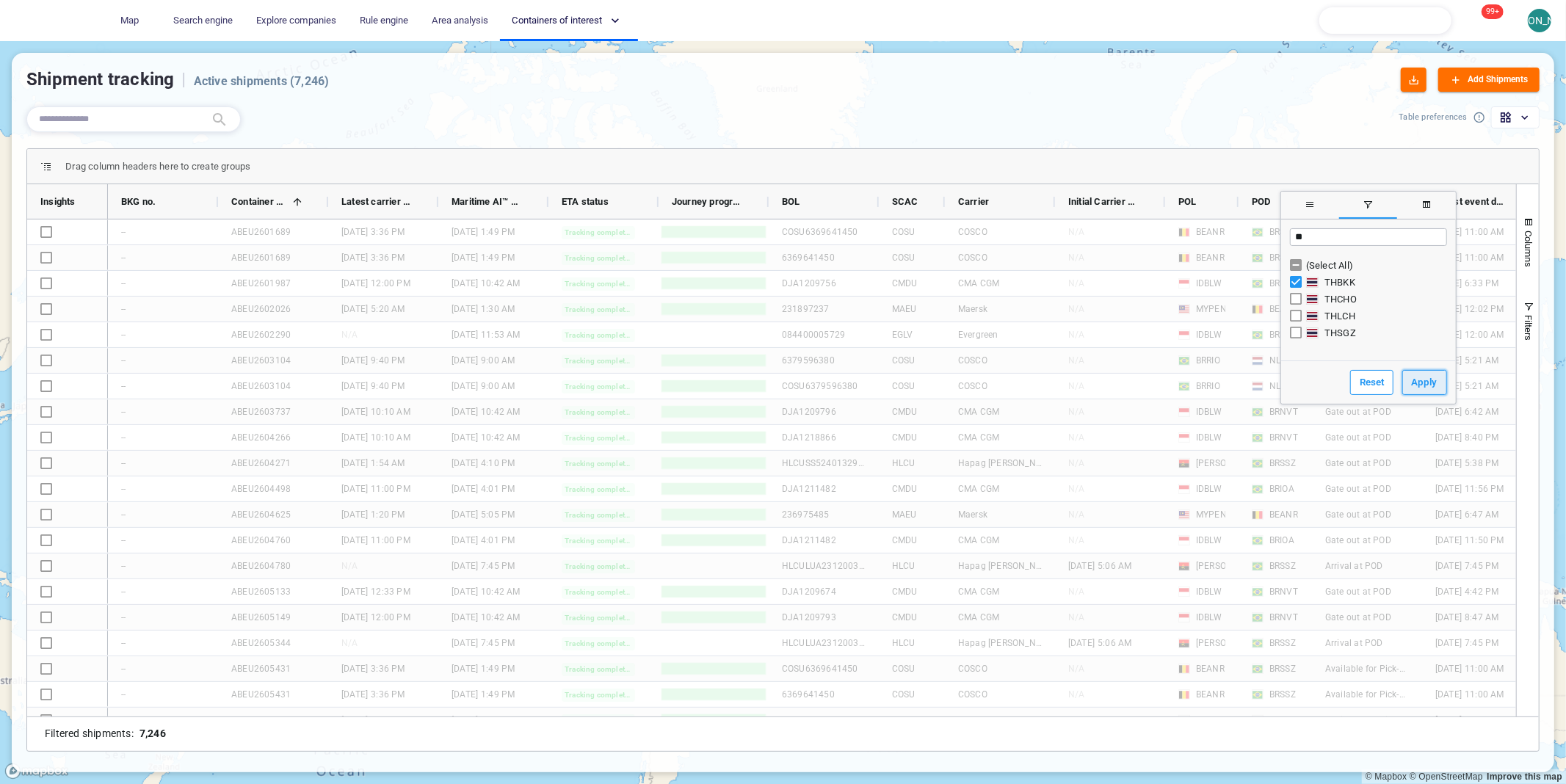
type input "*********"
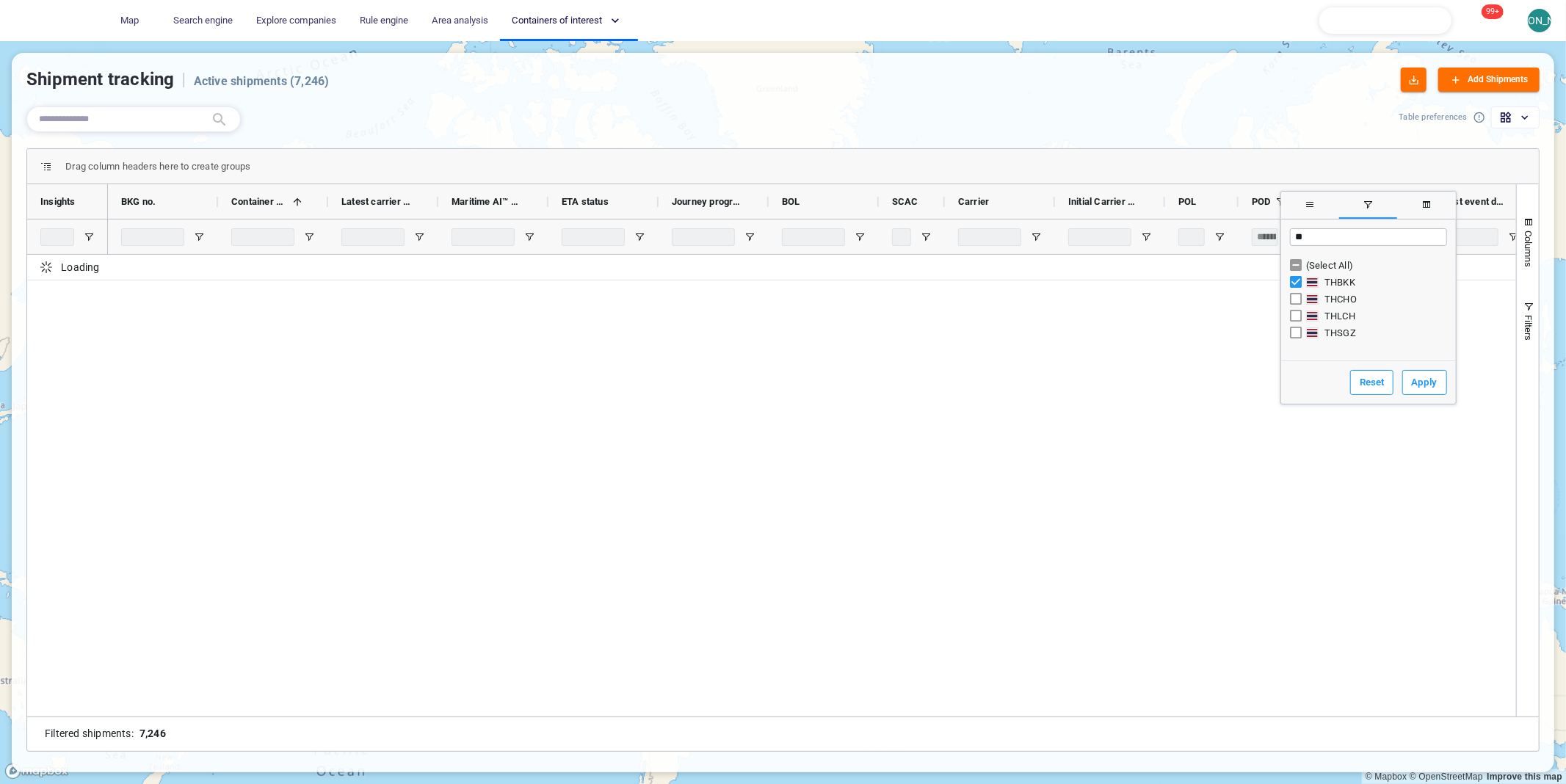
click at [590, 163] on div "Drag column headers here to create groups" at bounding box center [783, 167] width 1511 height 35
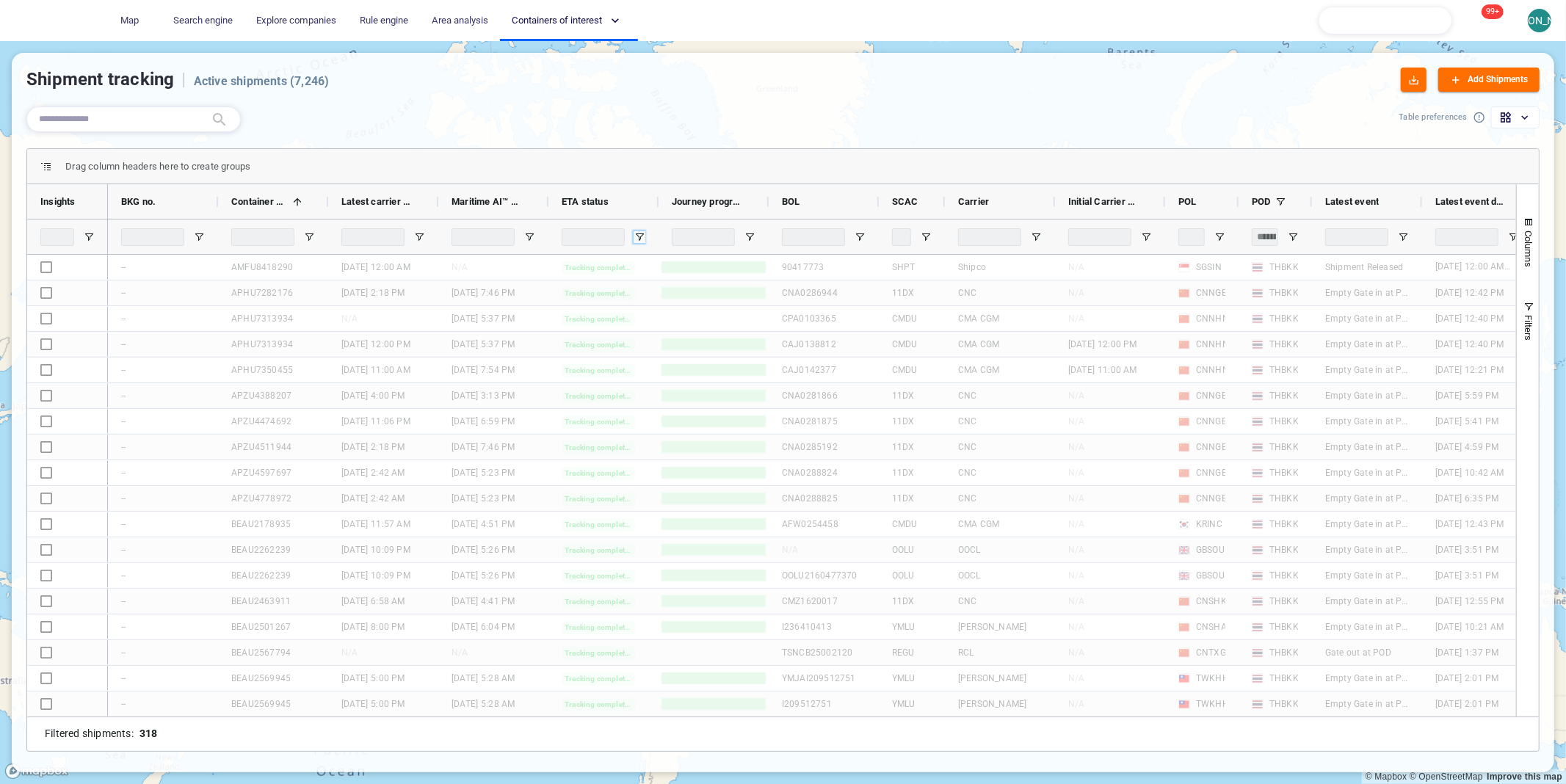
click at [636, 236] on span "Open Filter Menu" at bounding box center [639, 237] width 11 height 11
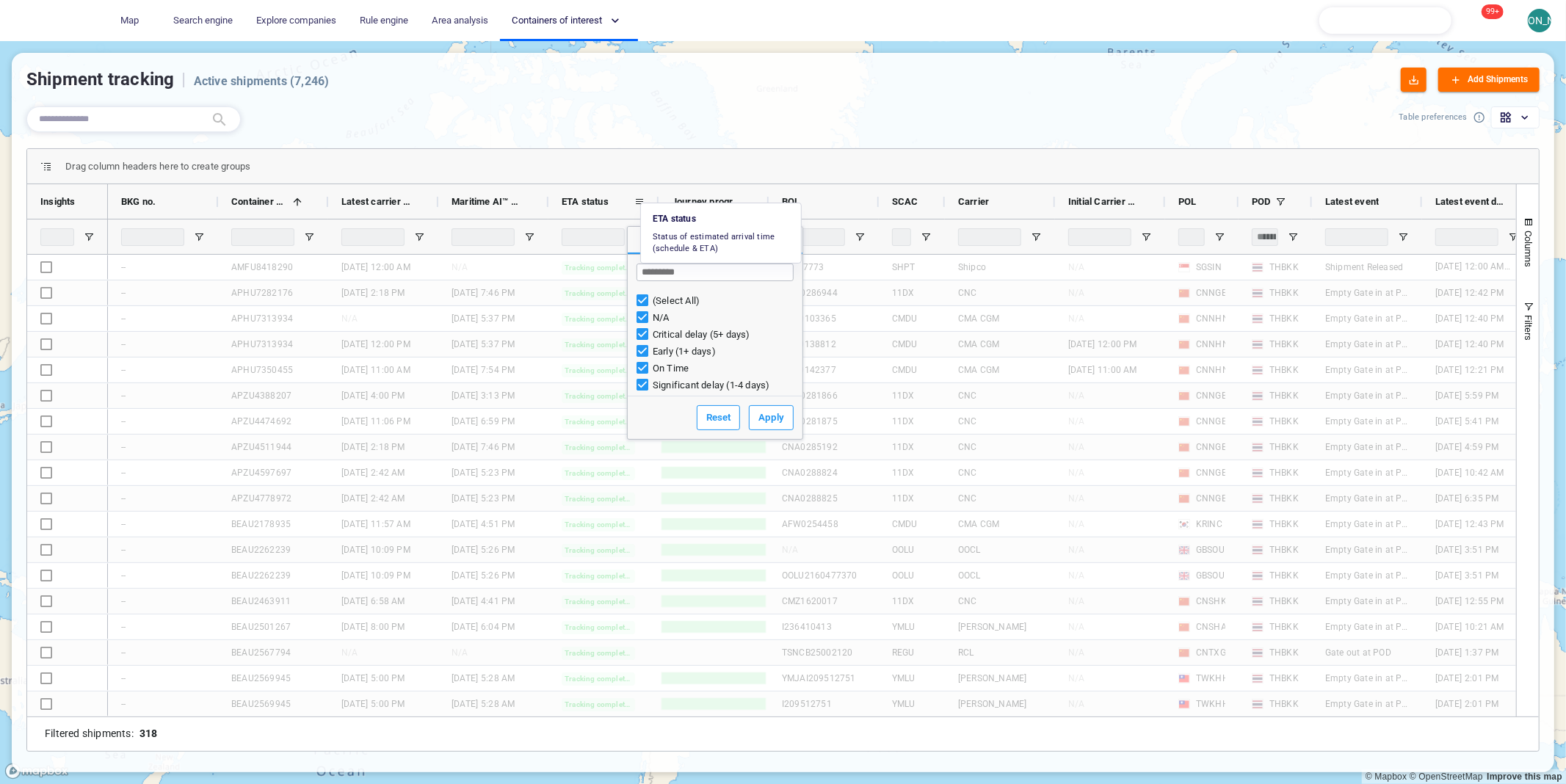
click at [640, 190] on div "ETA status" at bounding box center [603, 201] width 83 height 34
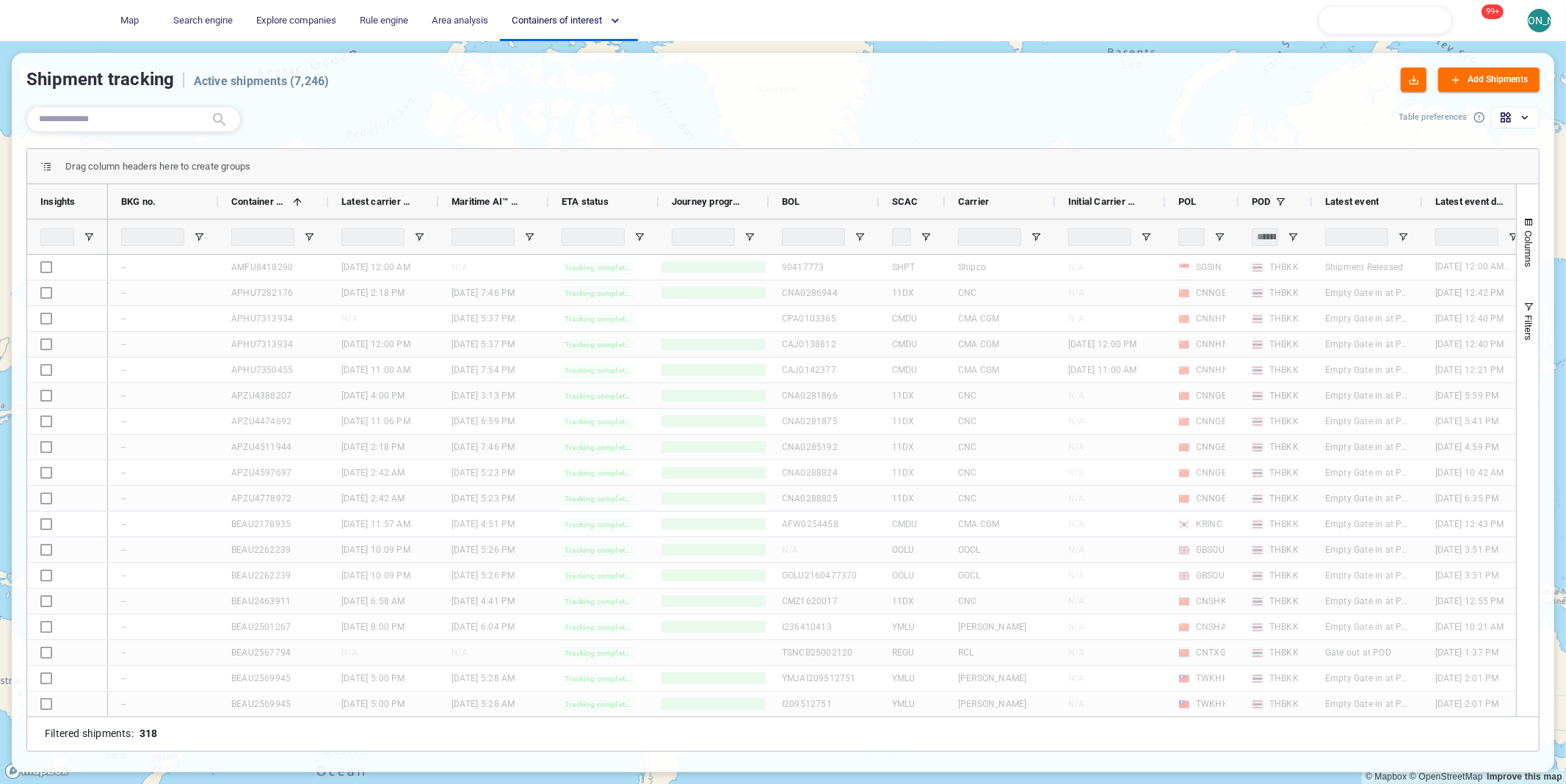
click at [747, 230] on div at bounding box center [713, 236] width 110 height 35
click at [748, 234] on span "Open Filter Menu" at bounding box center [749, 237] width 11 height 11
click at [753, 324] on div "Arrived" at bounding box center [771, 317] width 50 height 17
click at [876, 424] on button "Apply" at bounding box center [881, 417] width 45 height 25
type input "**********"
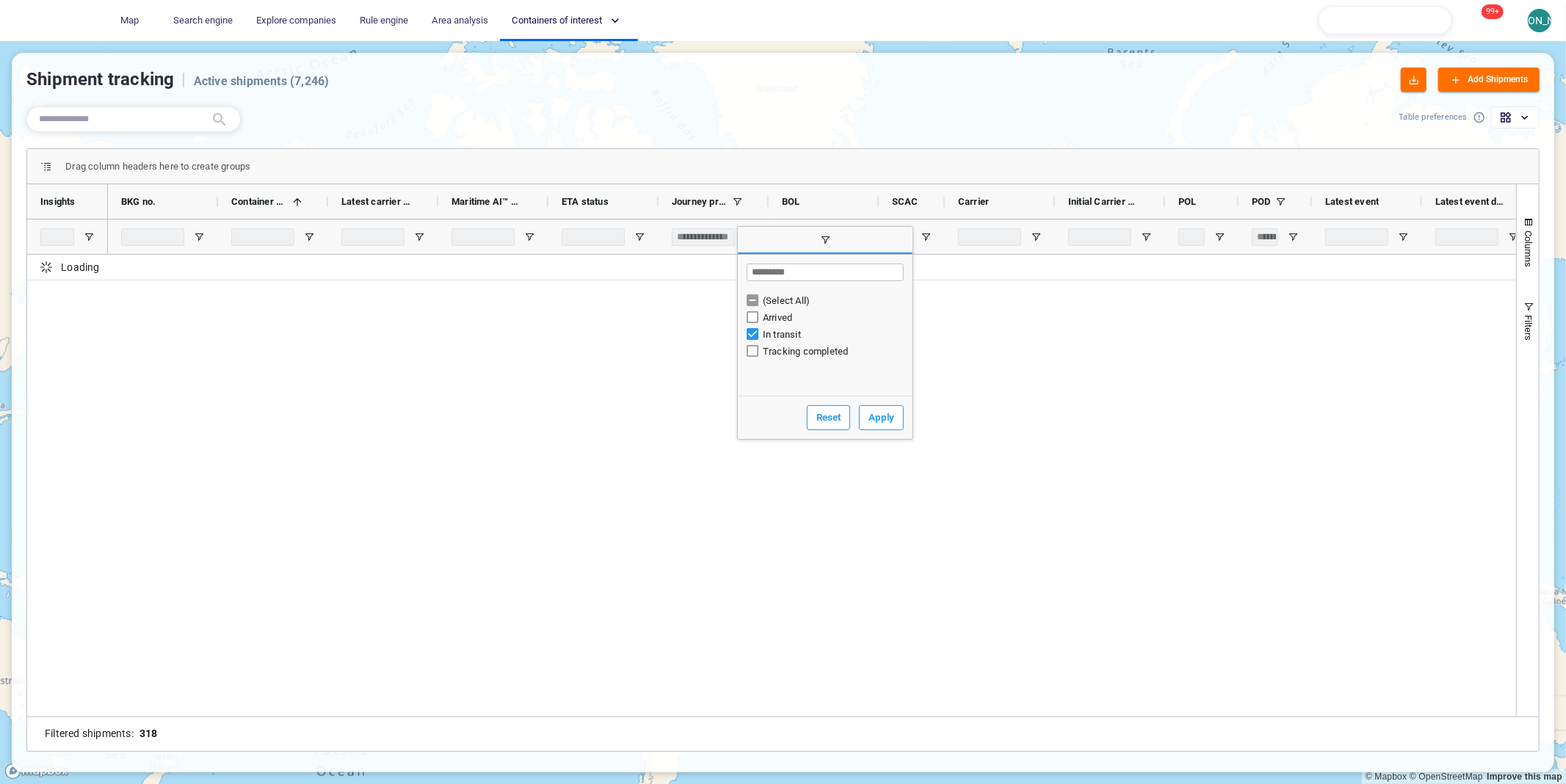
click at [689, 155] on div "Drag column headers here to create groups" at bounding box center [783, 167] width 1511 height 35
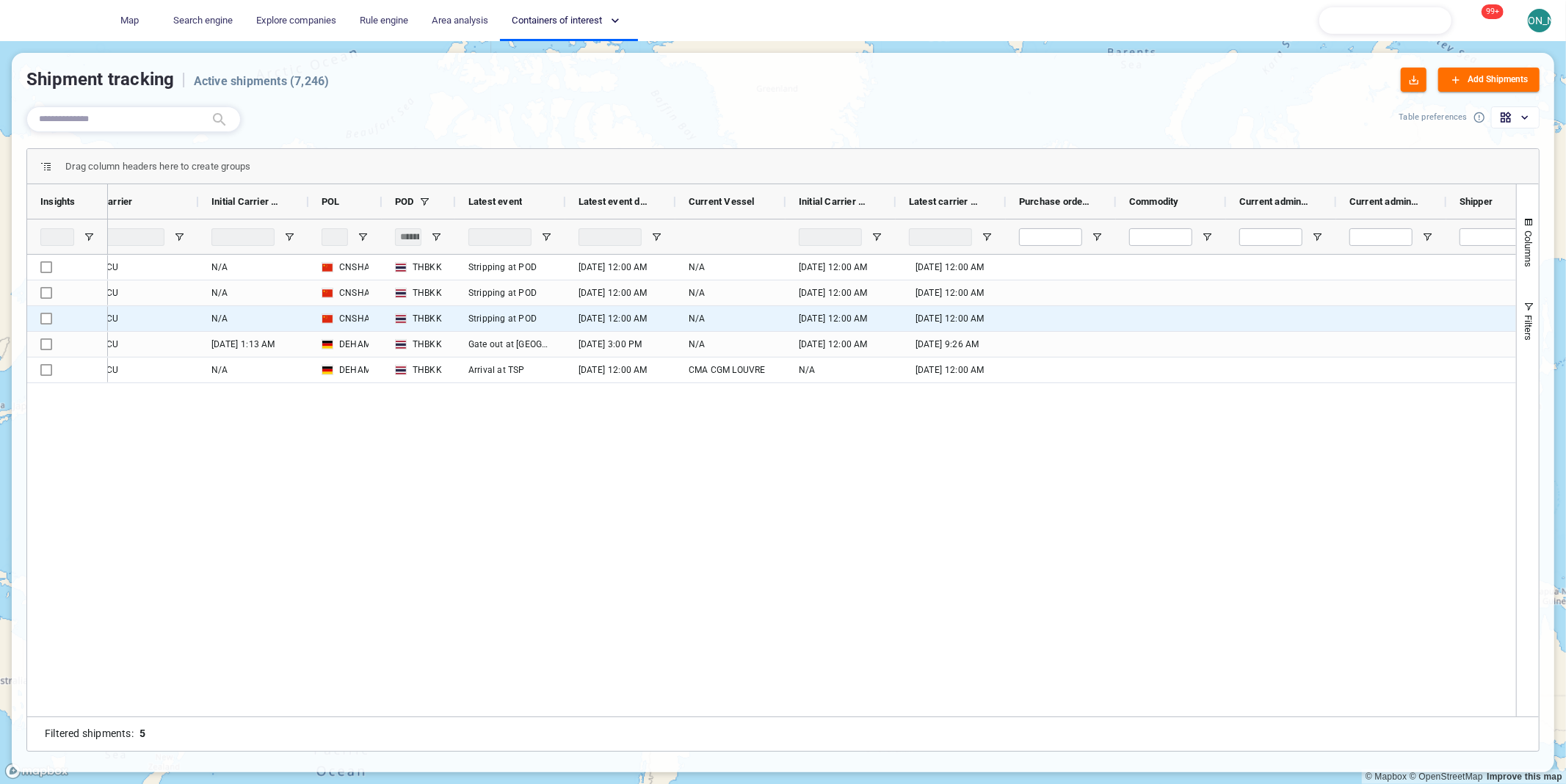
scroll to position [0, 949]
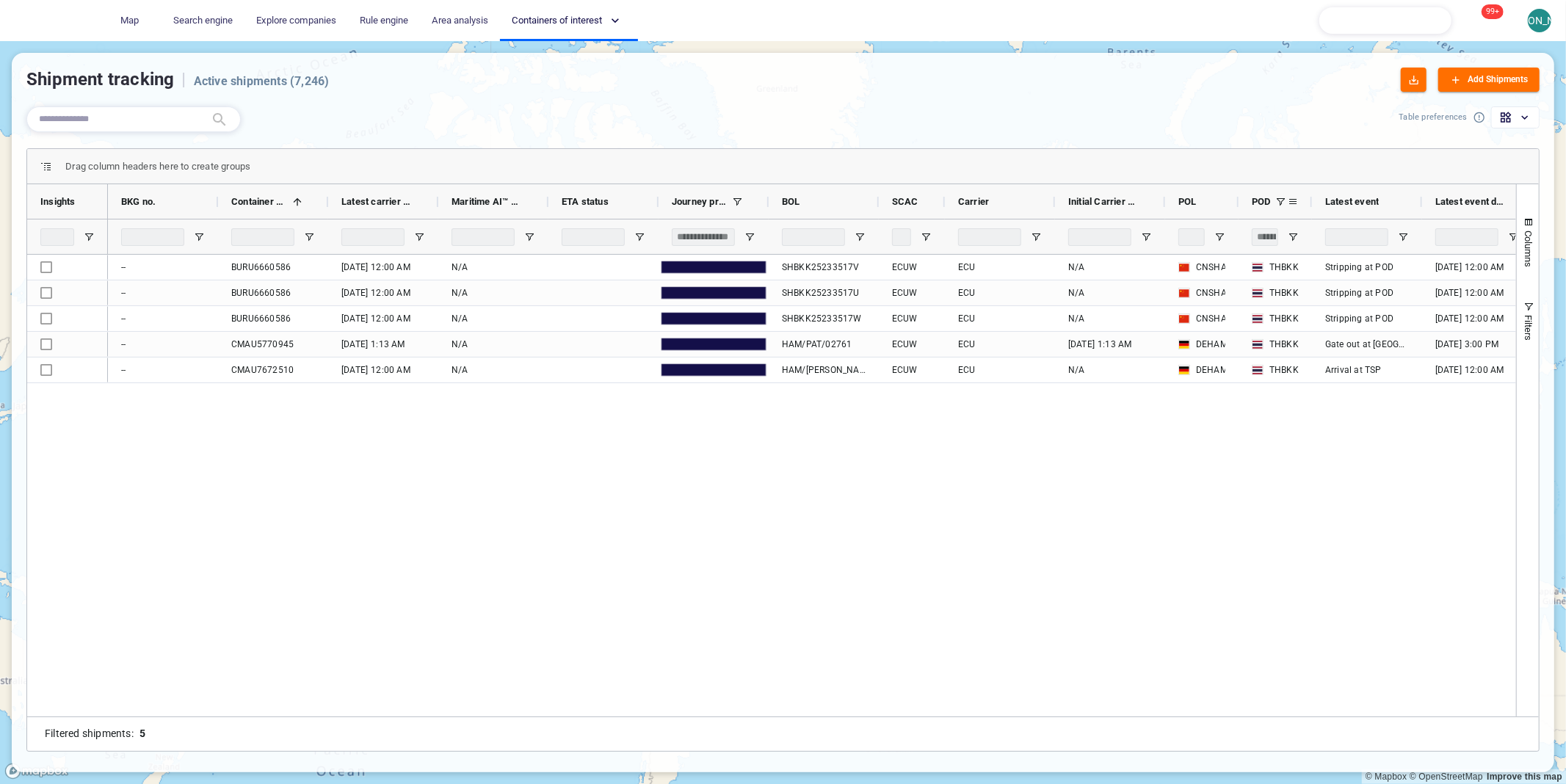
click at [1279, 196] on span at bounding box center [1280, 201] width 11 height 11
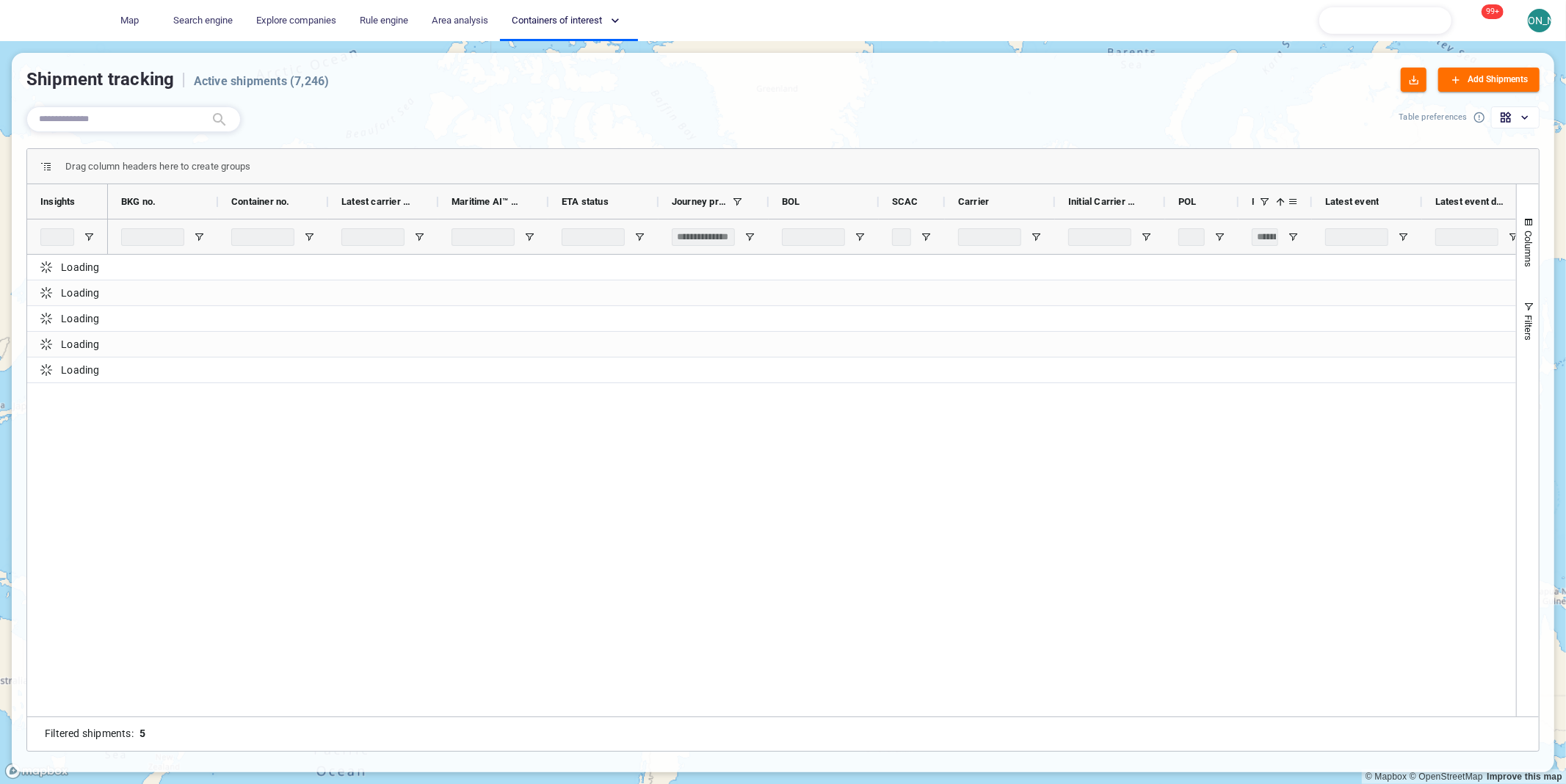
click at [1279, 202] on span at bounding box center [1280, 201] width 11 height 11
click at [1263, 202] on span at bounding box center [1263, 201] width 11 height 11
click at [1280, 203] on span at bounding box center [1280, 201] width 11 height 11
click at [1262, 201] on span at bounding box center [1263, 201] width 11 height 11
click at [1293, 202] on span at bounding box center [1292, 201] width 11 height 11
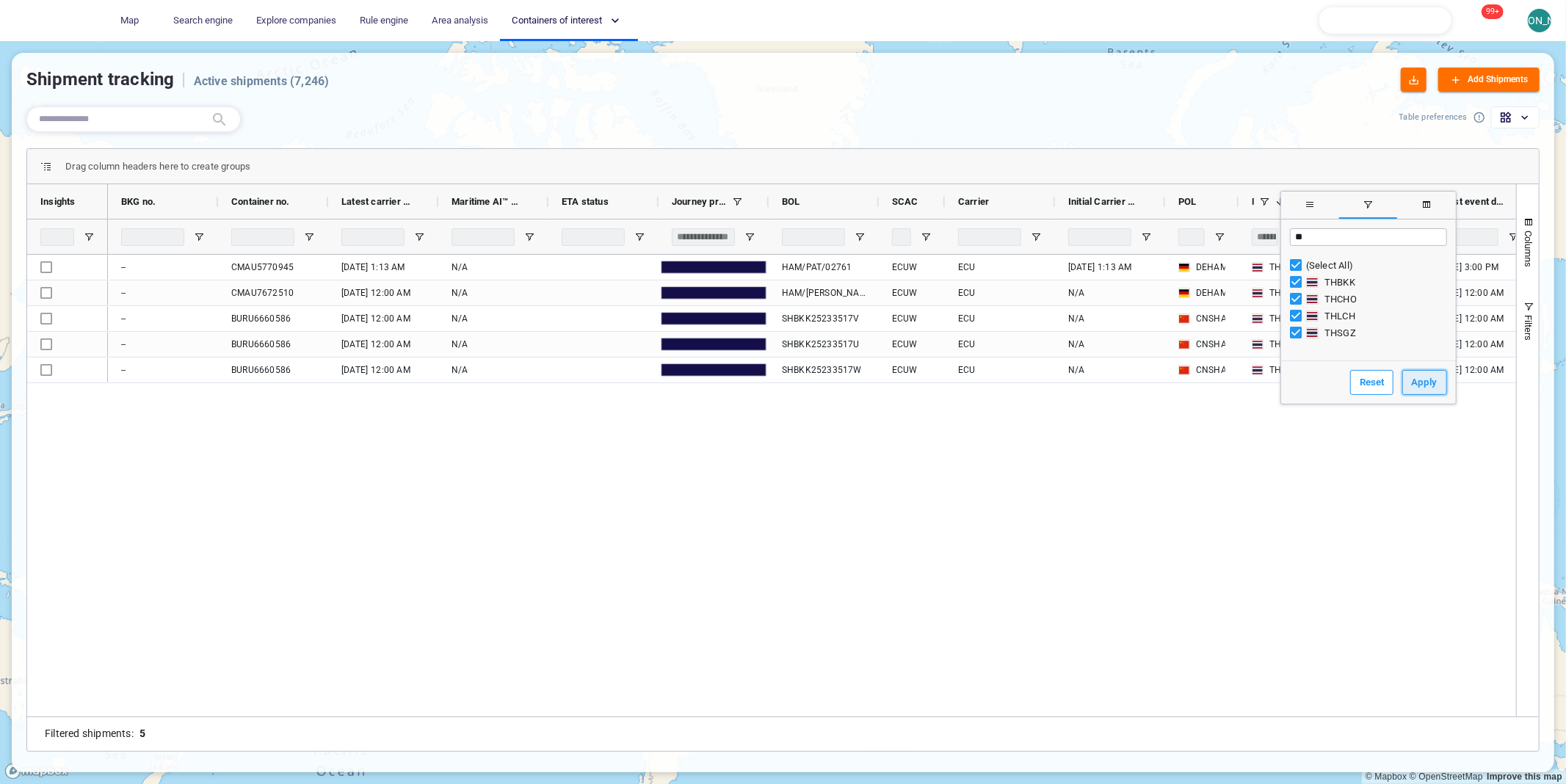
click at [1409, 380] on button "Apply" at bounding box center [1424, 382] width 45 height 25
type input "**********"
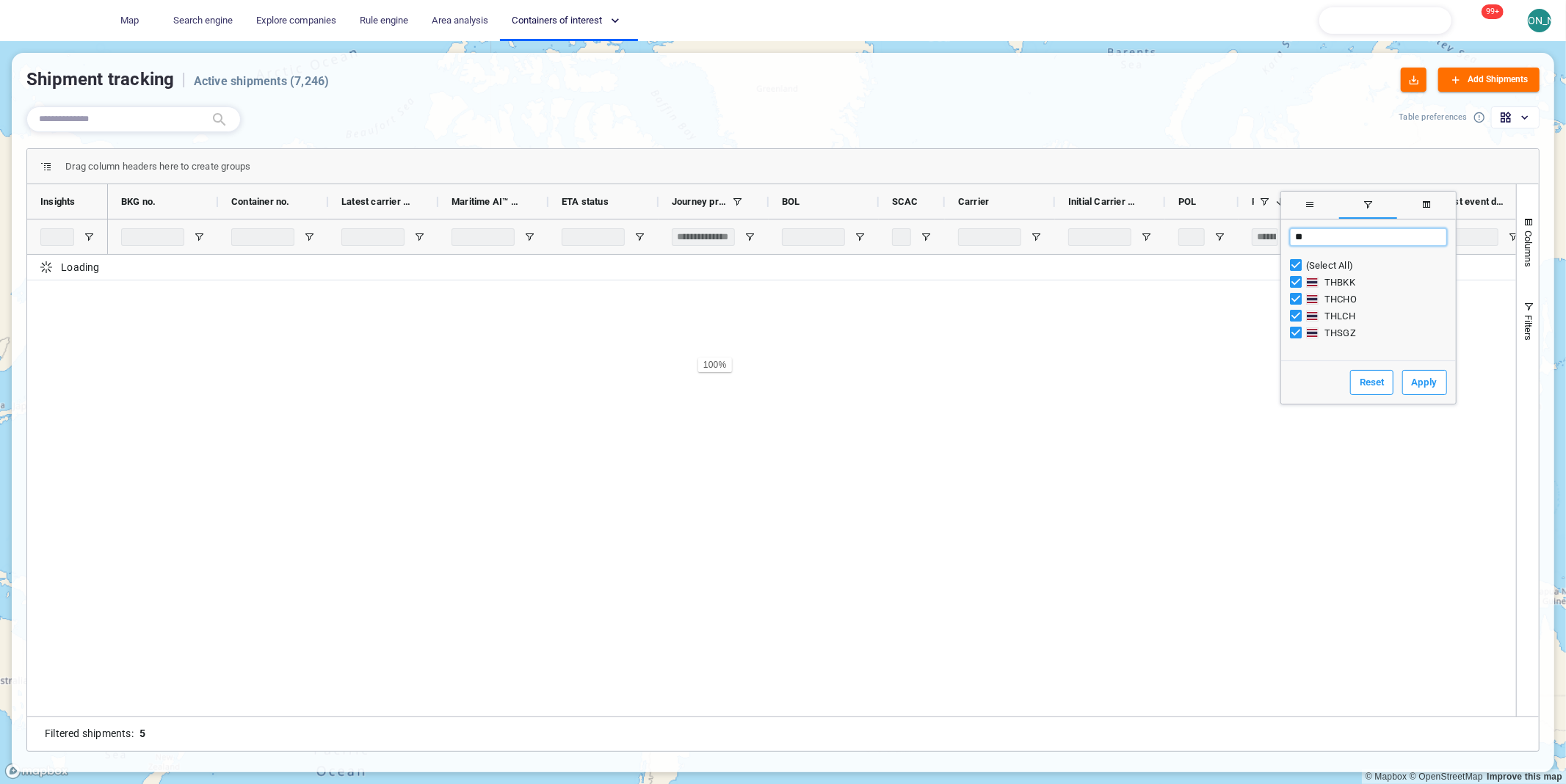
click at [1325, 238] on input "**" at bounding box center [1368, 237] width 157 height 18
click at [1243, 181] on div "Drag column headers here to create groups" at bounding box center [783, 167] width 1511 height 35
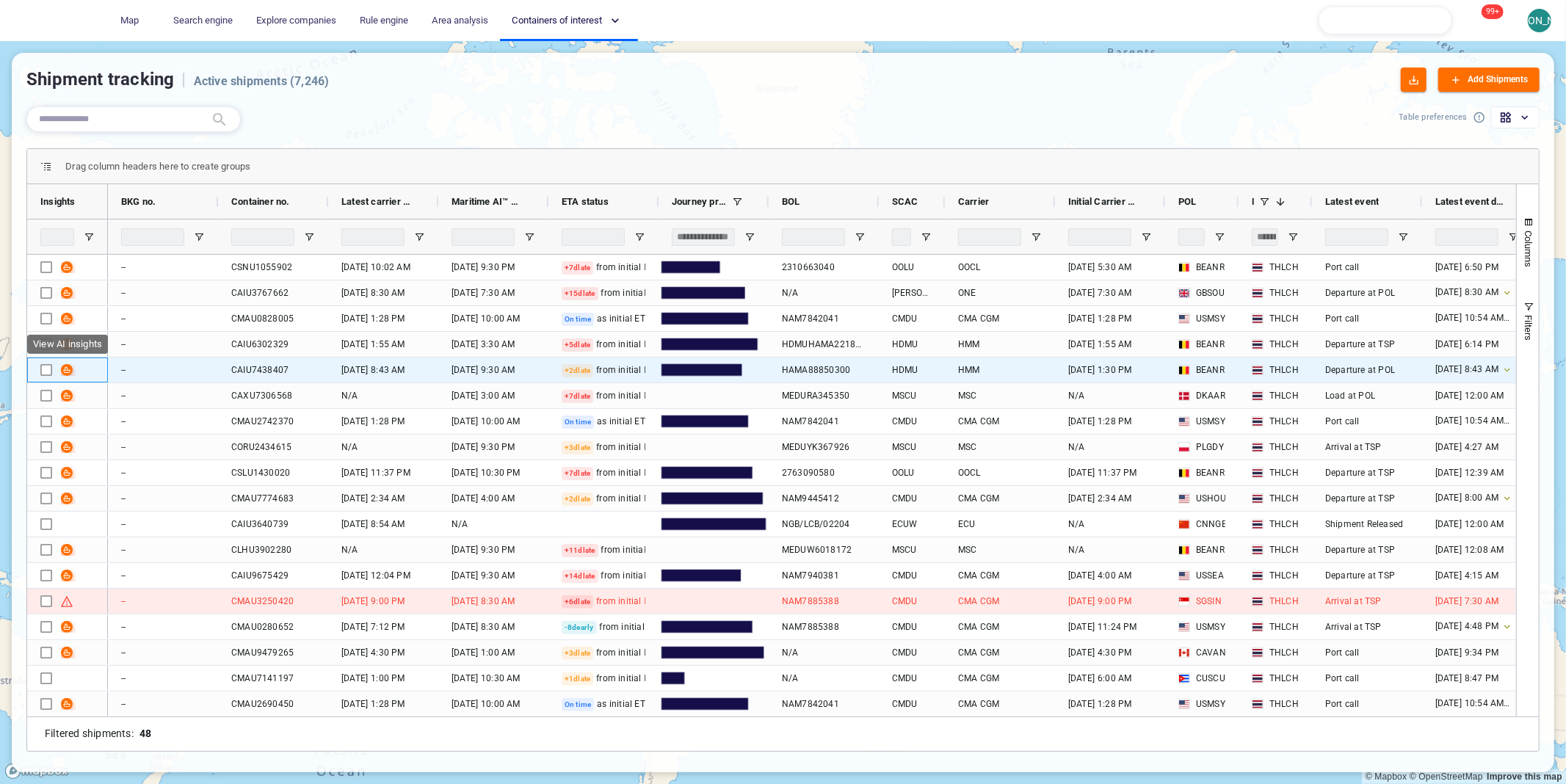
click at [65, 368] on span "Press SPACE to select this row." at bounding box center [66, 369] width 11 height 11
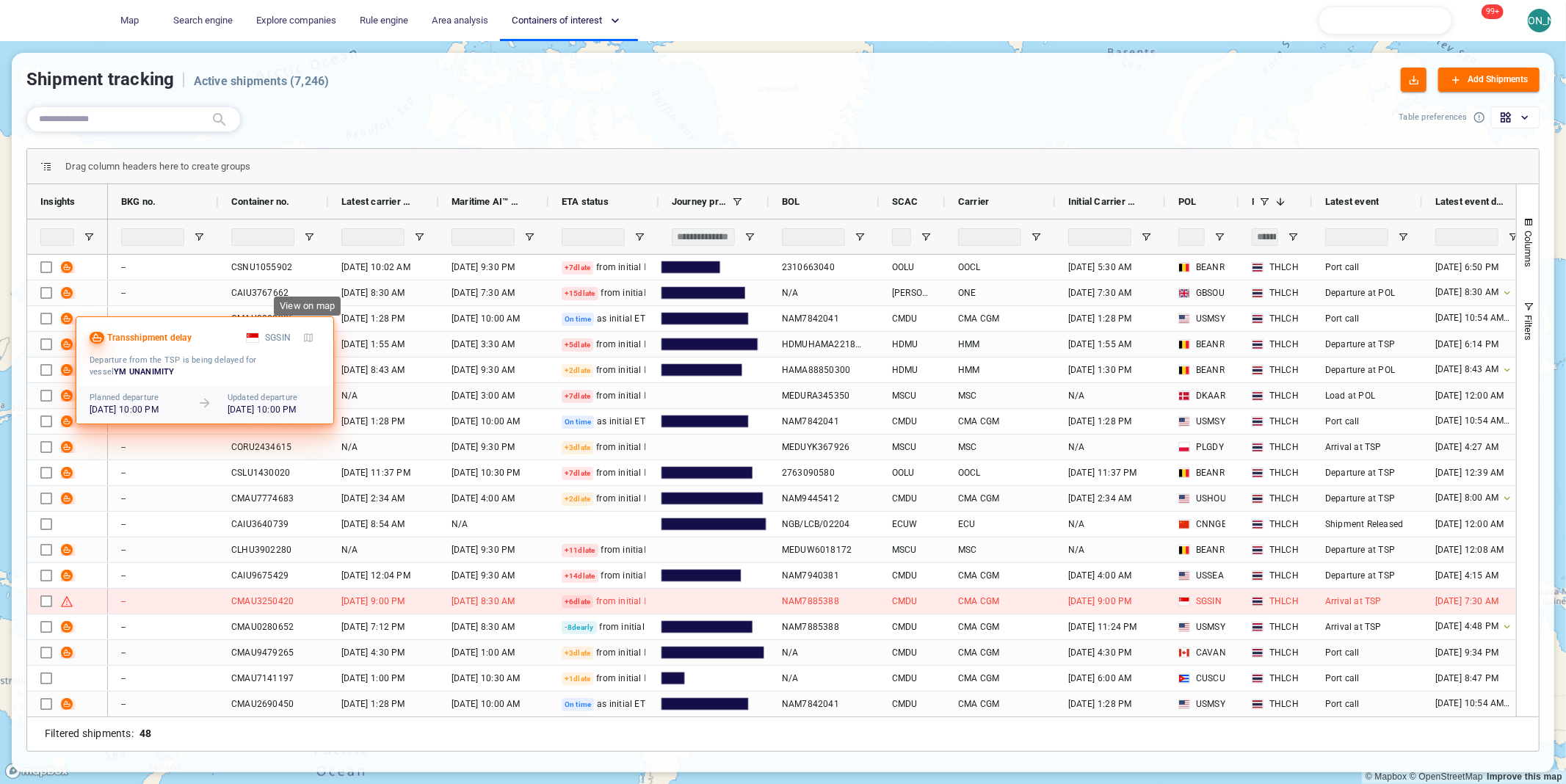
click at [311, 339] on span "button" at bounding box center [308, 337] width 11 height 11
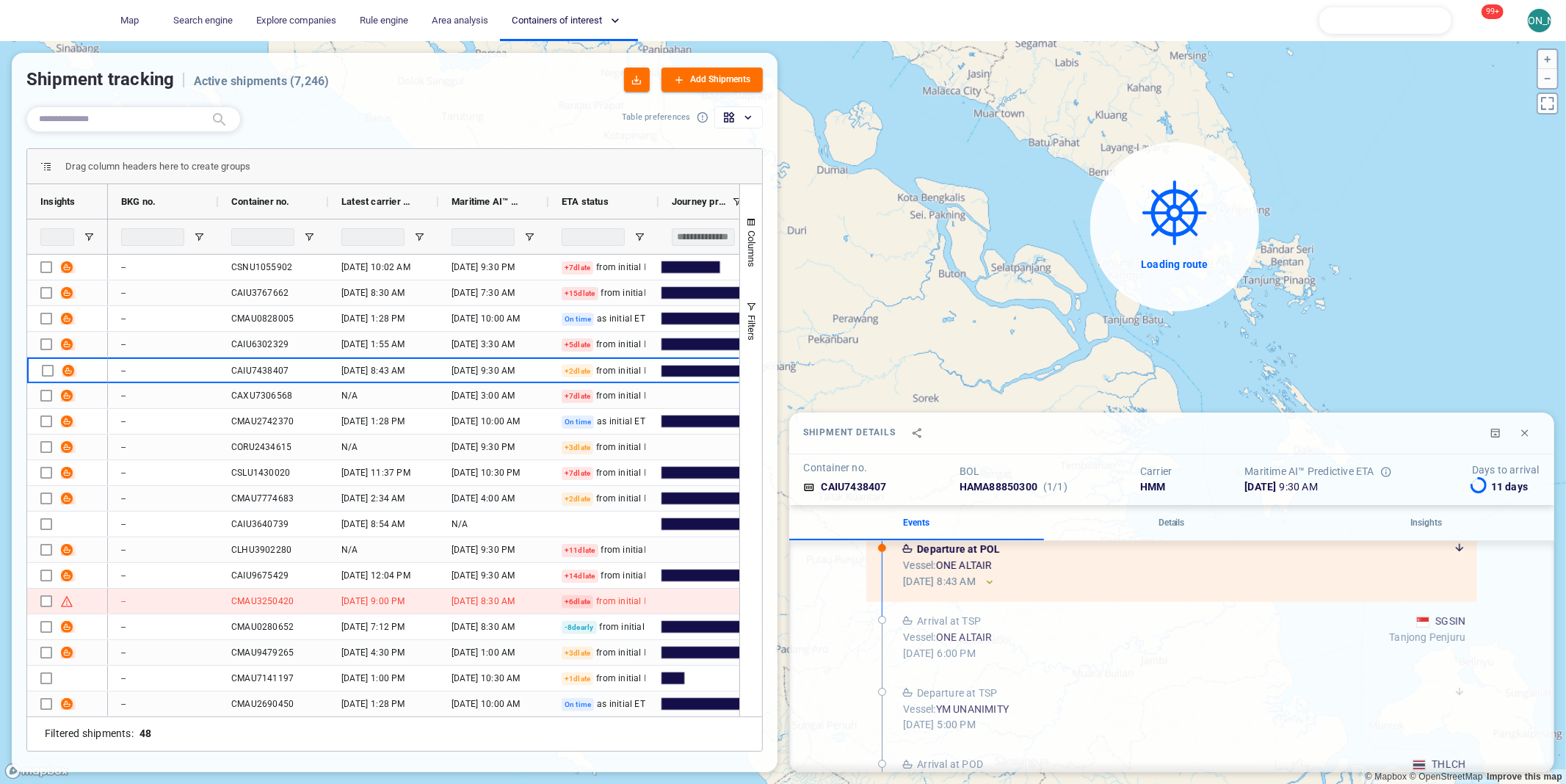
click at [1551, 107] on div "Loading route" at bounding box center [783, 413] width 1566 height 743
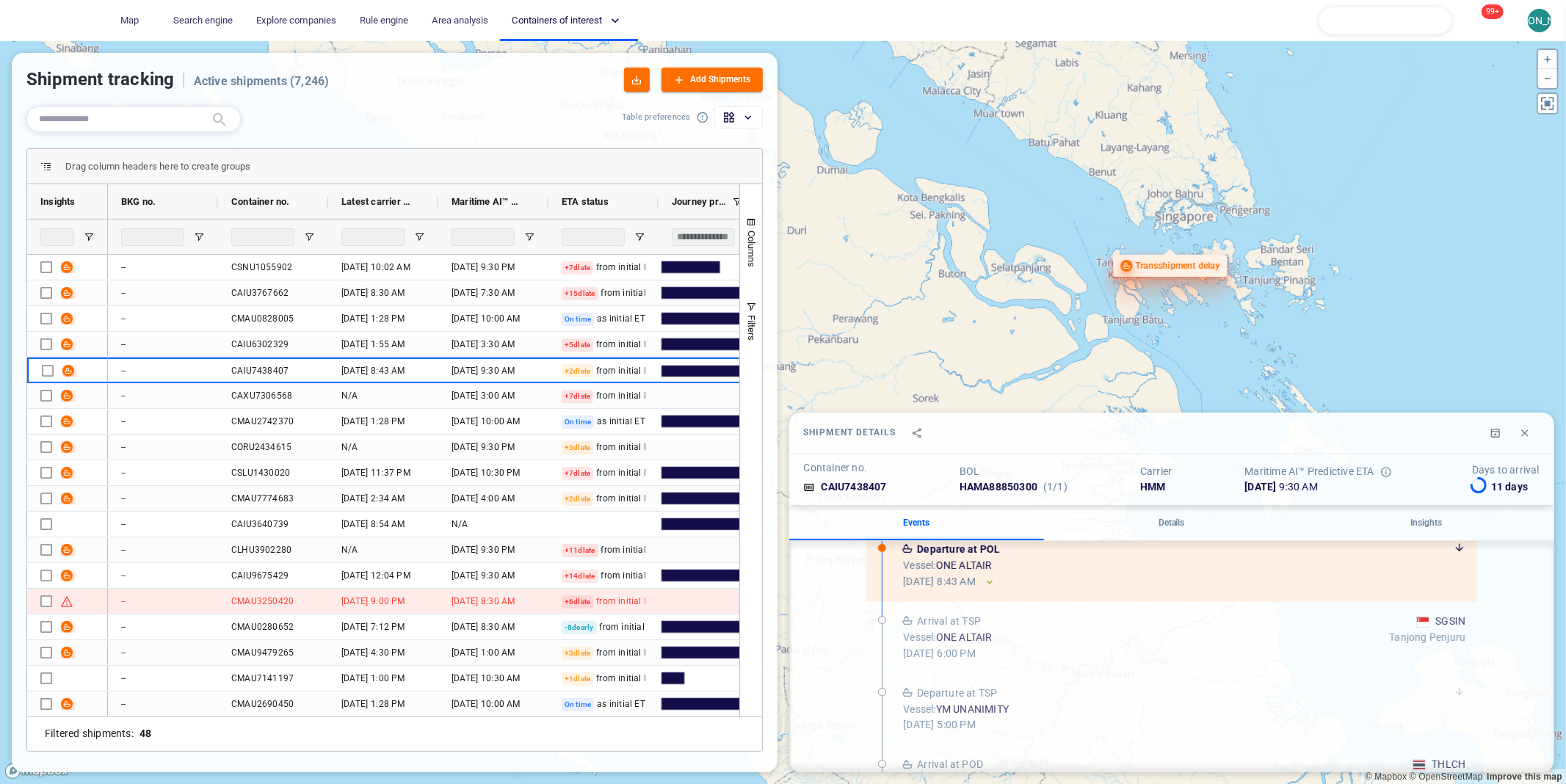
click at [1551, 105] on icon at bounding box center [1547, 103] width 13 height 13
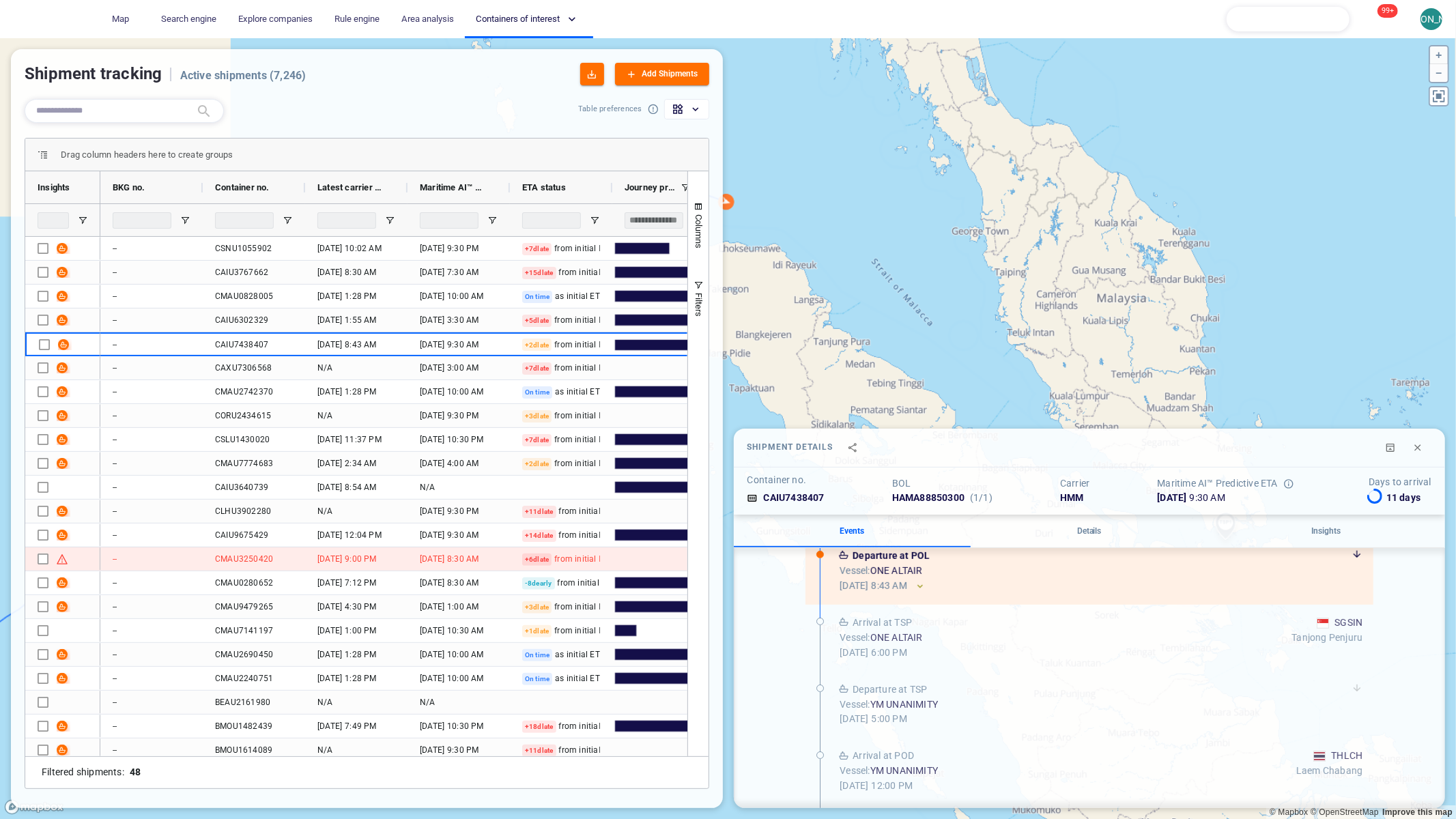
drag, startPoint x: 833, startPoint y: 479, endPoint x: 1001, endPoint y: 690, distance: 269.7
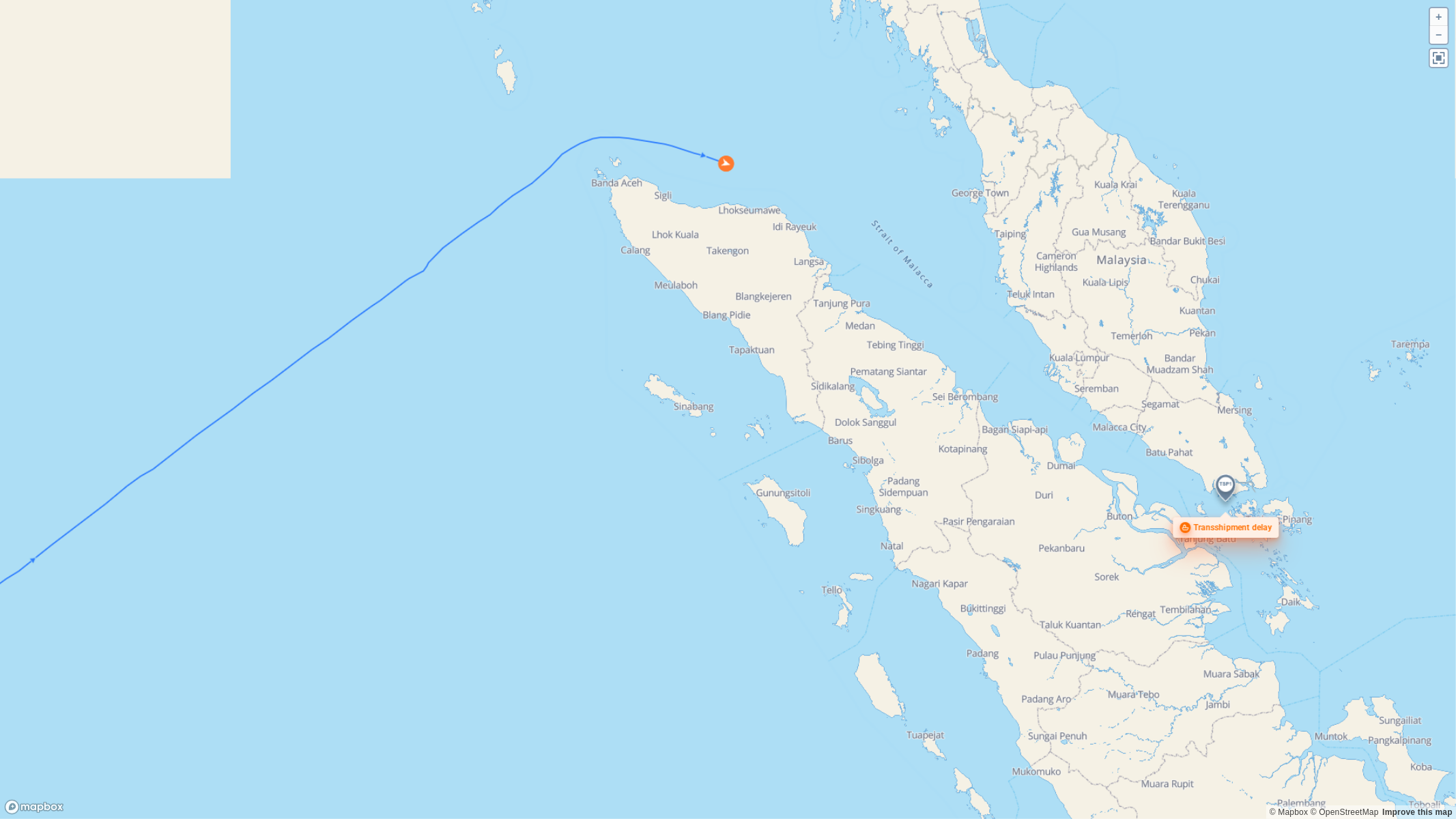
click at [1001, 692] on canvas "Map" at bounding box center [728, 410] width 1456 height 819
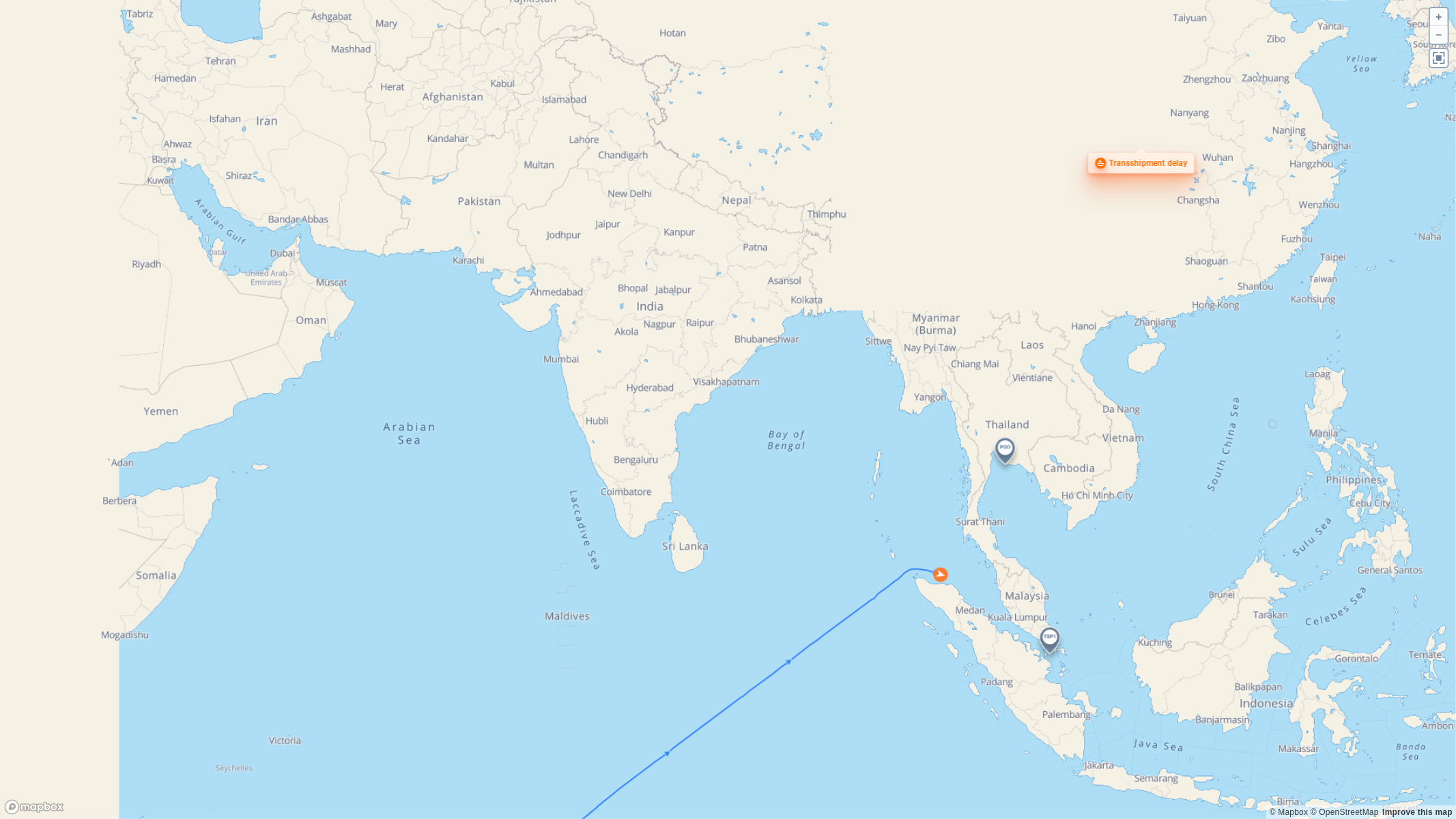
drag, startPoint x: 949, startPoint y: 737, endPoint x: 1050, endPoint y: 204, distance: 542.5
click at [1049, 204] on canvas "Map" at bounding box center [728, 410] width 1456 height 819
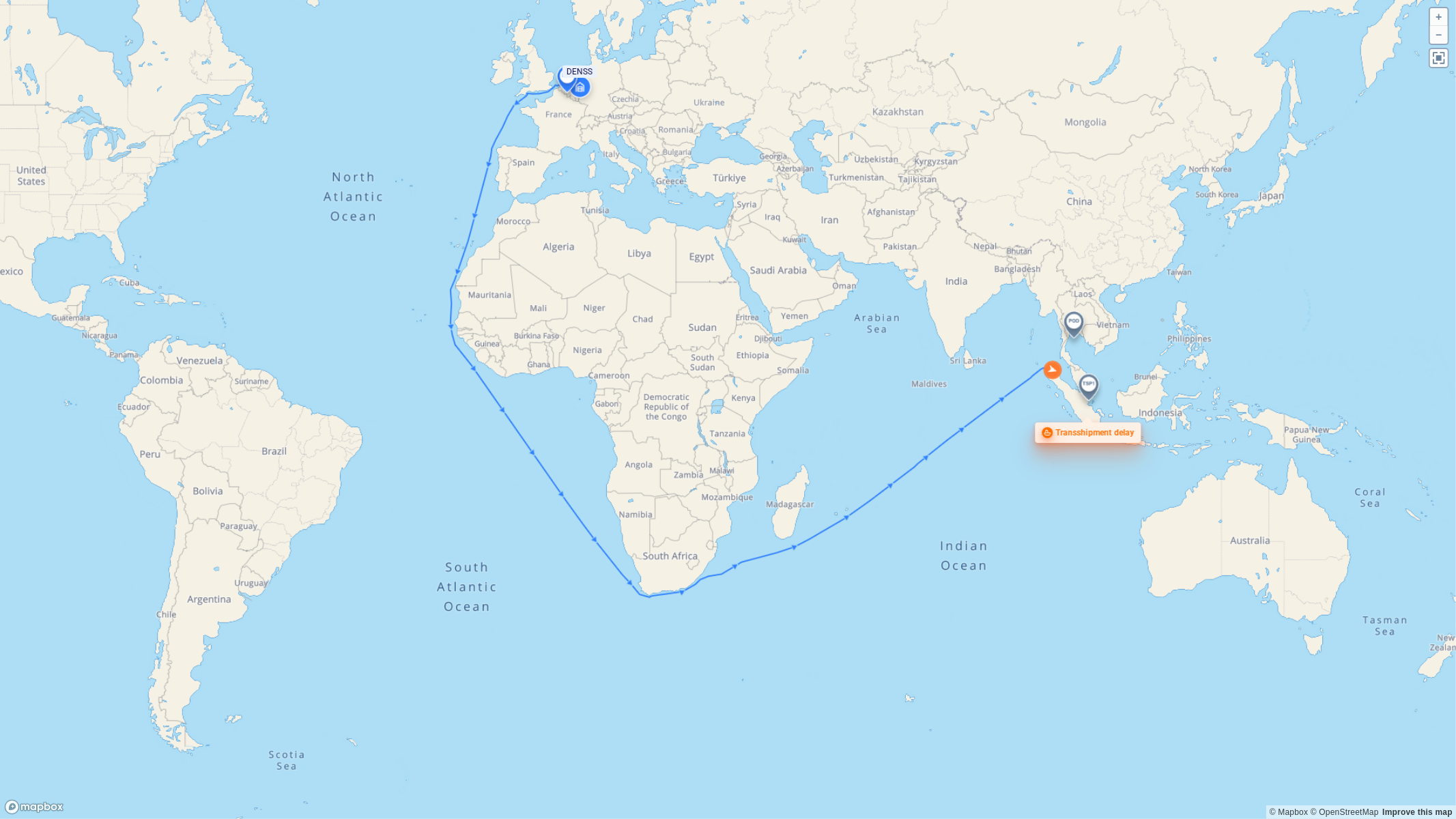
drag, startPoint x: 945, startPoint y: 304, endPoint x: 944, endPoint y: 525, distance: 221.0
click at [944, 525] on canvas "Map" at bounding box center [728, 410] width 1456 height 819
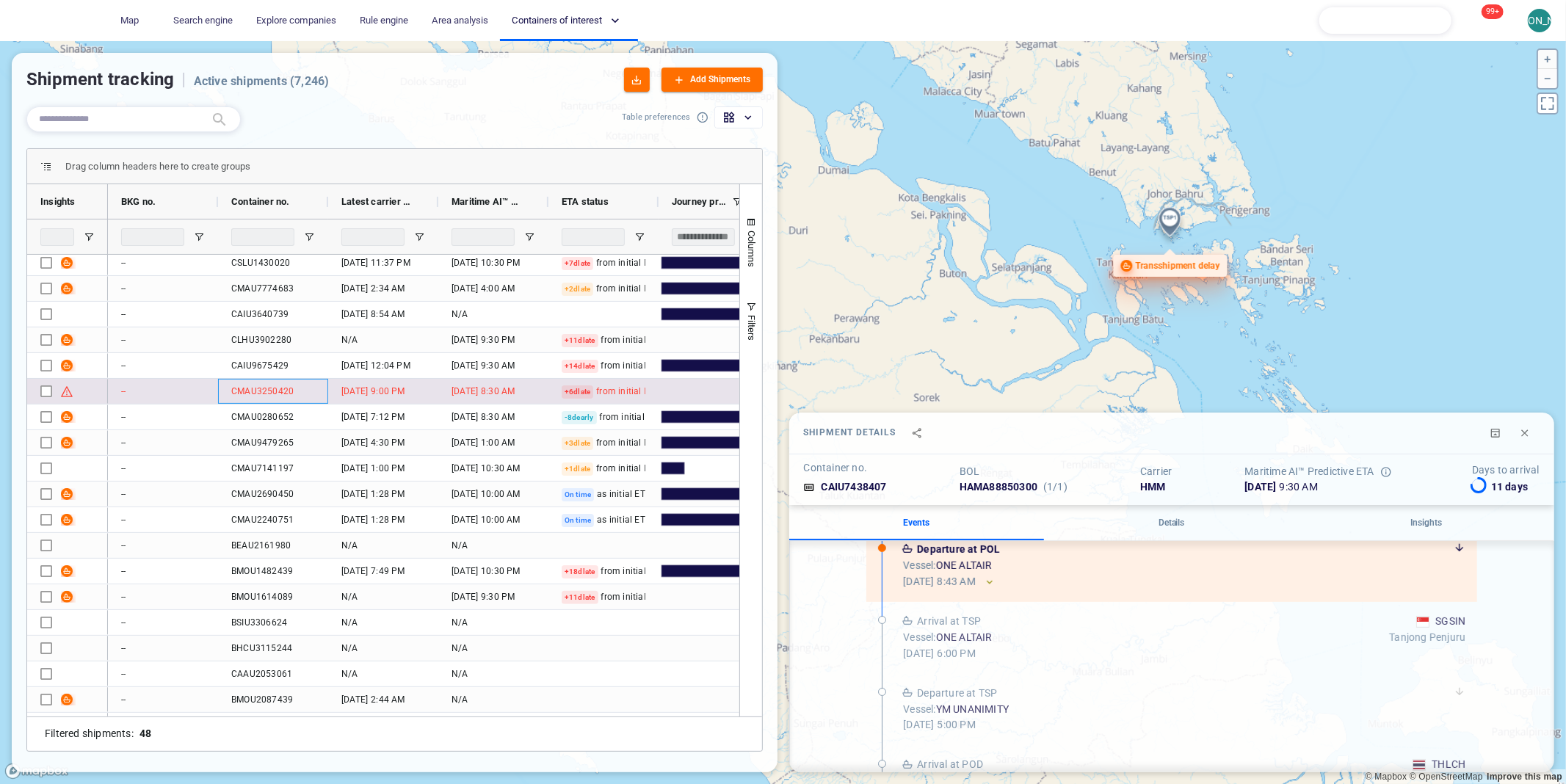
drag, startPoint x: 323, startPoint y: 391, endPoint x: 232, endPoint y: 392, distance: 91.0
click at [232, 391] on div "CMAU3250420" at bounding box center [273, 391] width 110 height 25
click at [243, 391] on div "CMAU3250420" at bounding box center [263, 390] width 63 height 13
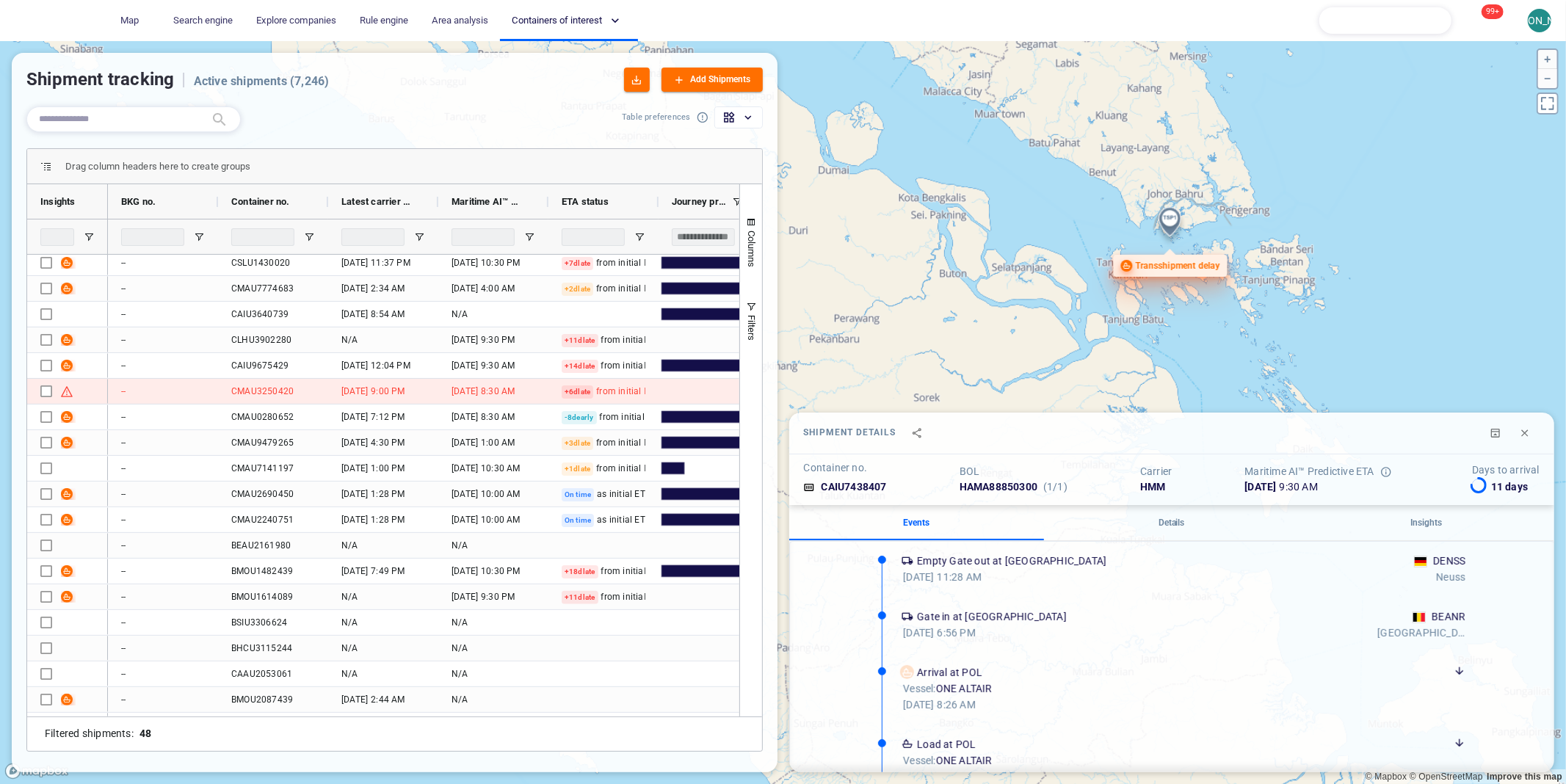
click at [877, 483] on h6 "CAIU7438407" at bounding box center [854, 487] width 65 height 16
copy h6 "CAIU7438407"
click at [163, 111] on input "text" at bounding box center [122, 119] width 166 height 20
paste input "**********"
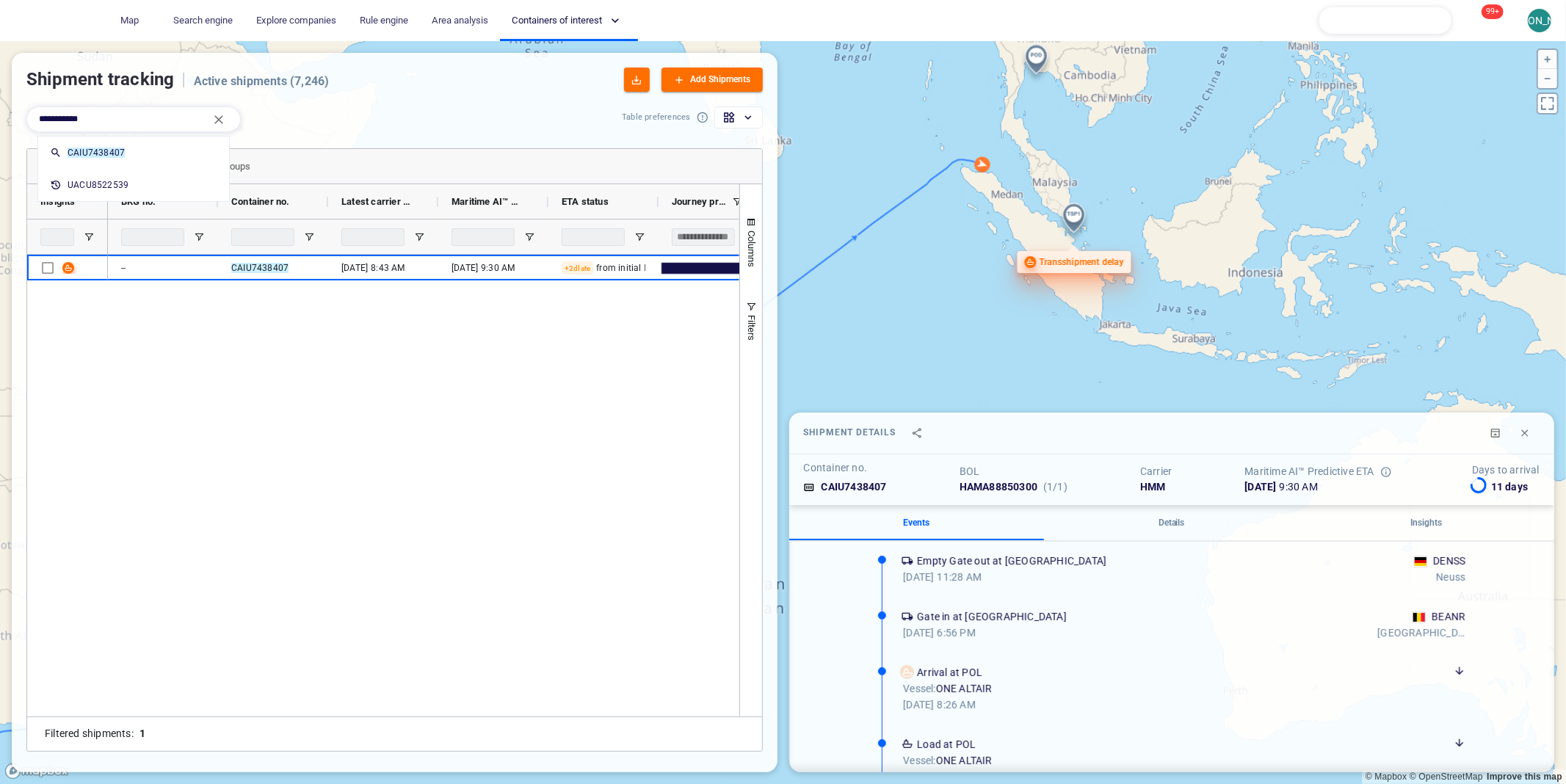
type input "**********"
click at [1075, 223] on canvas "Map" at bounding box center [783, 413] width 1566 height 744
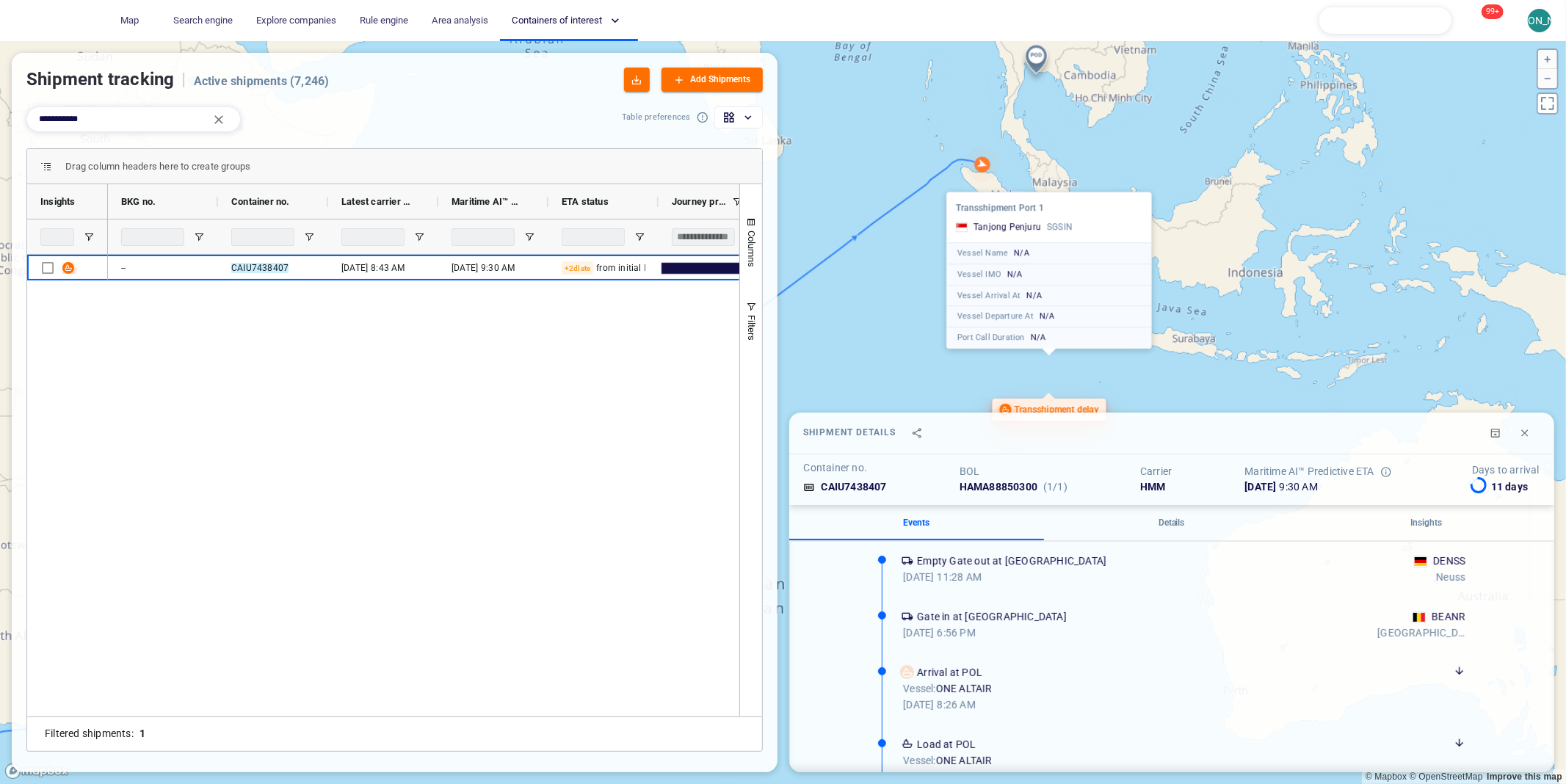
drag, startPoint x: 1130, startPoint y: 222, endPoint x: 1105, endPoint y: 370, distance: 150.1
click at [1105, 370] on canvas "Map" at bounding box center [783, 413] width 1566 height 744
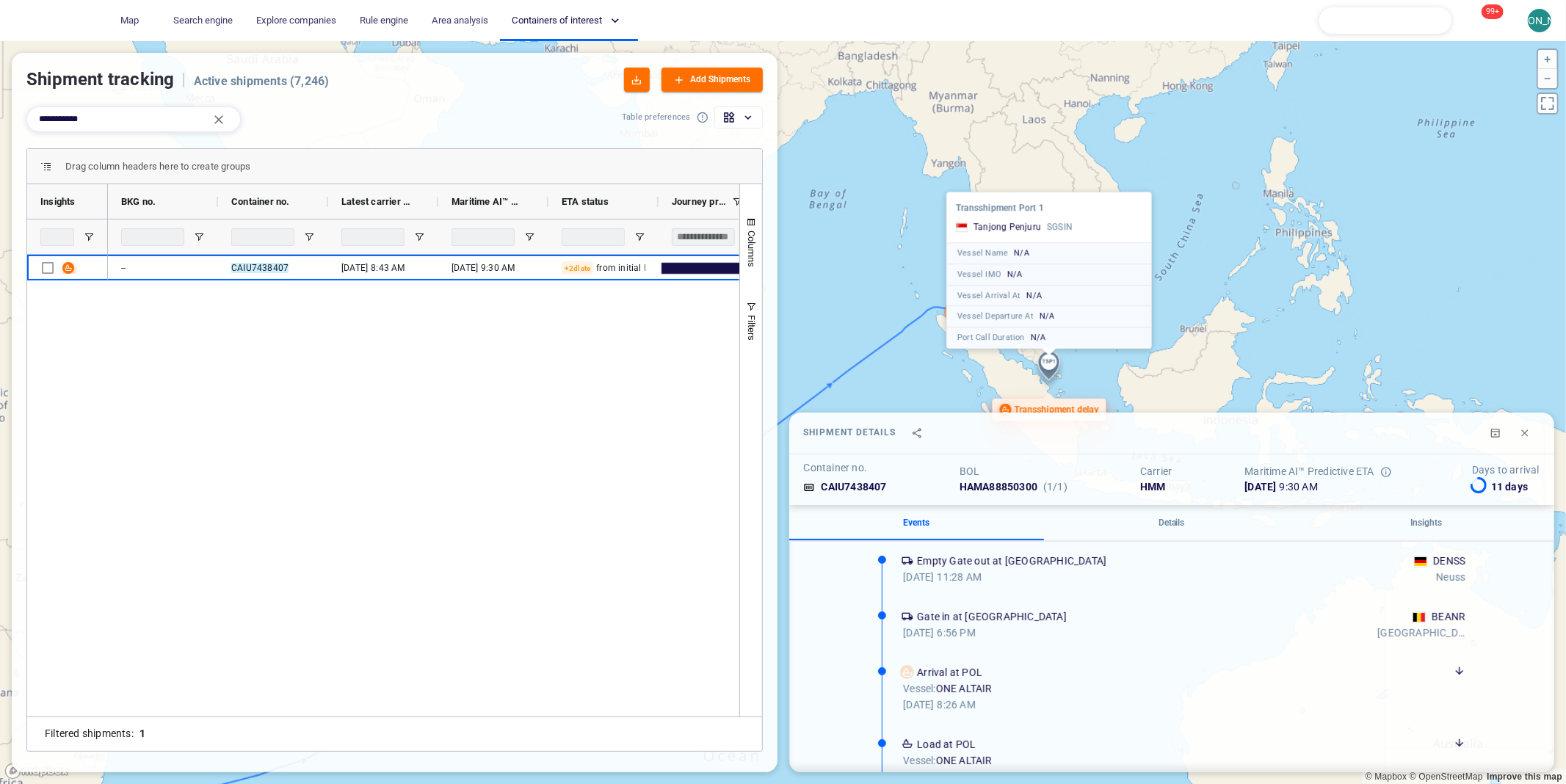
click at [1023, 163] on canvas "Map" at bounding box center [783, 413] width 1566 height 744
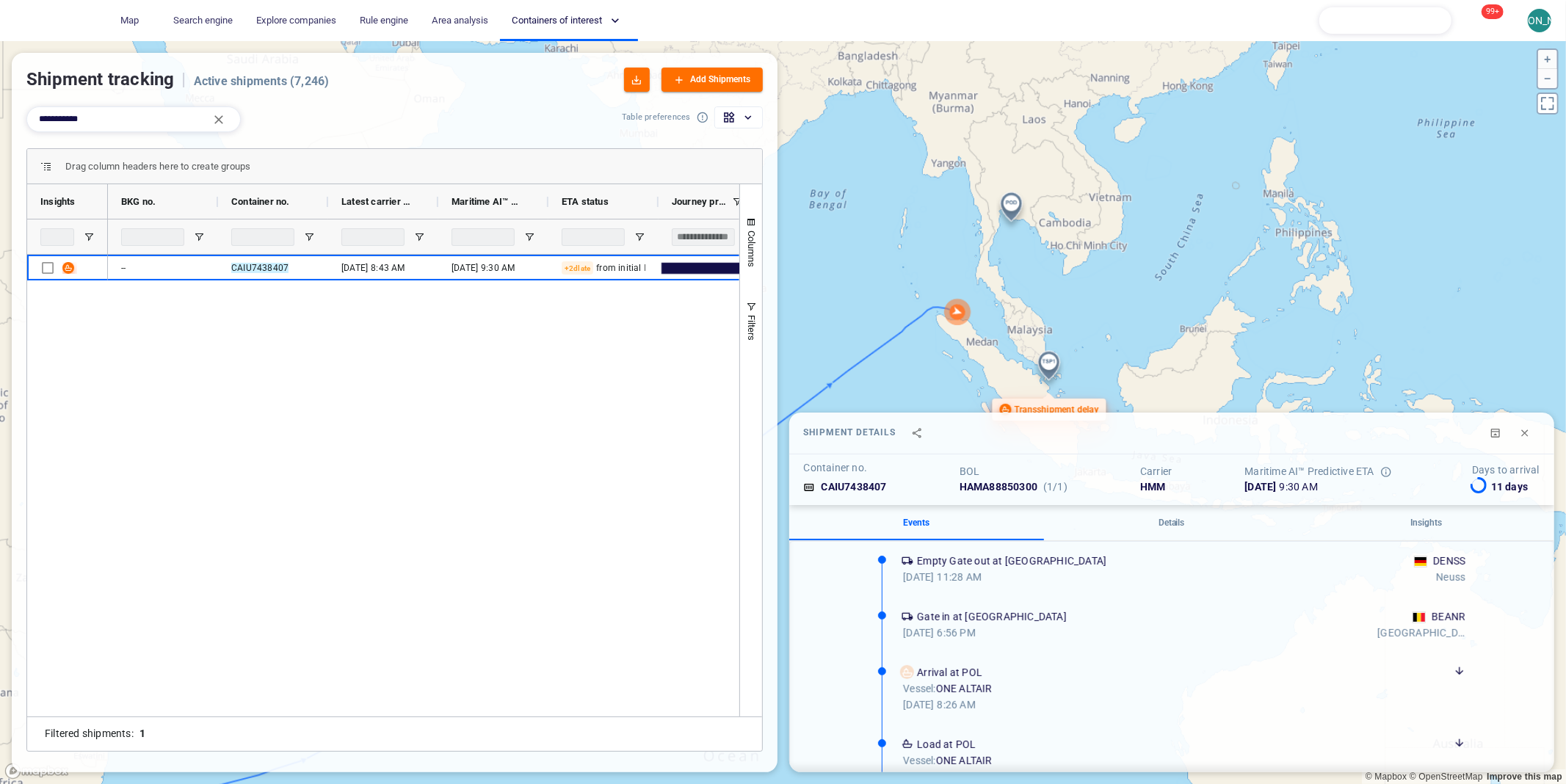
click at [1017, 199] on canvas "Map" at bounding box center [783, 413] width 1566 height 744
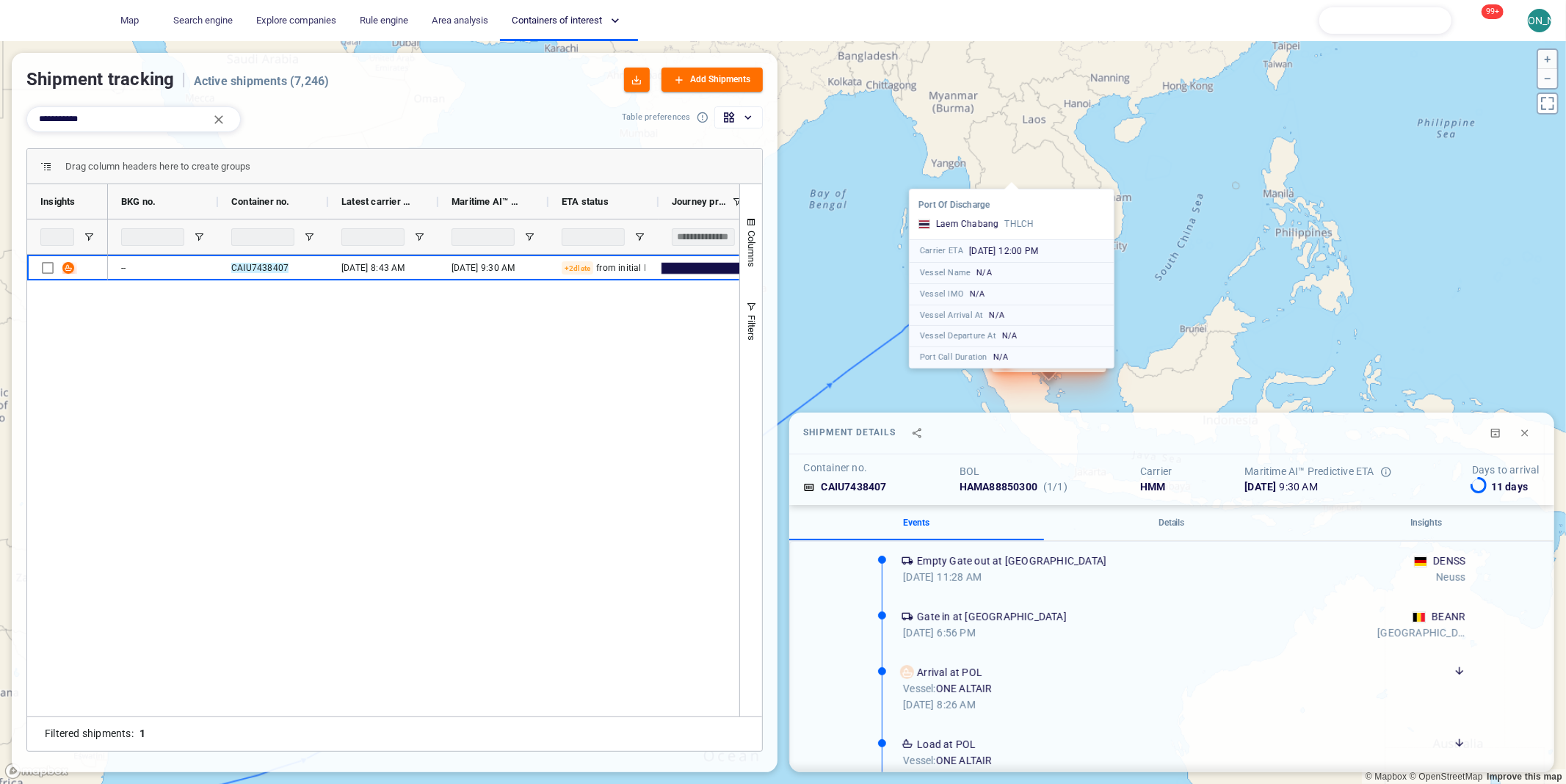
drag, startPoint x: 973, startPoint y: 213, endPoint x: 973, endPoint y: 165, distance: 48.0
click at [973, 165] on canvas "Map" at bounding box center [783, 413] width 1566 height 744
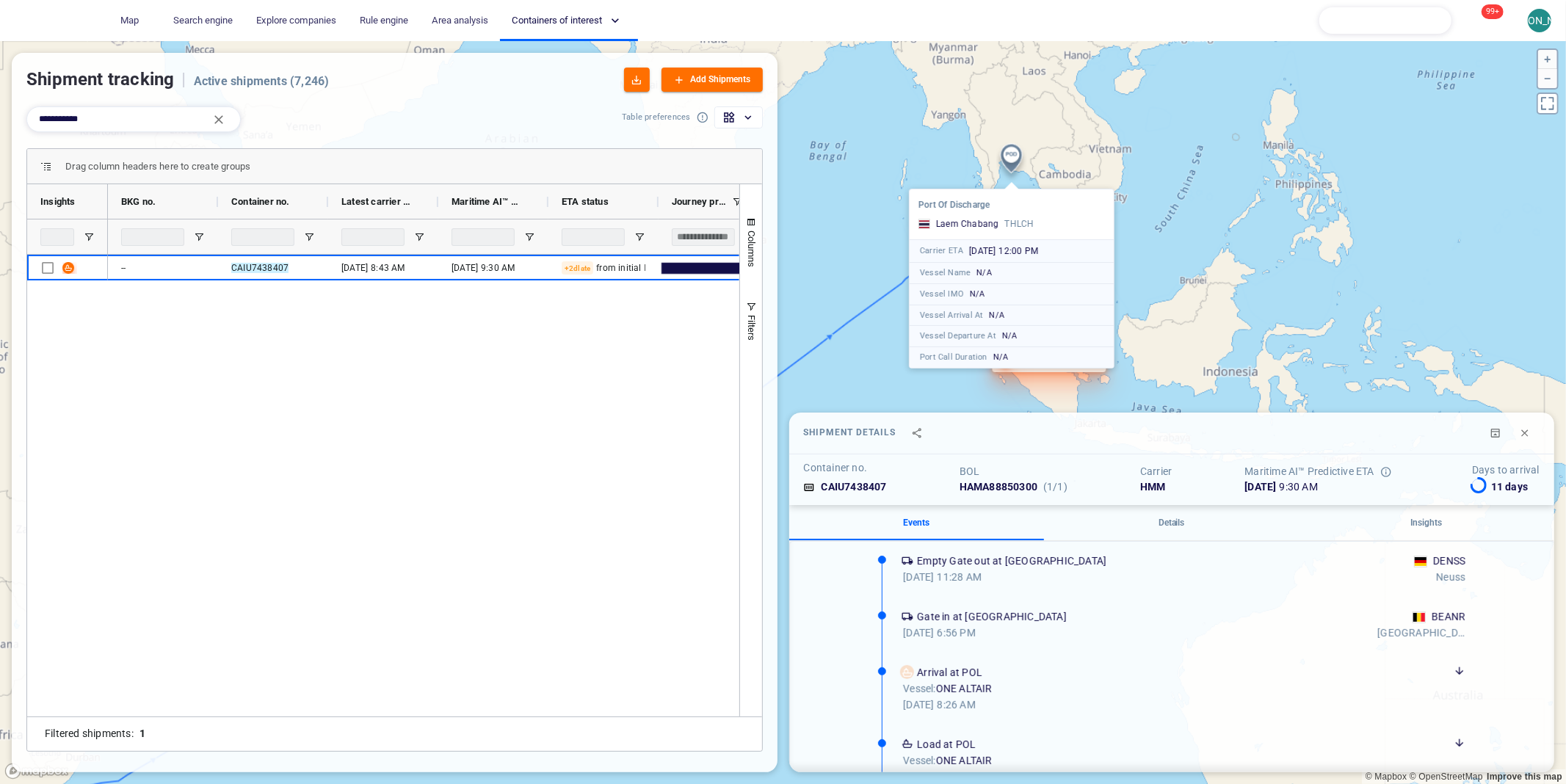
click at [973, 165] on canvas "Map" at bounding box center [783, 413] width 1566 height 744
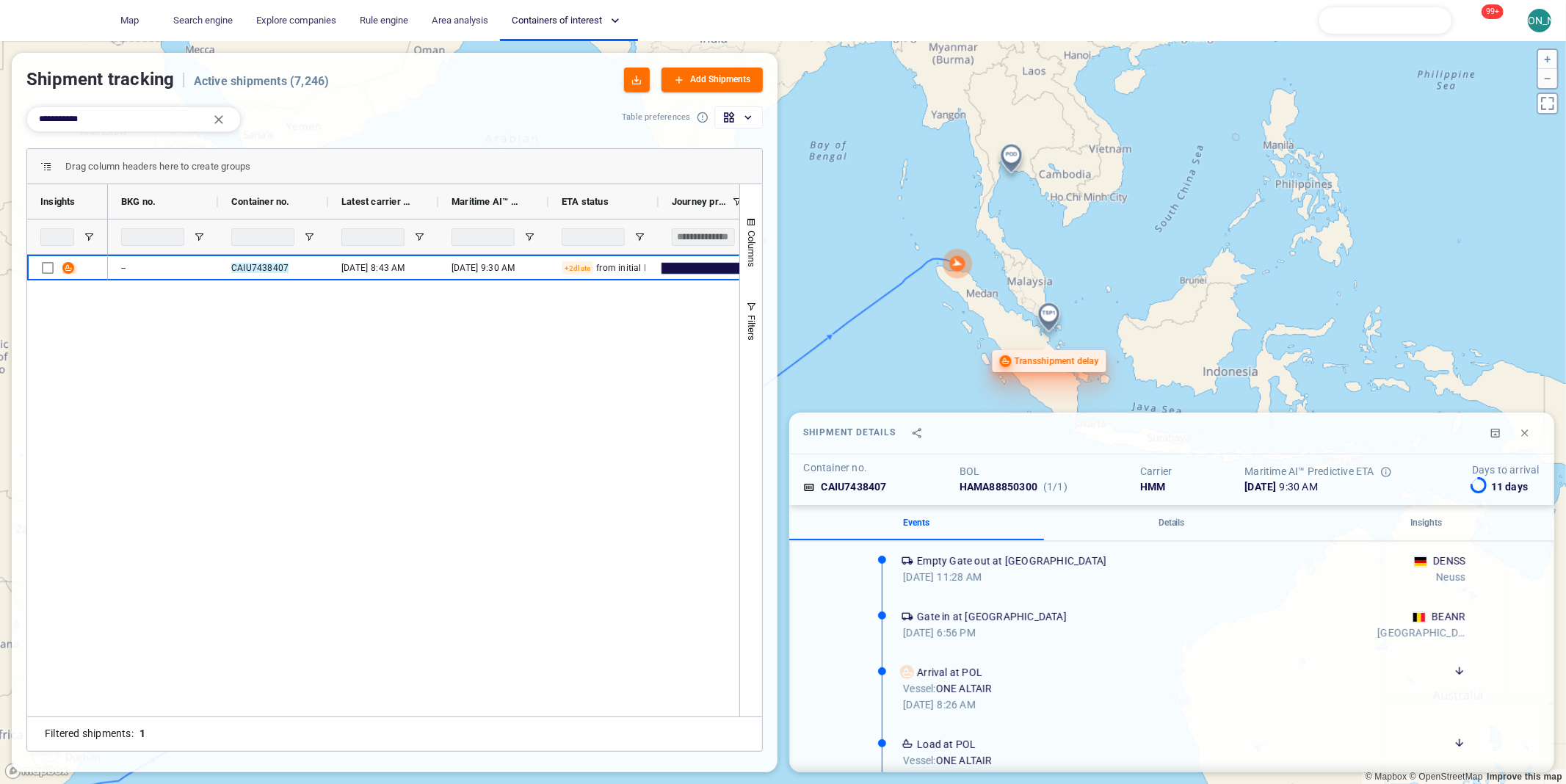
click at [958, 261] on canvas "Map" at bounding box center [783, 413] width 1566 height 744
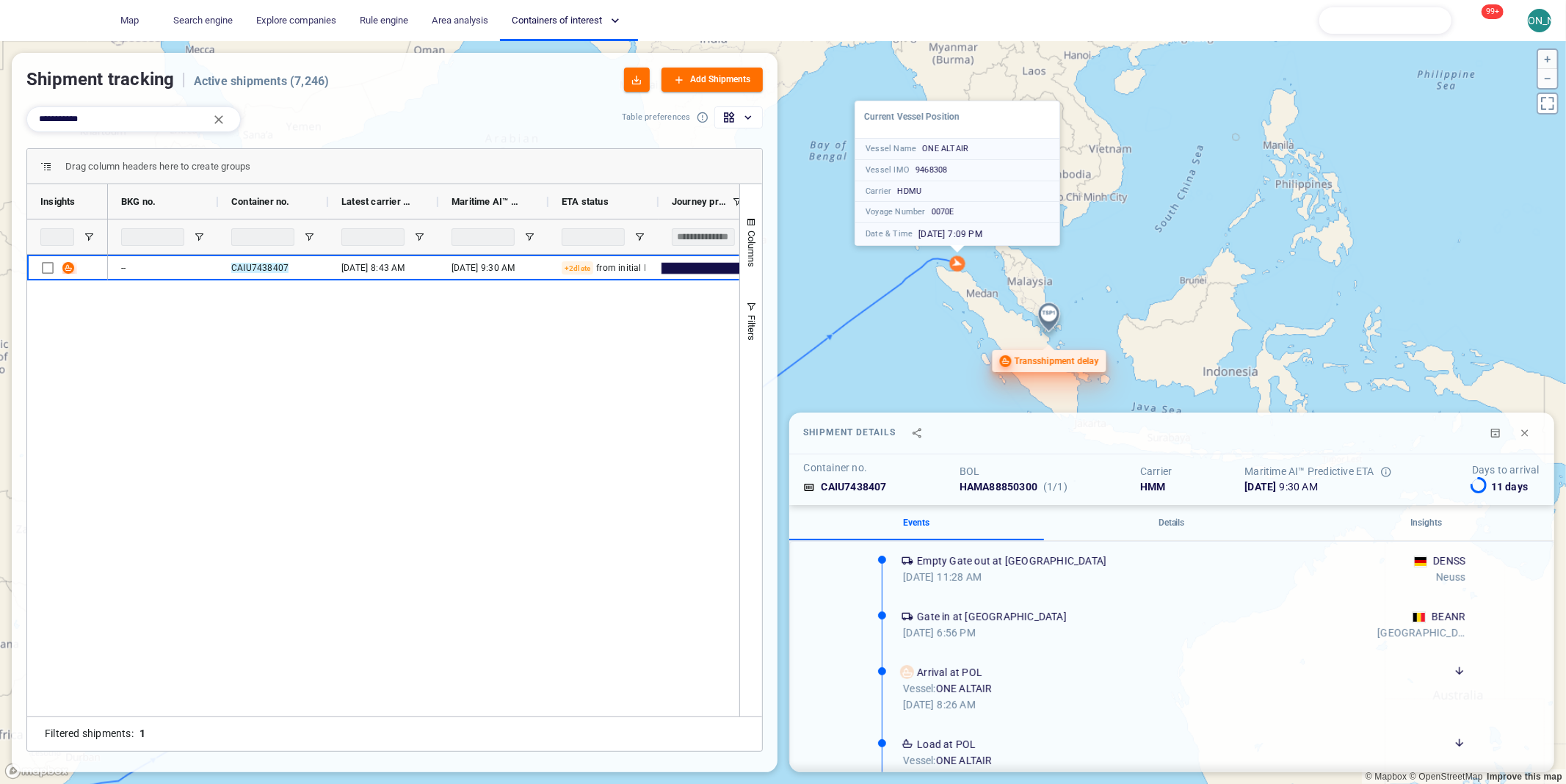
click at [1048, 314] on canvas "Map" at bounding box center [783, 413] width 1566 height 744
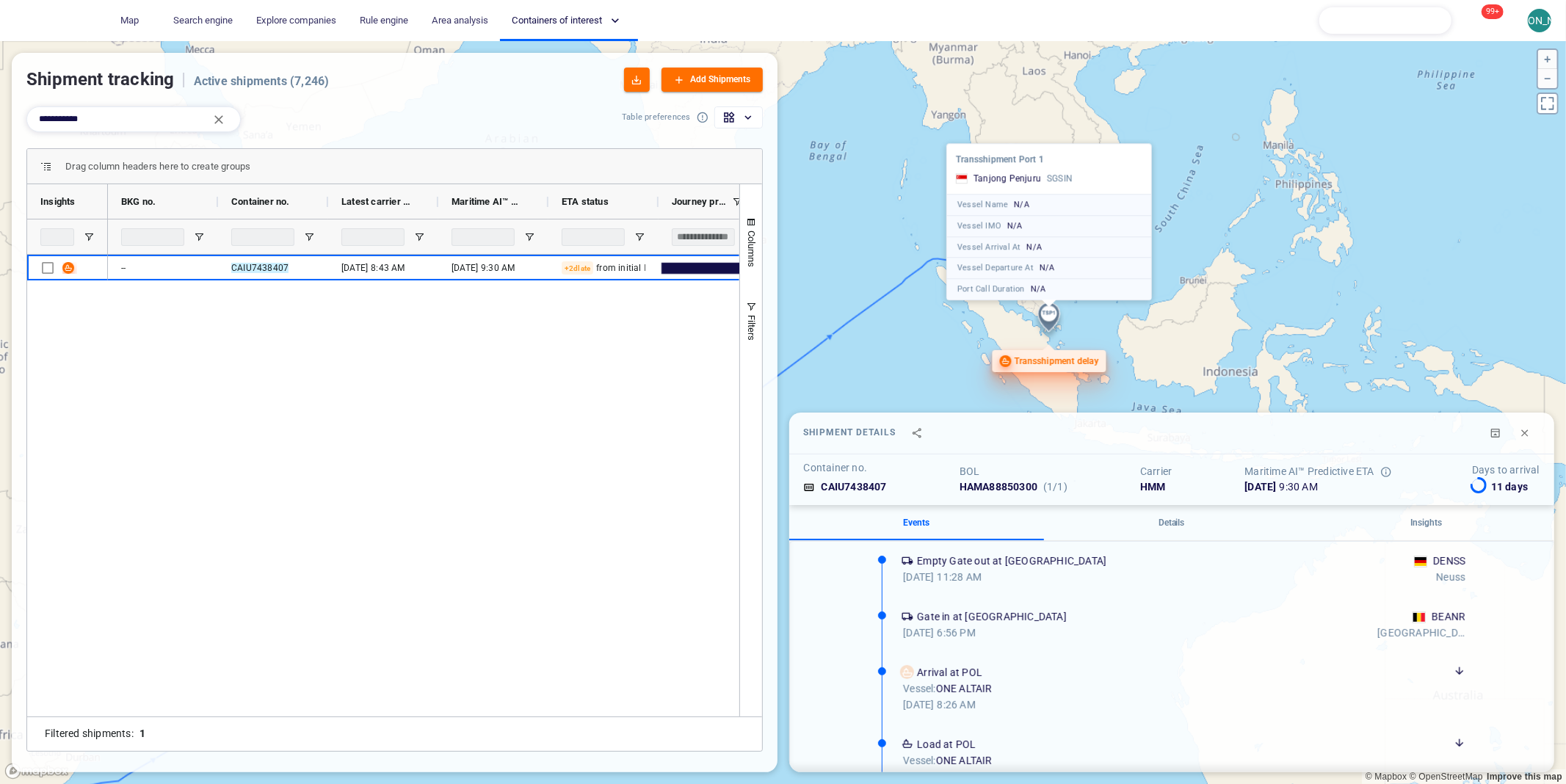
click at [1048, 314] on canvas "Map" at bounding box center [783, 413] width 1566 height 744
click at [1021, 313] on canvas "Map" at bounding box center [783, 413] width 1566 height 744
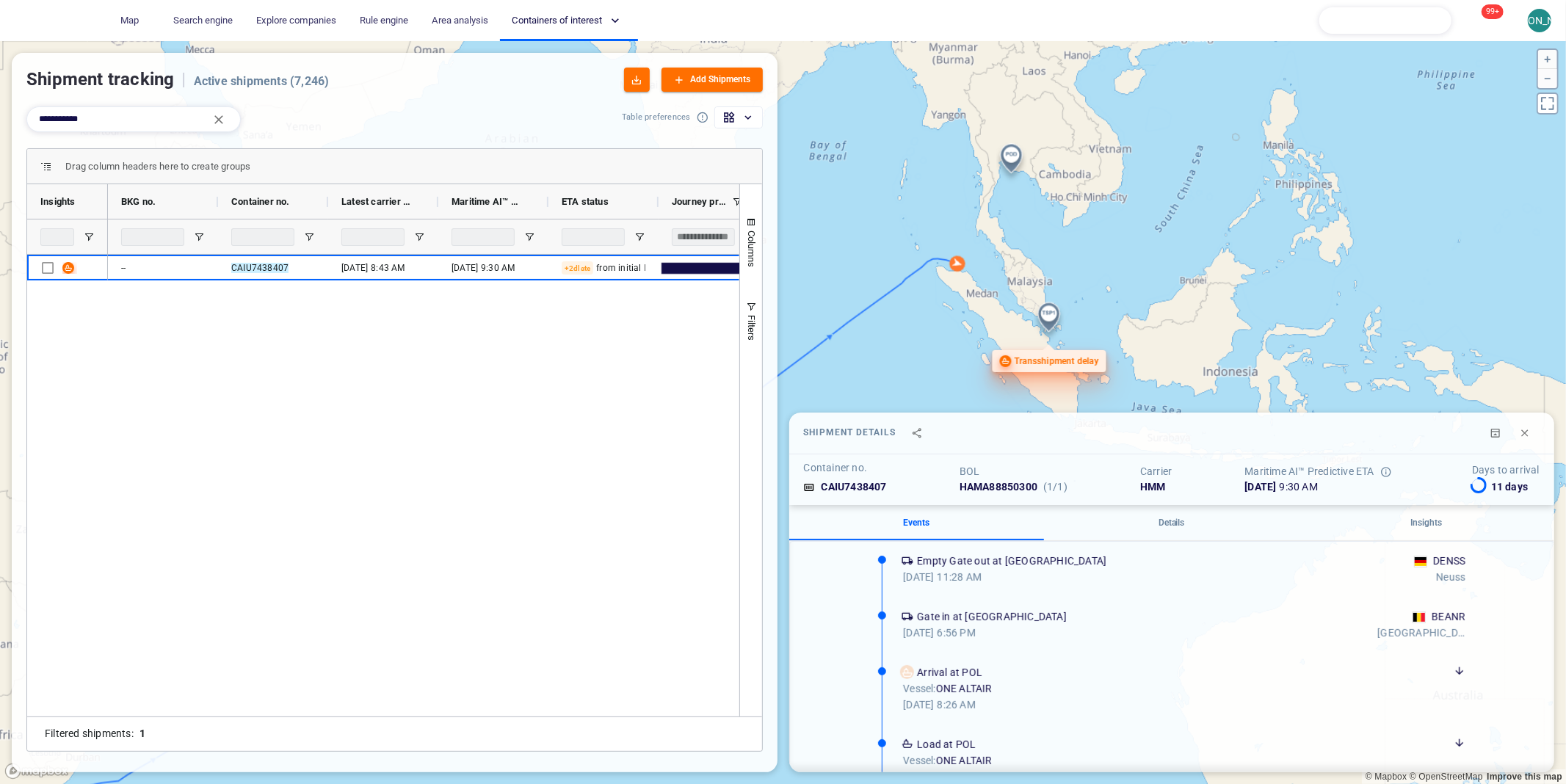
click at [959, 259] on canvas "Map" at bounding box center [783, 413] width 1566 height 744
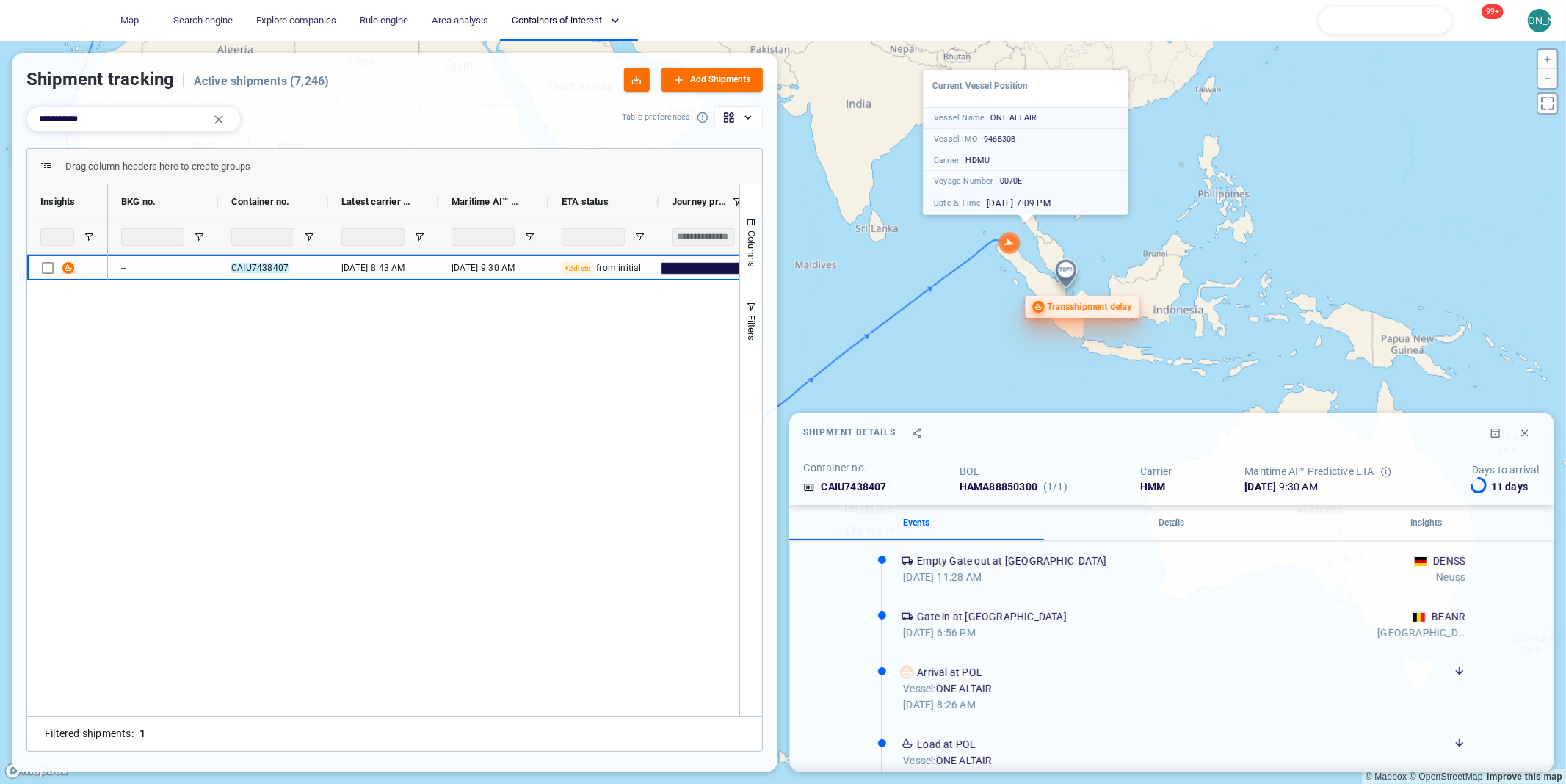
drag, startPoint x: 945, startPoint y: 325, endPoint x: 1023, endPoint y: 269, distance: 96.0
click at [1023, 269] on canvas "Map" at bounding box center [783, 413] width 1566 height 744
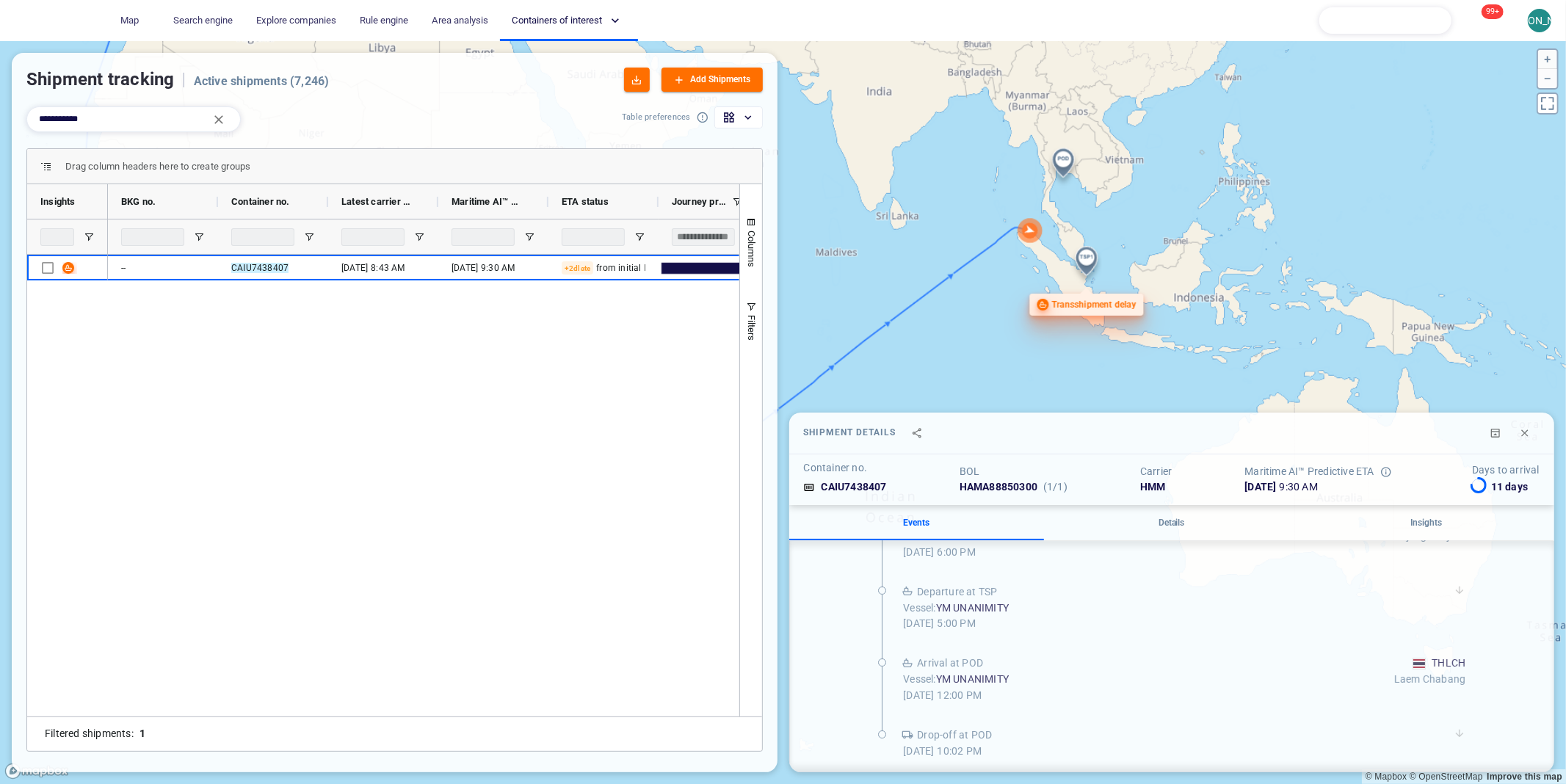
scroll to position [0, 0]
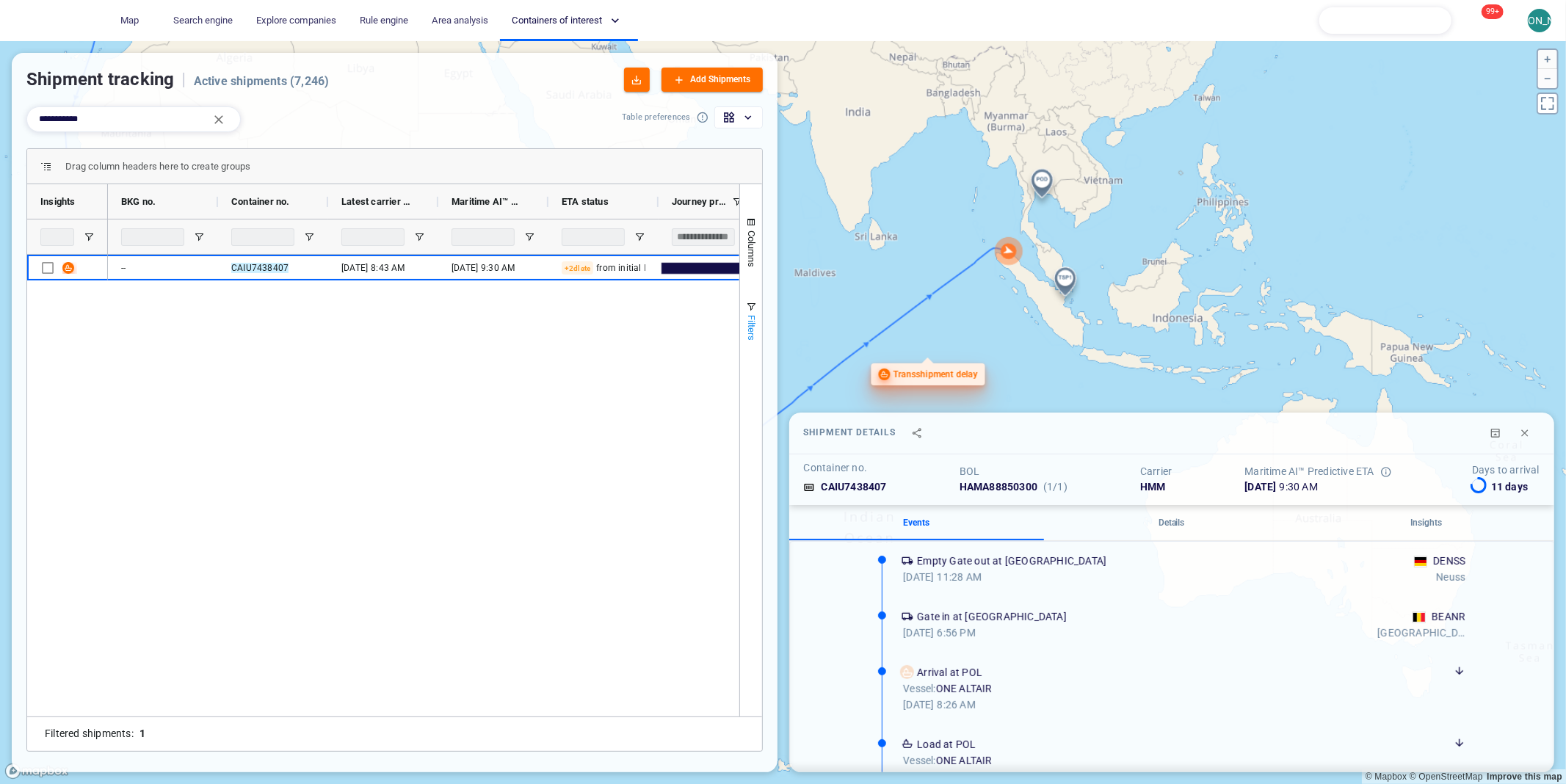
drag, startPoint x: 907, startPoint y: 263, endPoint x: 748, endPoint y: 333, distance: 173.7
click at [748, 333] on div "**********" at bounding box center [783, 413] width 1566 height 743
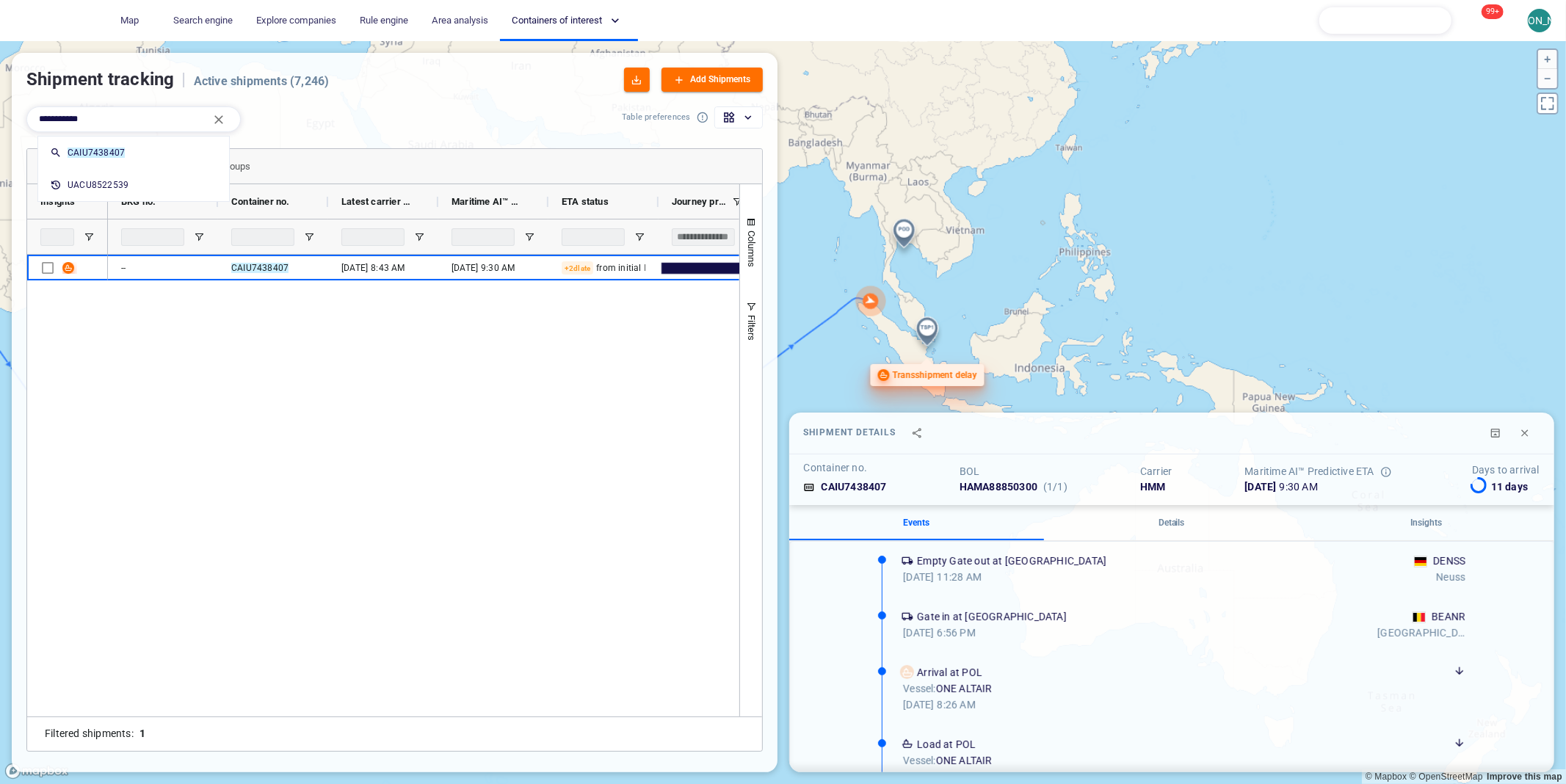
click at [157, 117] on input "**********" at bounding box center [121, 119] width 164 height 20
click at [84, 345] on div "-- CAIU7438407 07 Sept '25 8:43 am 20 Oct '25 9:30 am +2d late from initial ETA…" at bounding box center [384, 485] width 712 height 462
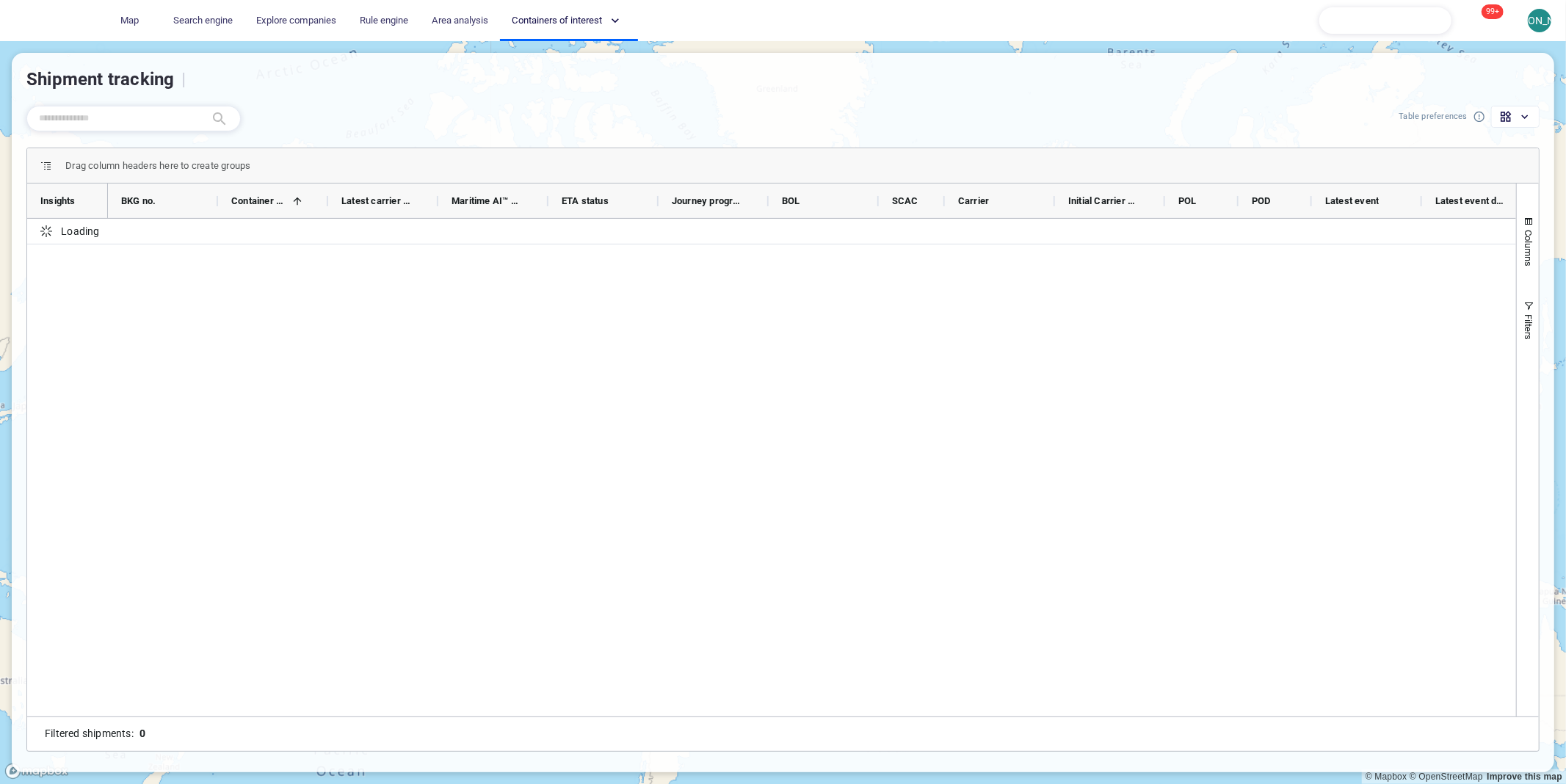
click at [86, 118] on input "text" at bounding box center [122, 118] width 166 height 20
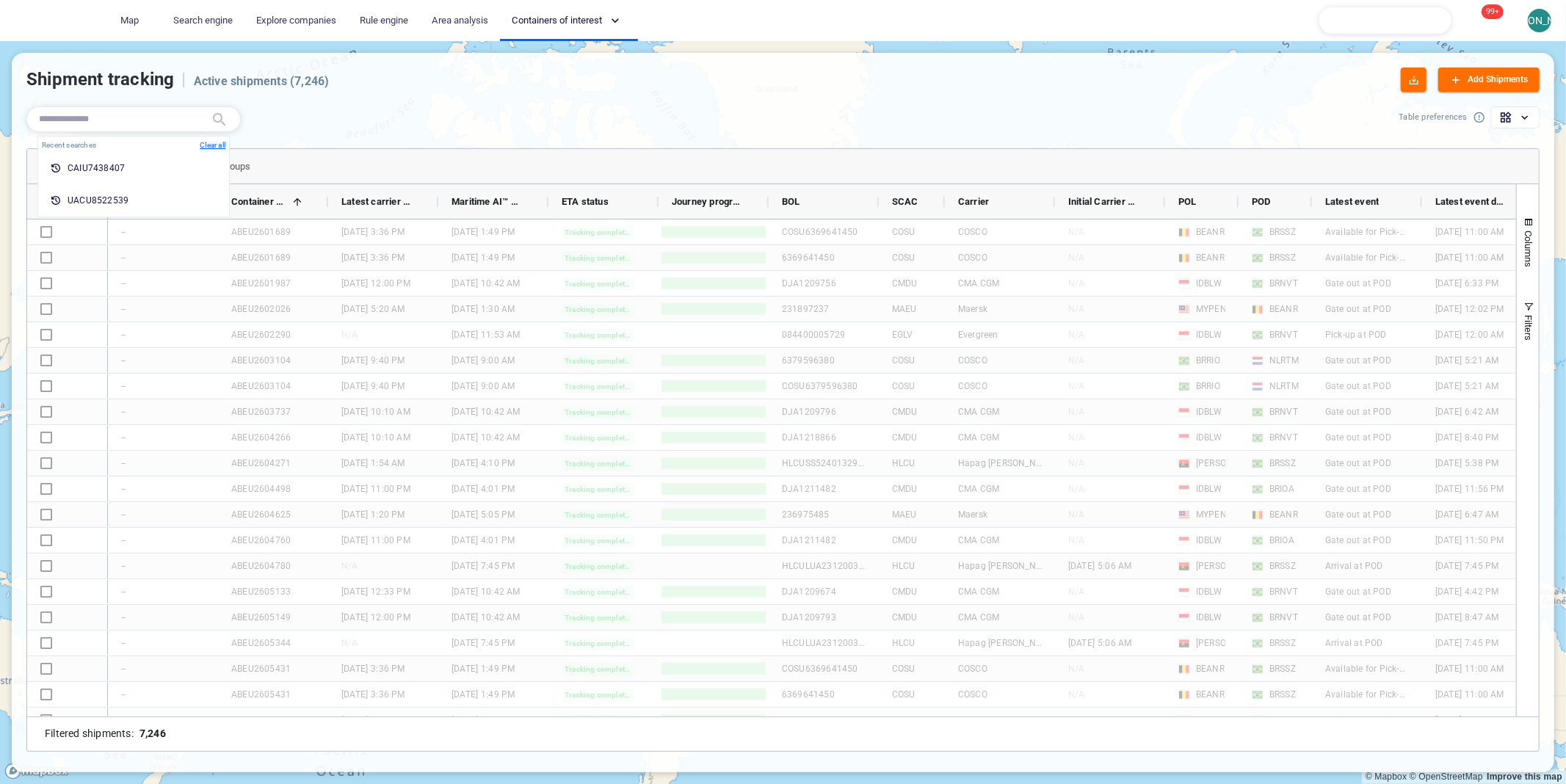
click at [84, 119] on input "text" at bounding box center [122, 119] width 166 height 20
paste input "**********"
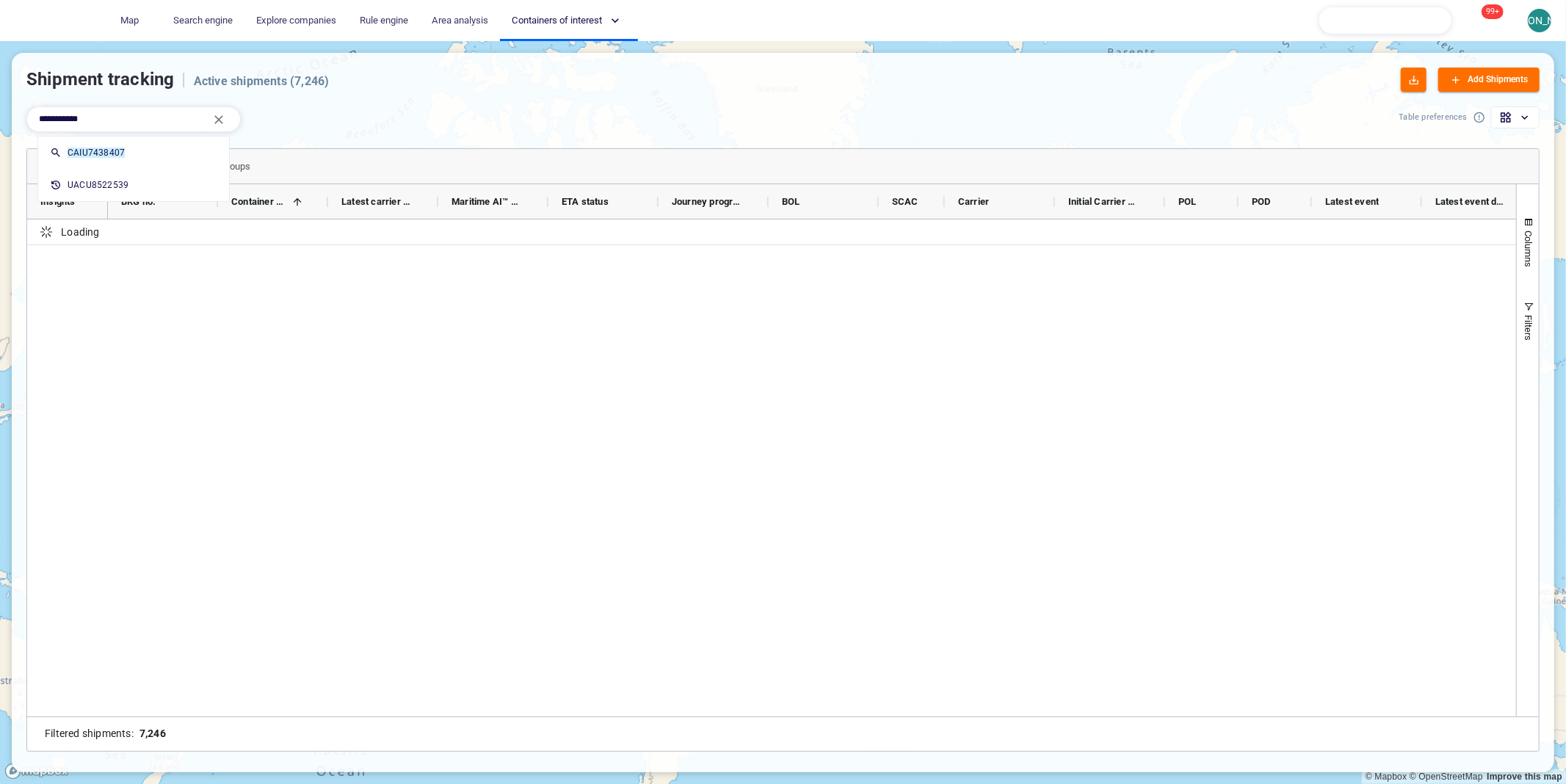
type input "**********"
click at [229, 98] on div "**********" at bounding box center [783, 432] width 1542 height 680
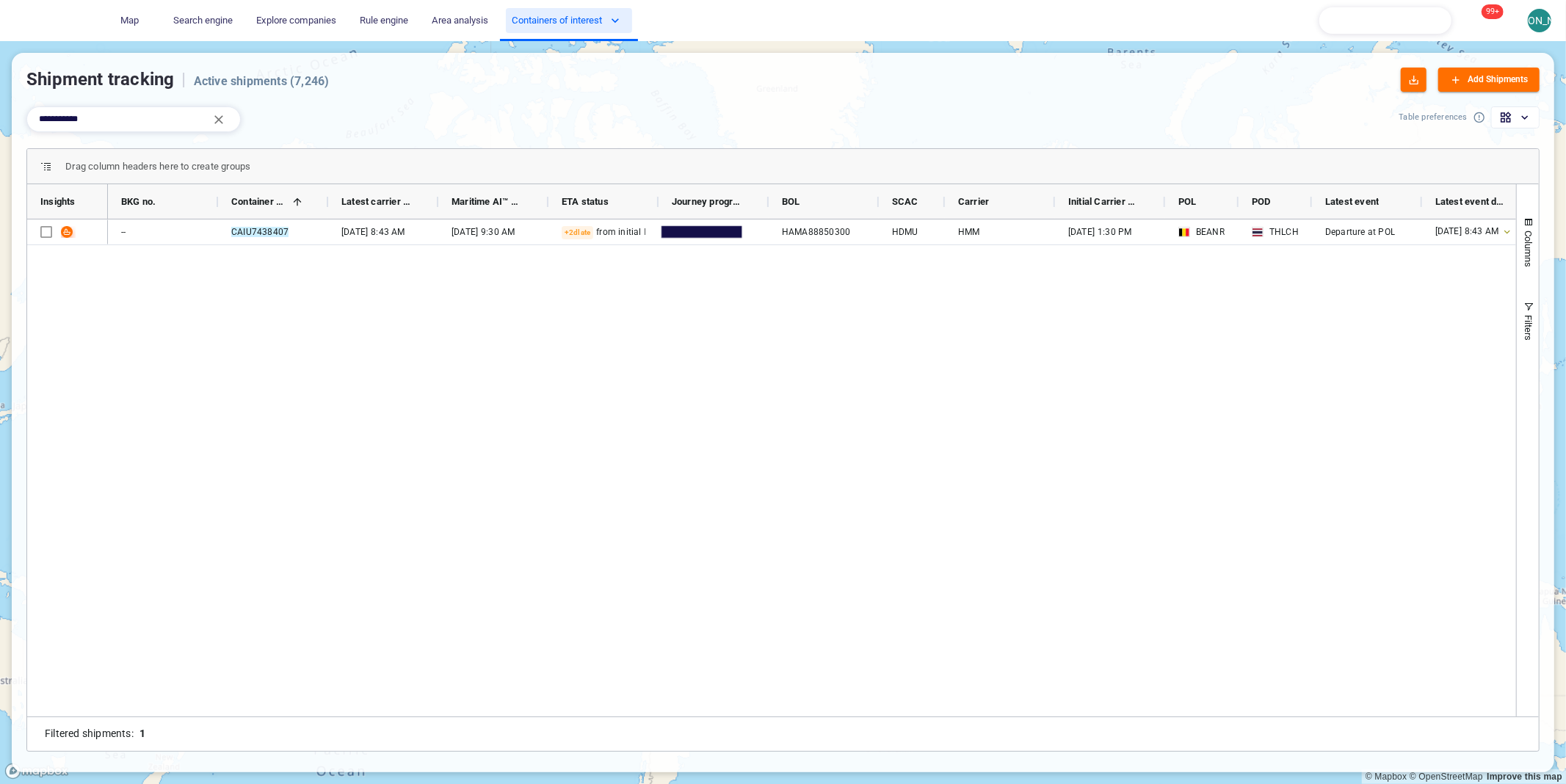
click at [562, 16] on span "Containers of interest" at bounding box center [565, 21] width 108 height 17
click at [606, 21] on div at bounding box center [783, 392] width 1566 height 784
